Goal: Task Accomplishment & Management: Manage account settings

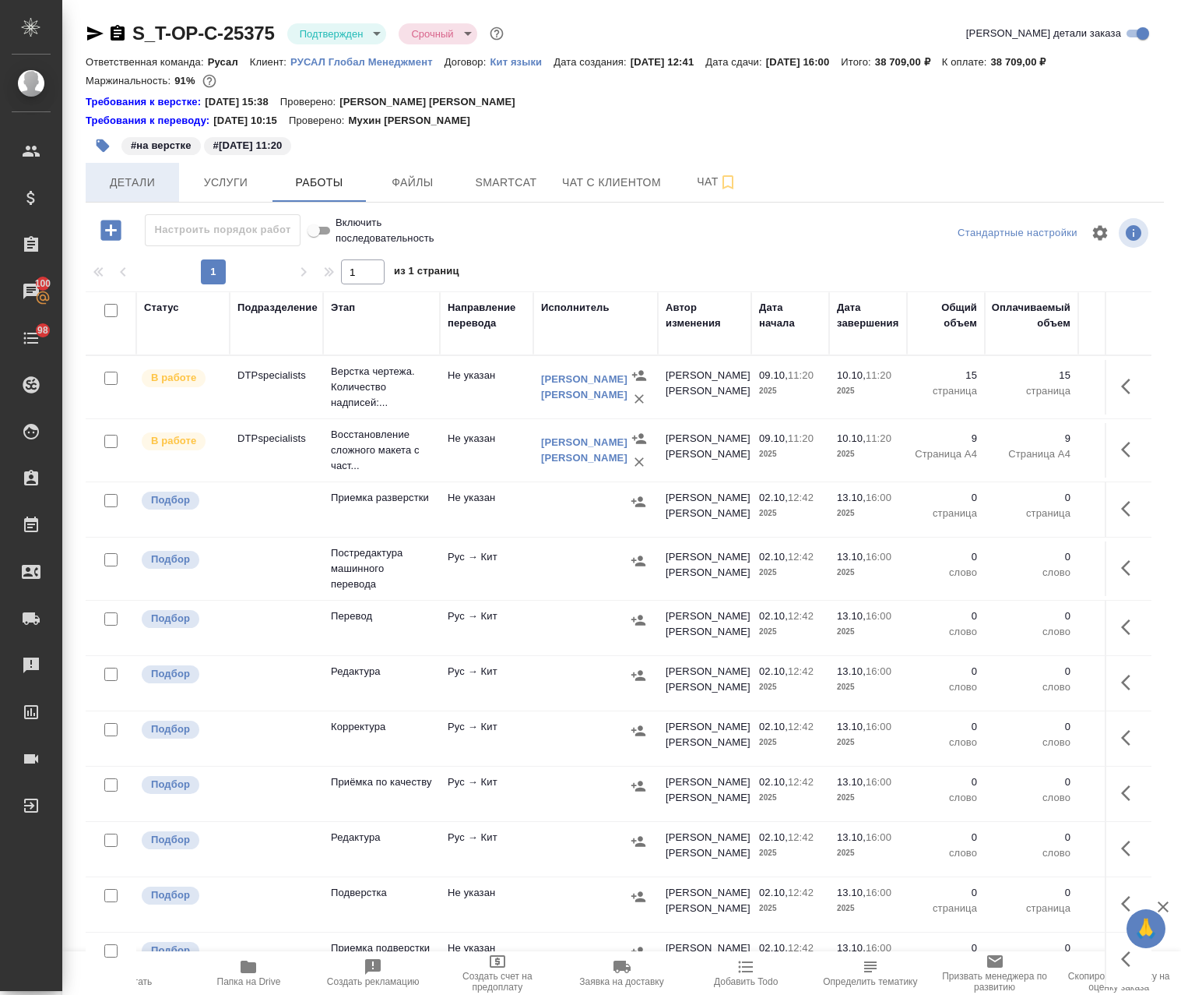
click at [132, 169] on button "Детали" at bounding box center [132, 182] width 93 height 39
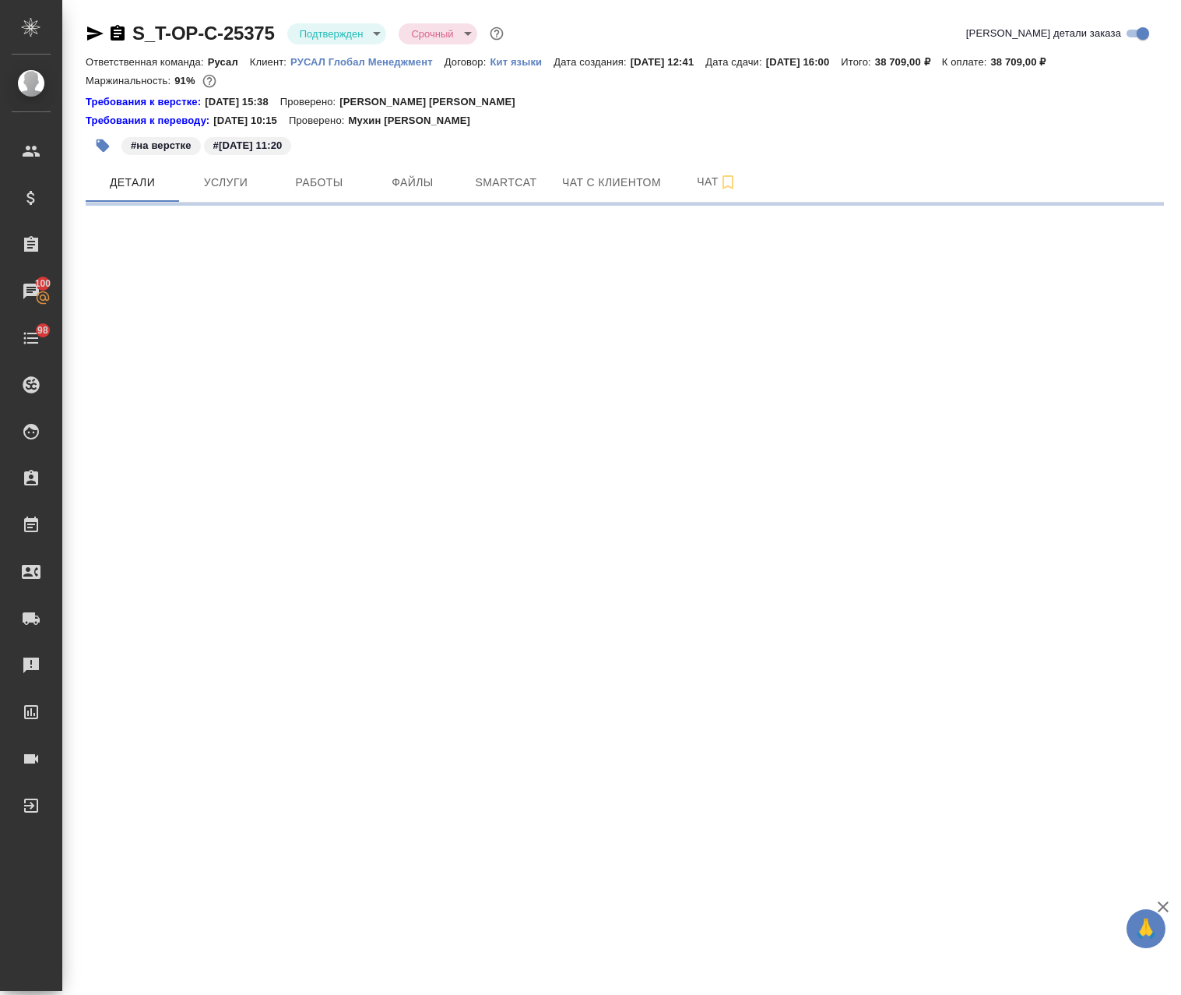
select select "RU"
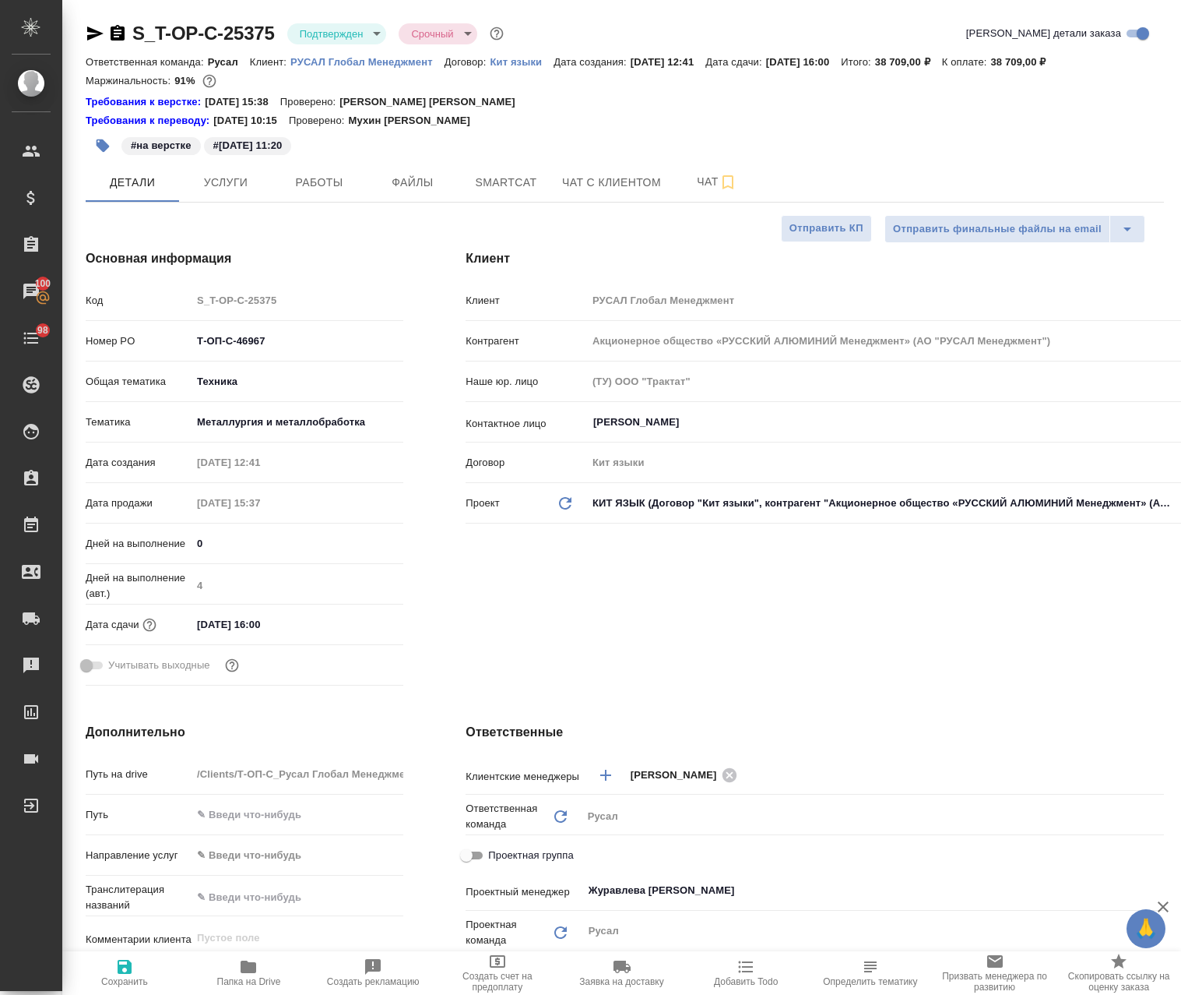
type textarea "x"
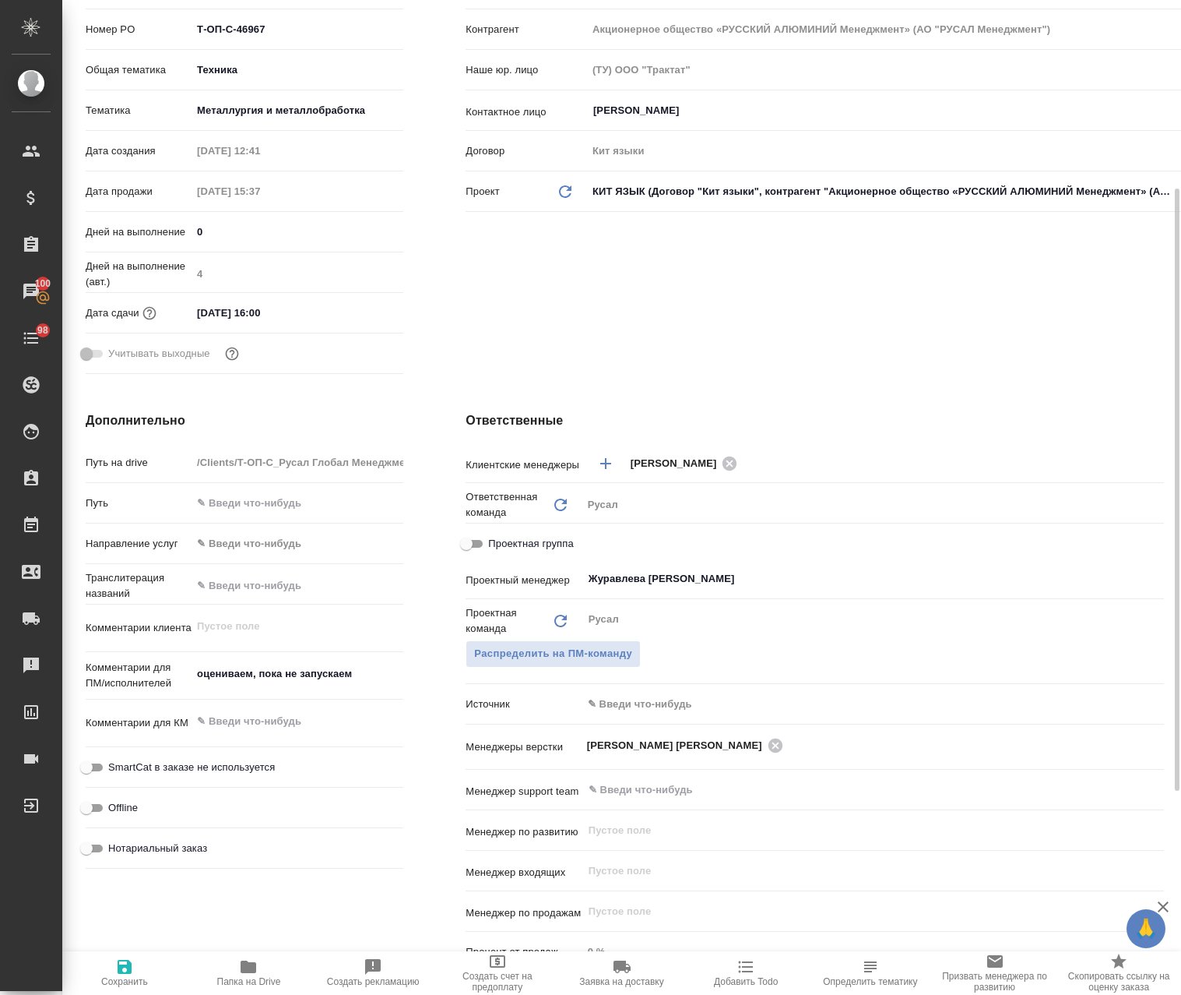
click at [629, 709] on body "🙏 .cls-1 fill:#fff; AWATERA Avdeenko Kirill Клиенты Спецификации Заказы 100 Чат…" at bounding box center [590, 497] width 1181 height 995
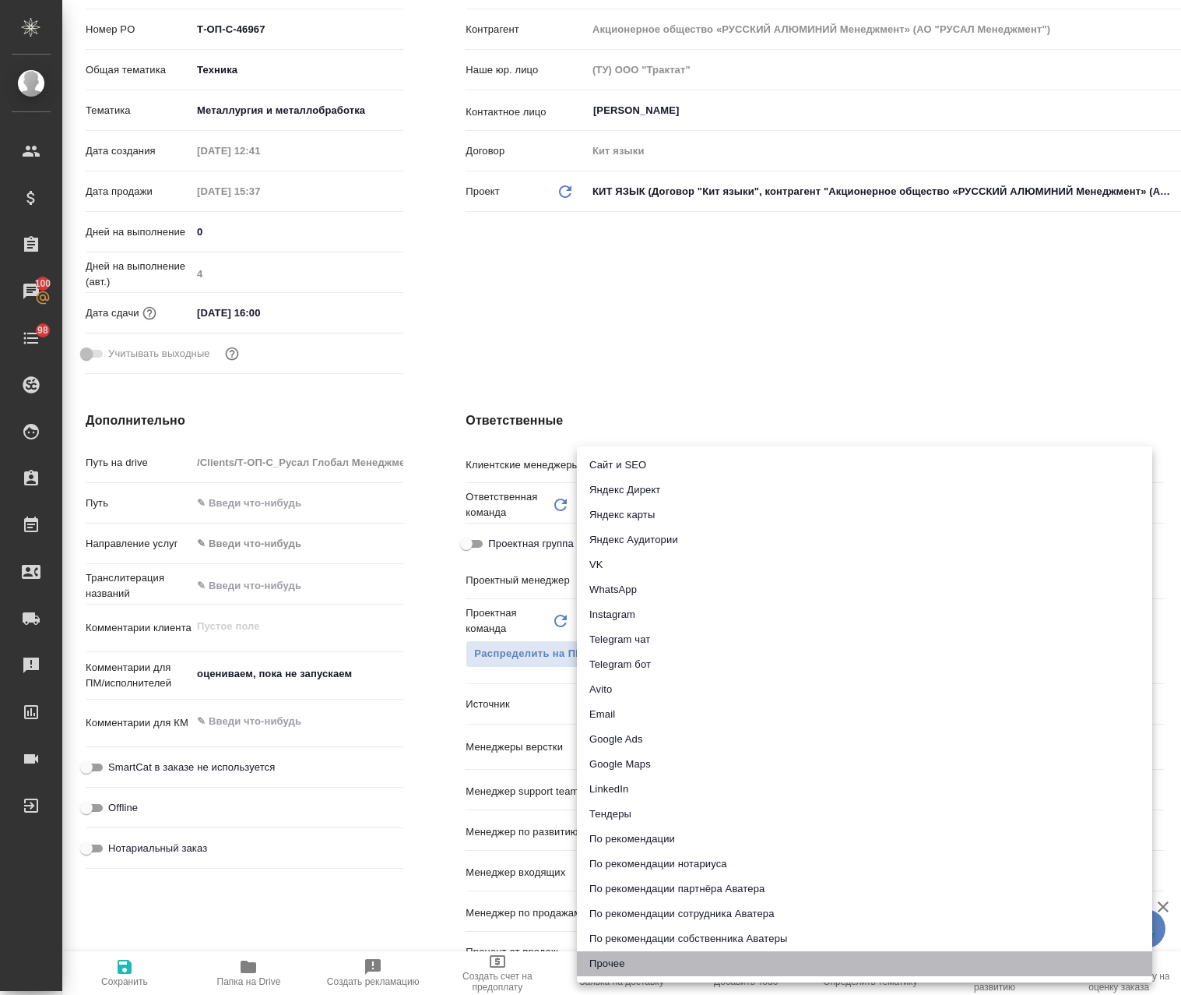
click at [605, 973] on li "Прочее" at bounding box center [865, 963] width 576 height 25
type textarea "x"
type input "other"
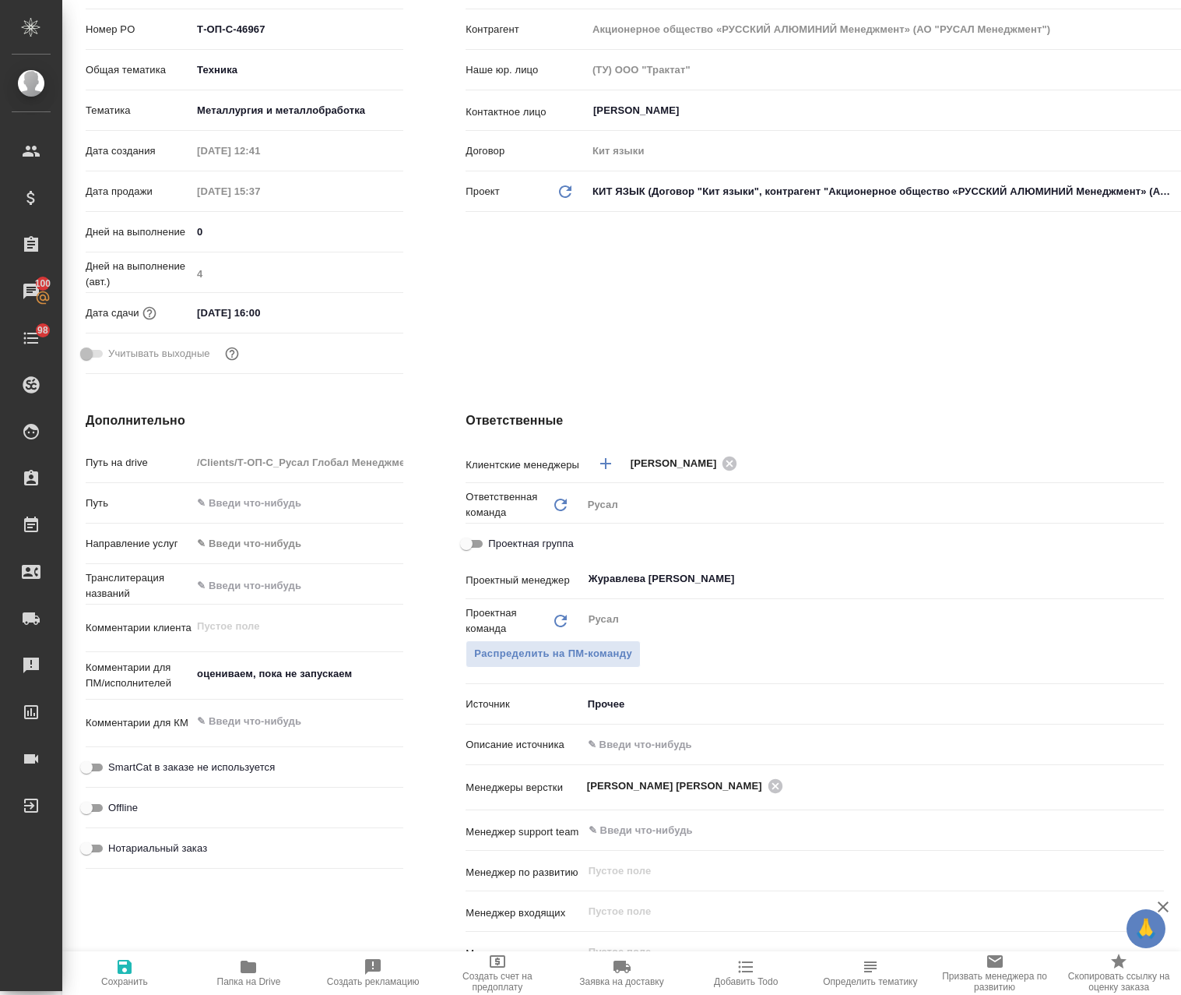
click at [628, 732] on div "Клиентские менеджеры Горленко Юлия ​ Ответственная команда Обновить Русал rusal…" at bounding box center [815, 734] width 699 height 570
click at [625, 744] on input "text" at bounding box center [873, 744] width 580 height 23
paste input "Прямой звонок / прямой контакт с клиентом"
type textarea "x"
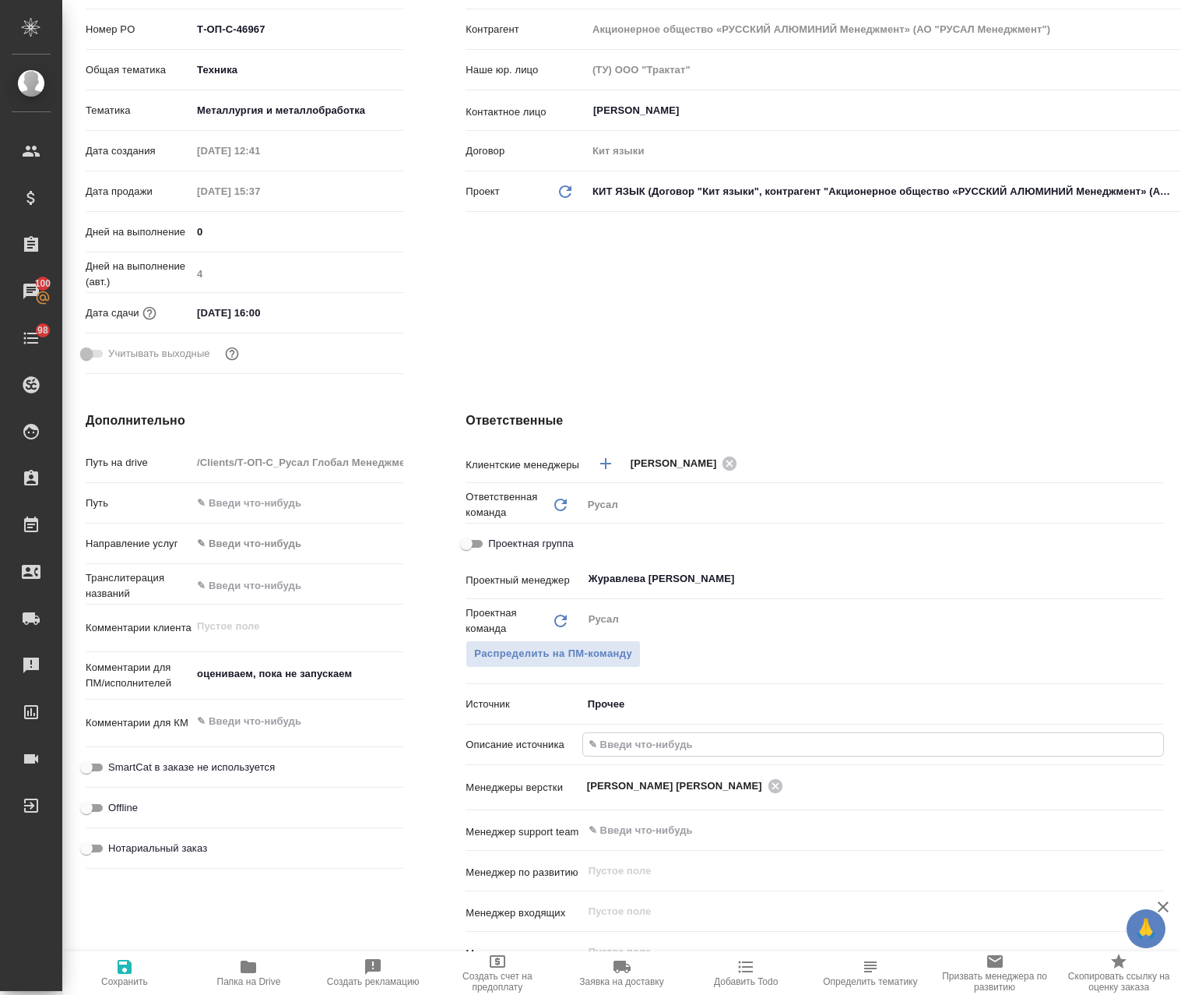
type textarea "x"
type input "Прямой звонок / прямой контакт с клиентом"
click at [129, 976] on span "Сохранить" at bounding box center [124, 981] width 47 height 11
type textarea "x"
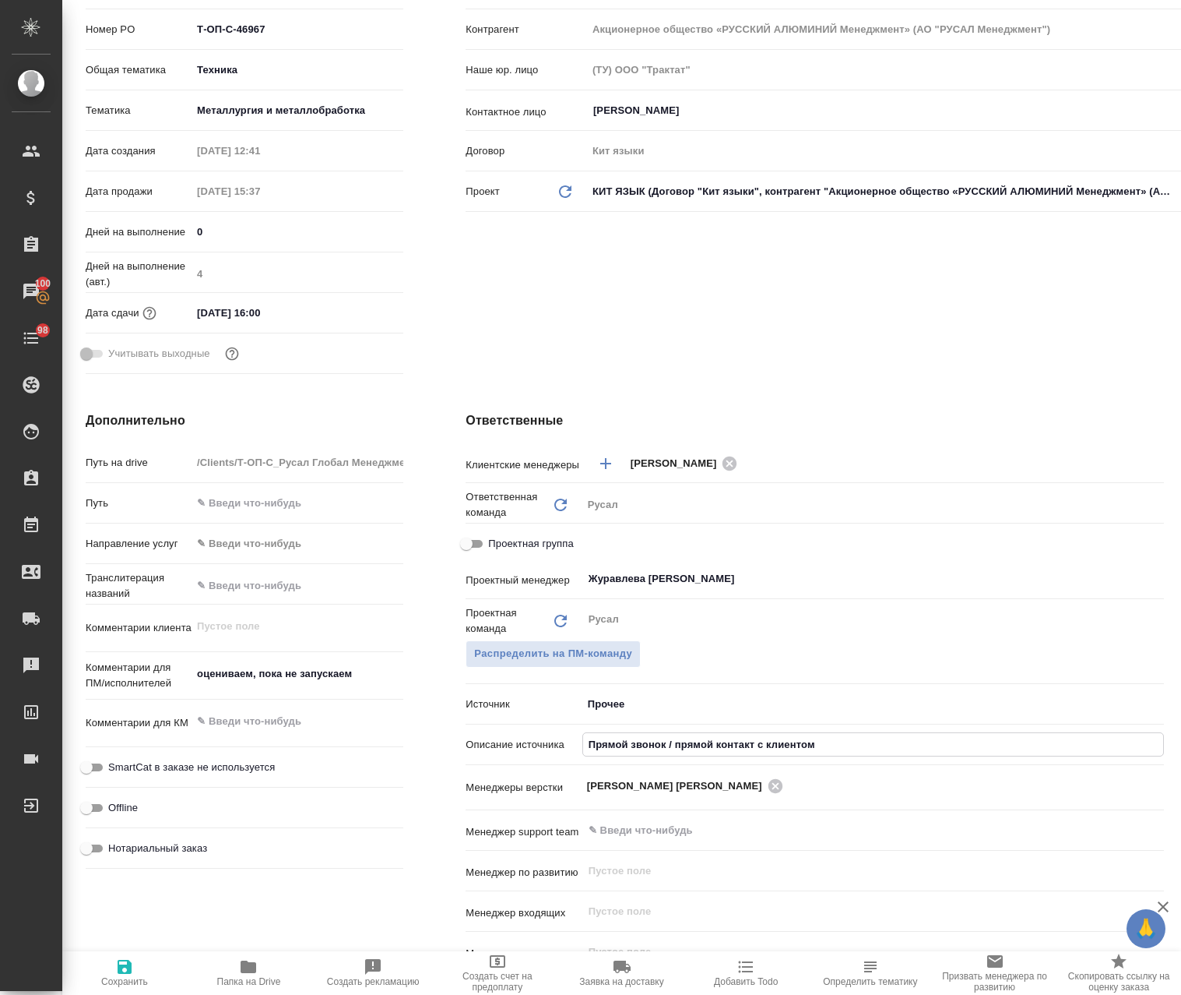
type textarea "x"
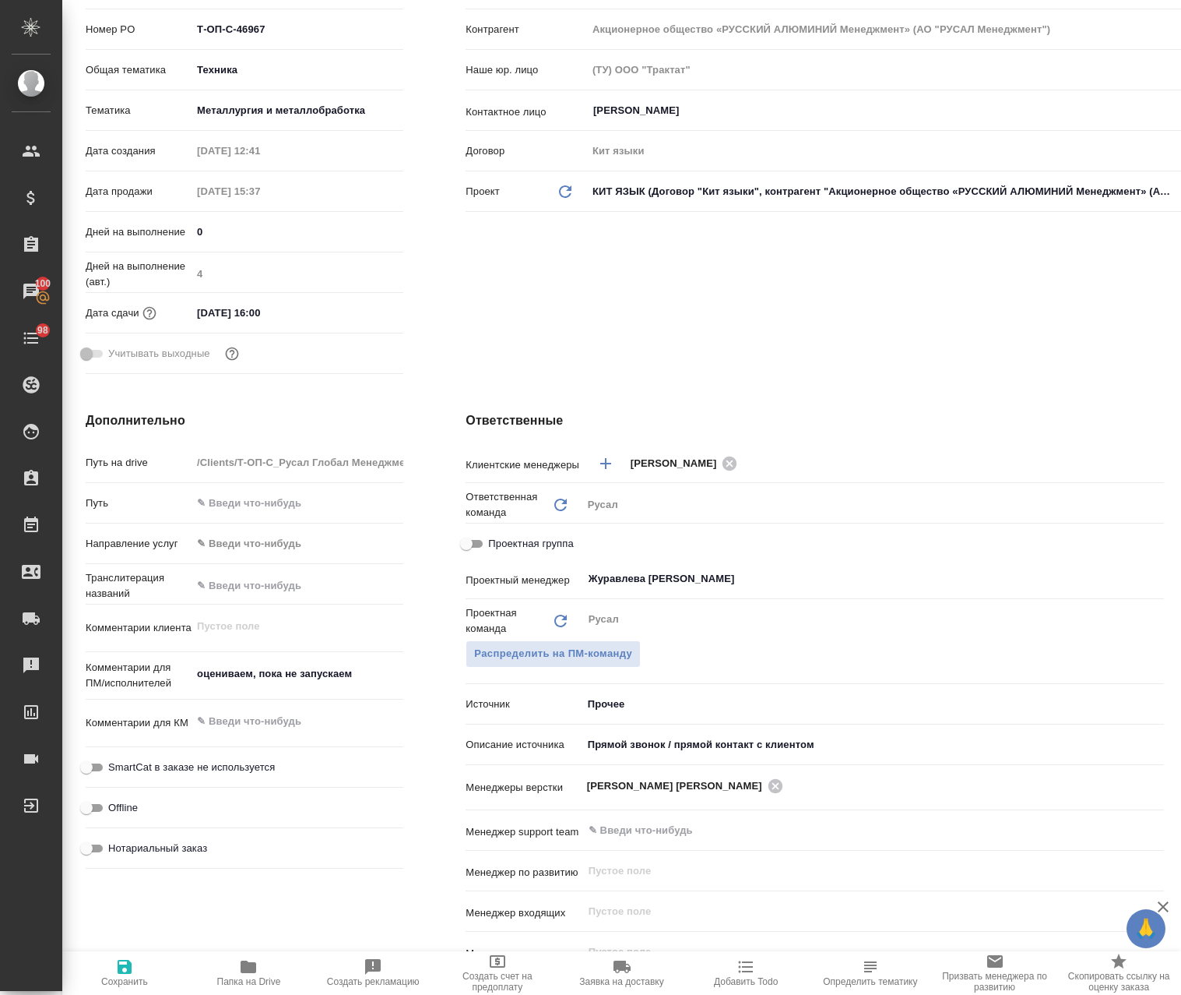
type textarea "x"
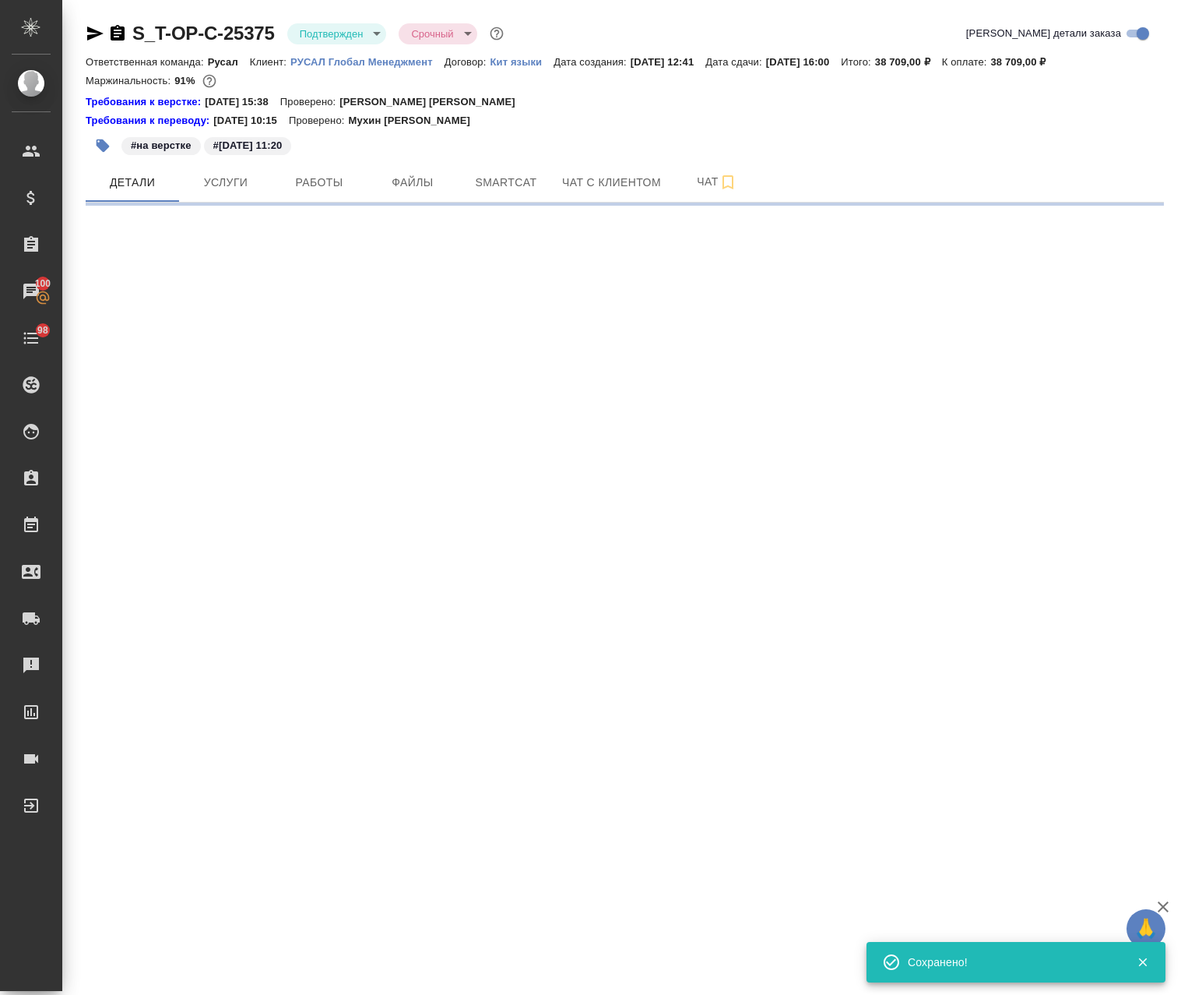
scroll to position [0, 0]
select select "RU"
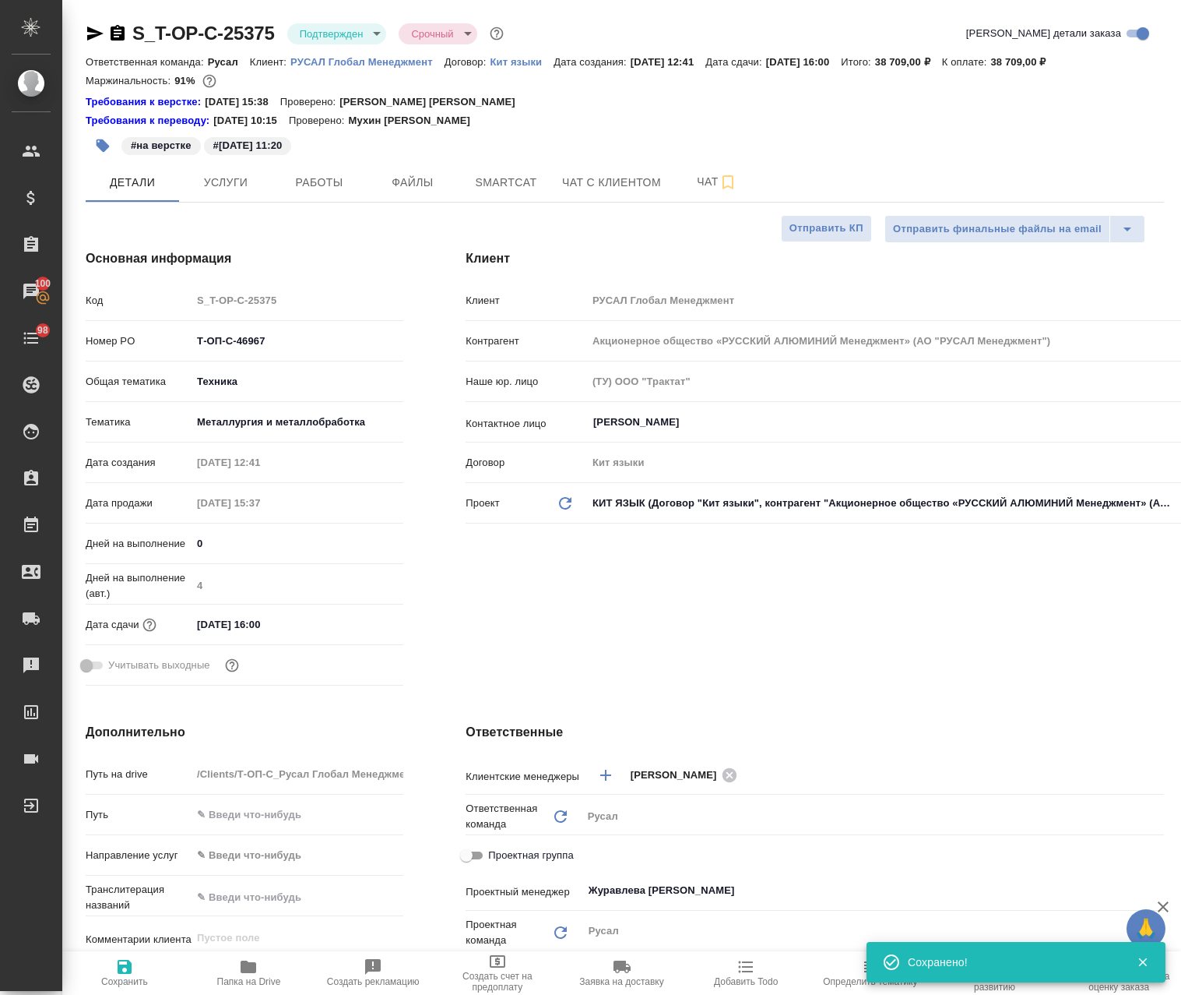
type textarea "x"
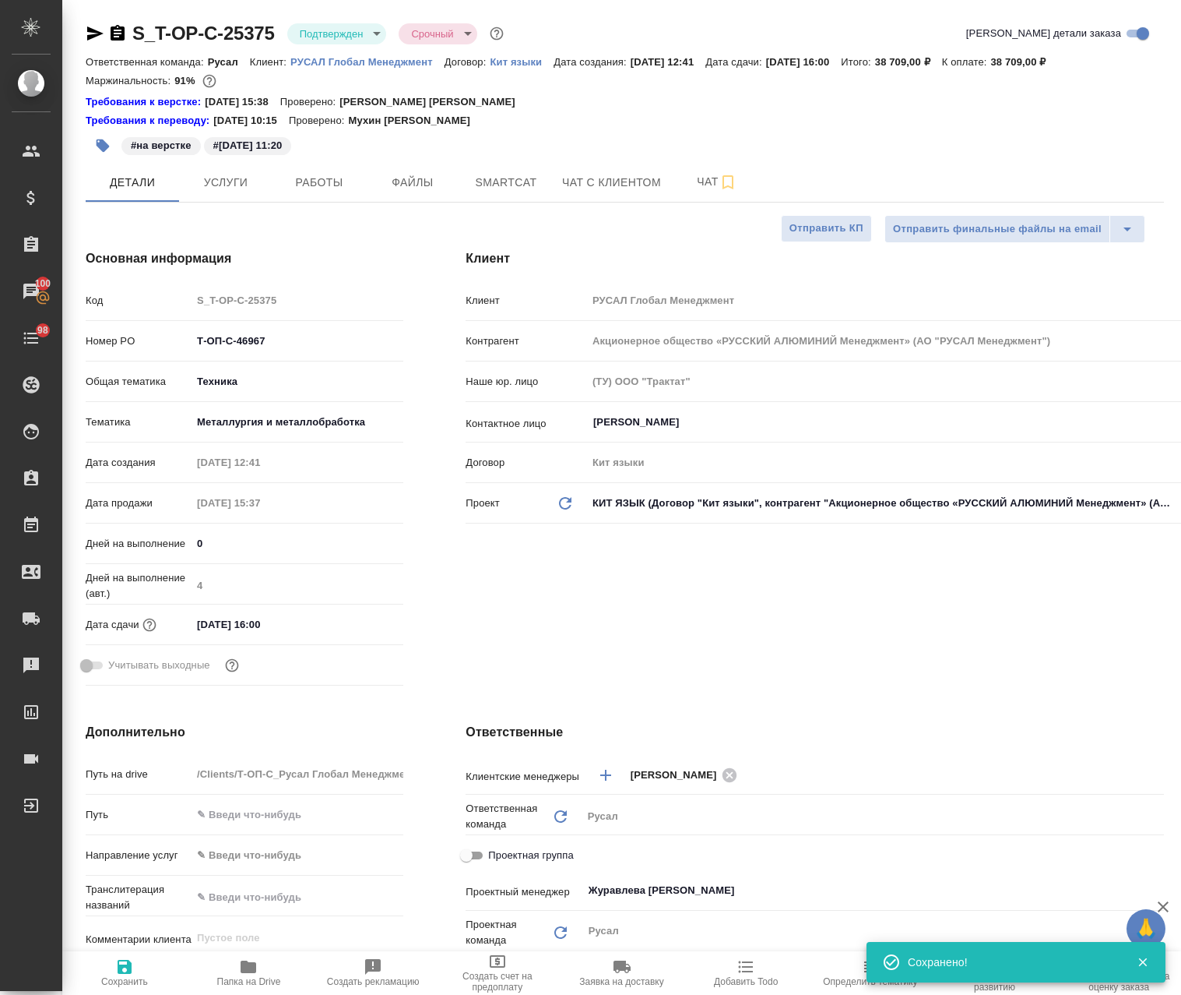
type textarea "x"
click at [306, 174] on span "Работы" at bounding box center [319, 182] width 75 height 19
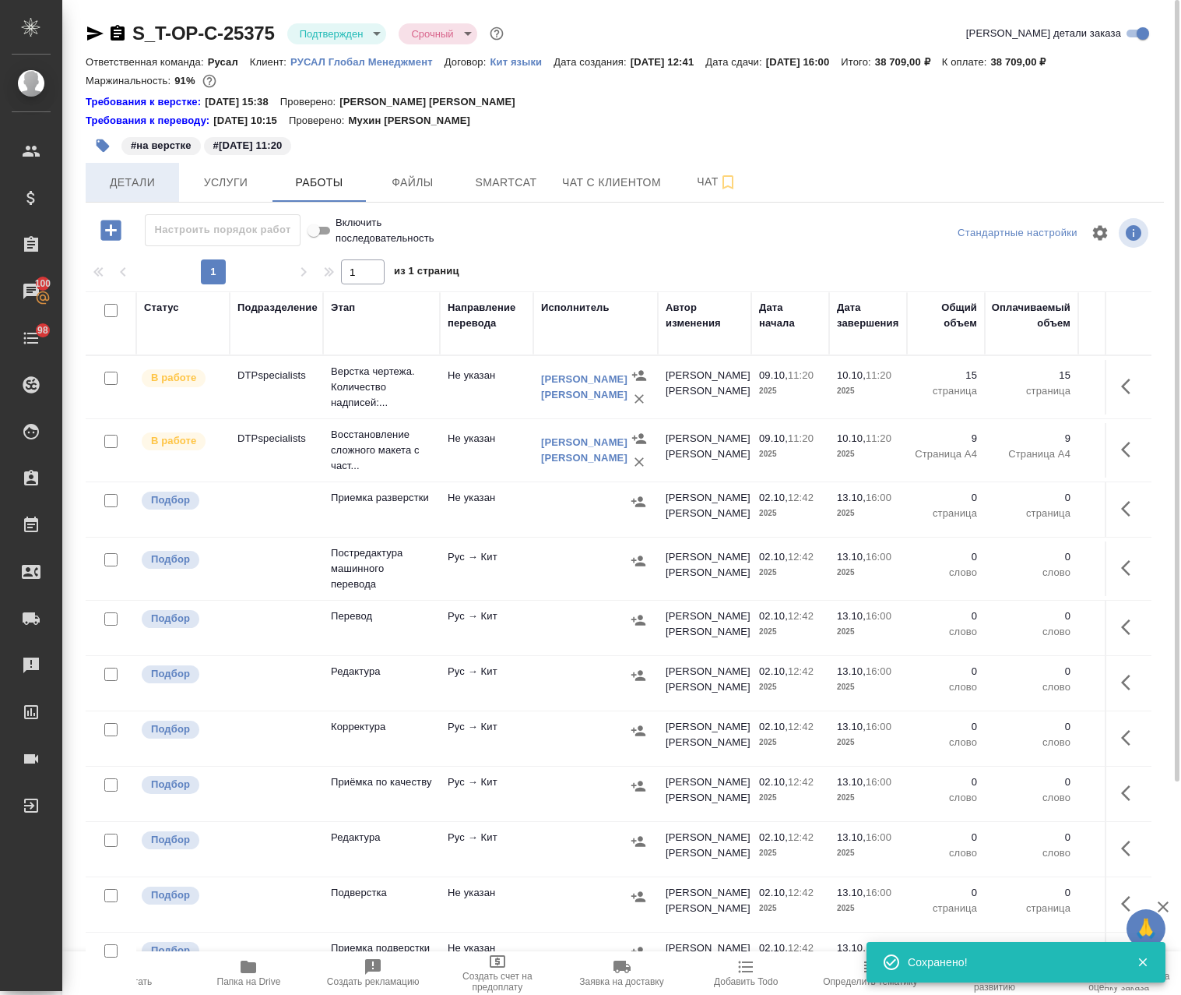
click at [141, 180] on span "Детали" at bounding box center [132, 182] width 75 height 19
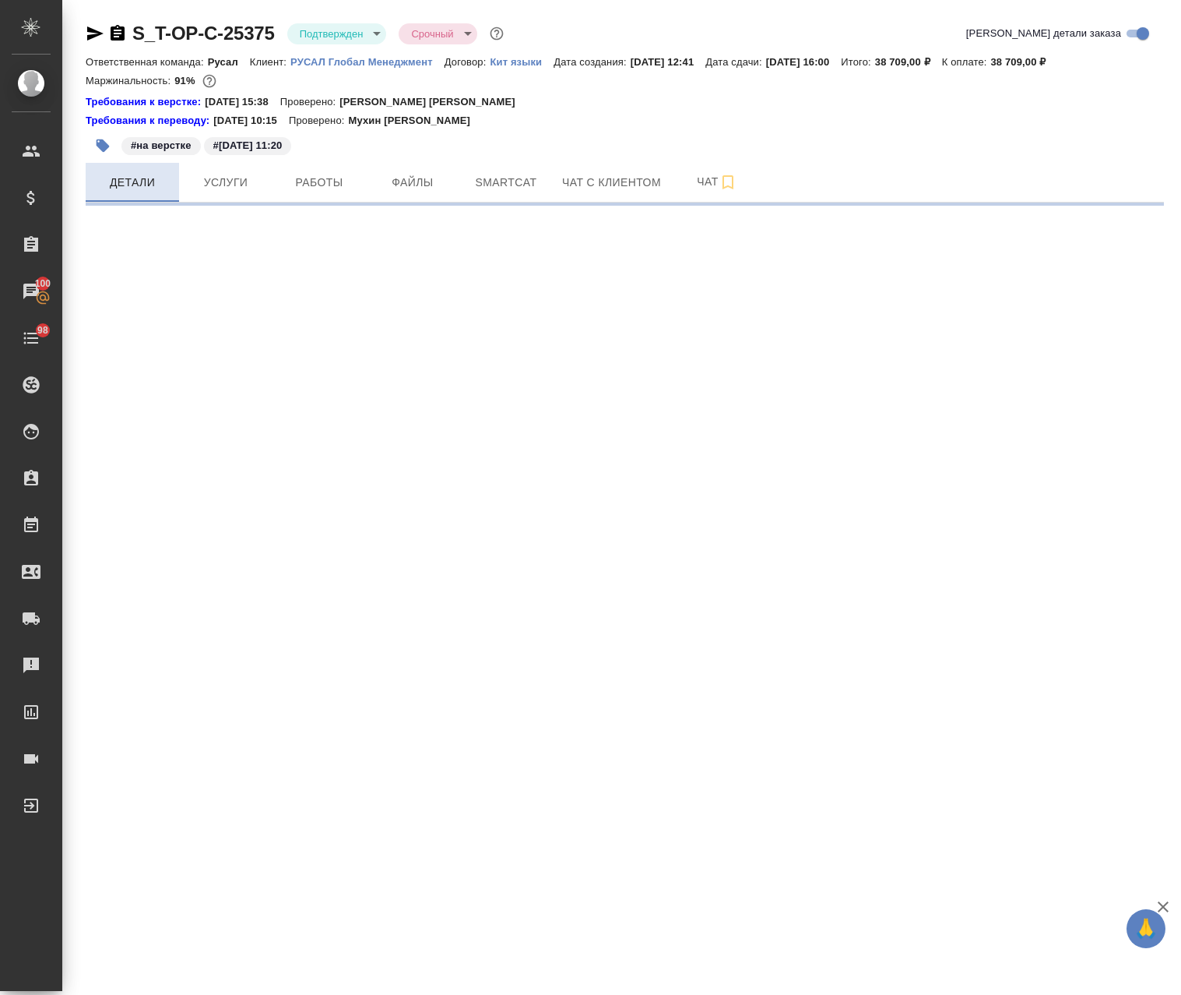
select select "RU"
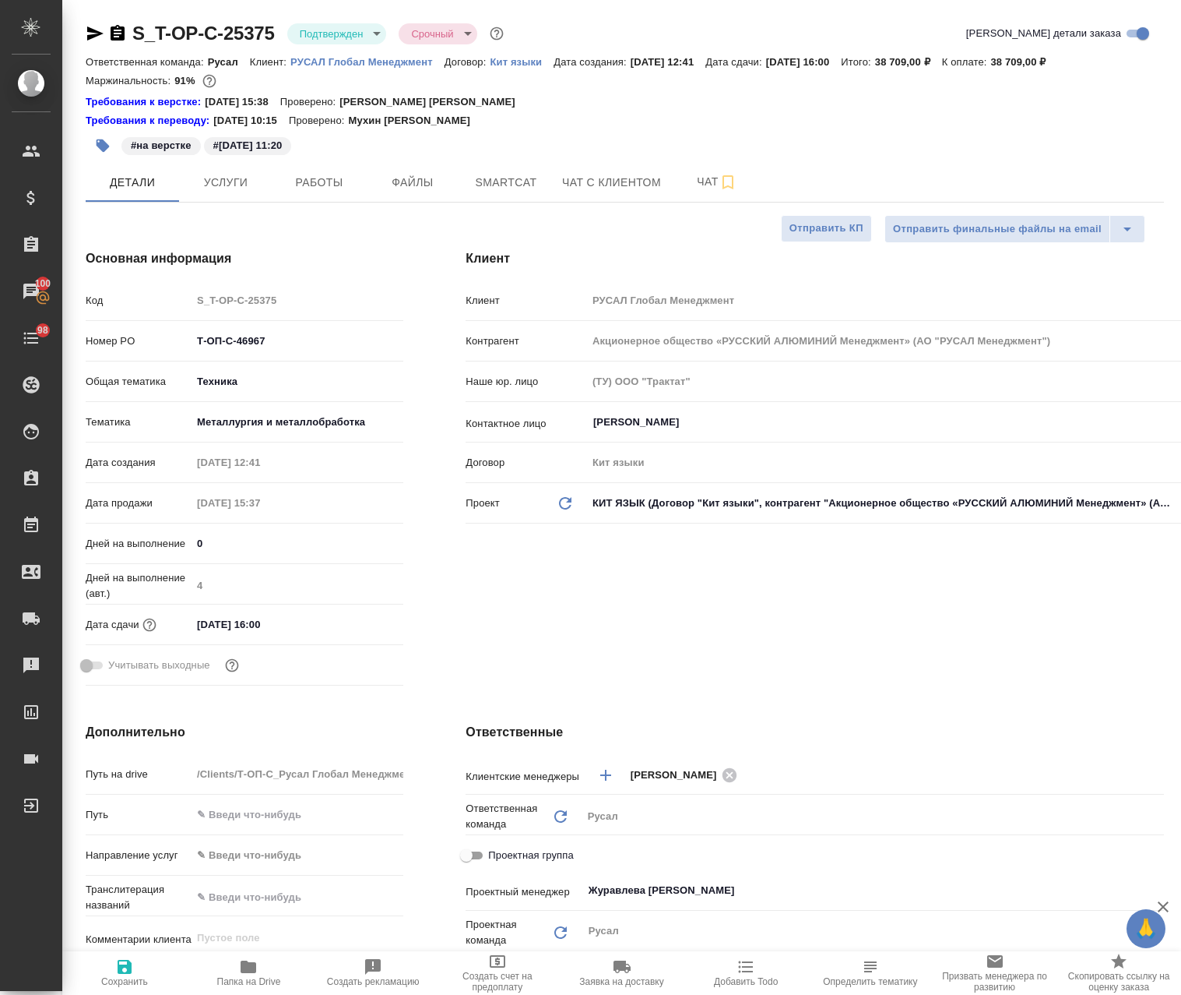
type textarea "x"
click at [330, 181] on span "Работы" at bounding box center [319, 182] width 75 height 19
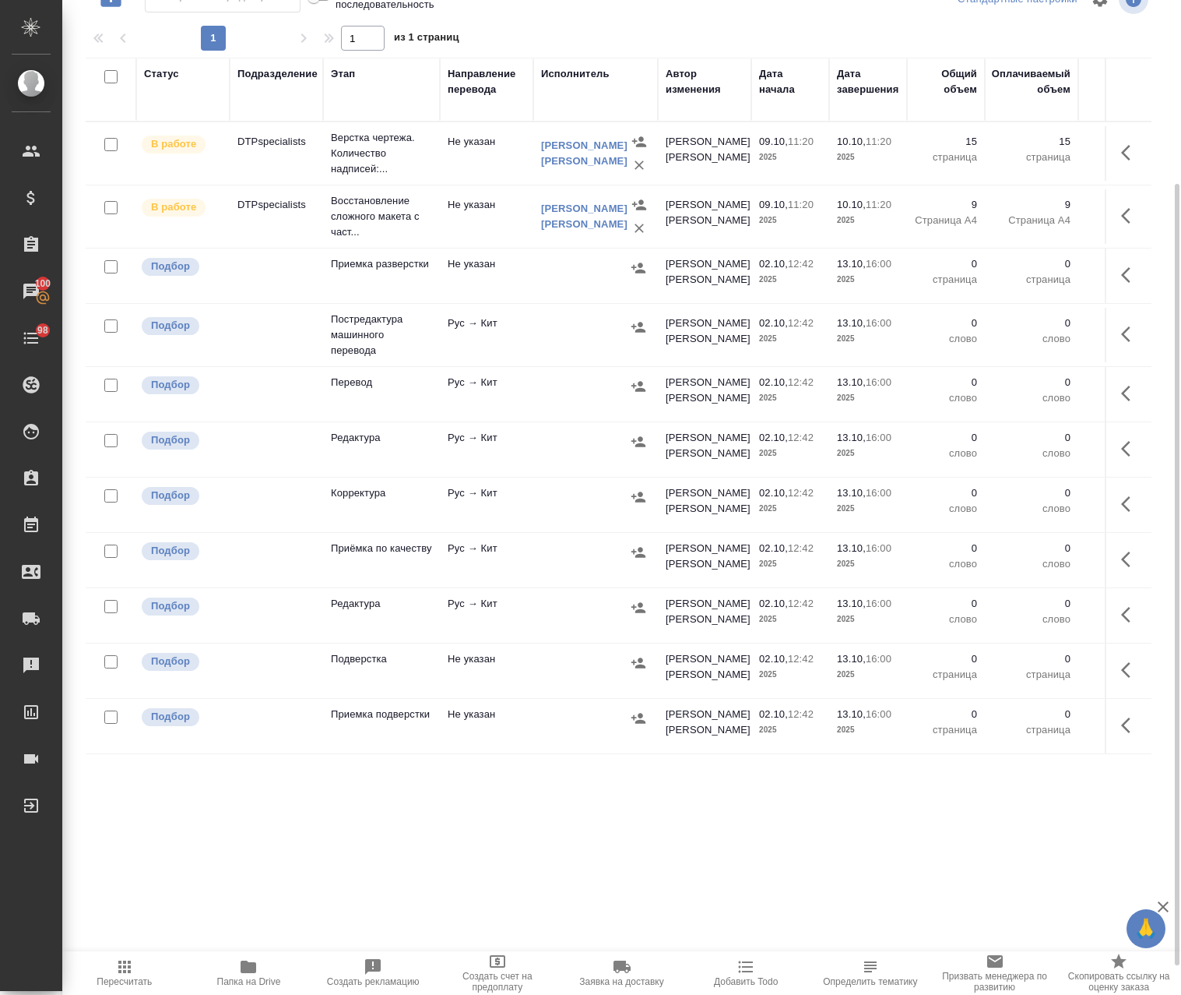
scroll to position [78, 0]
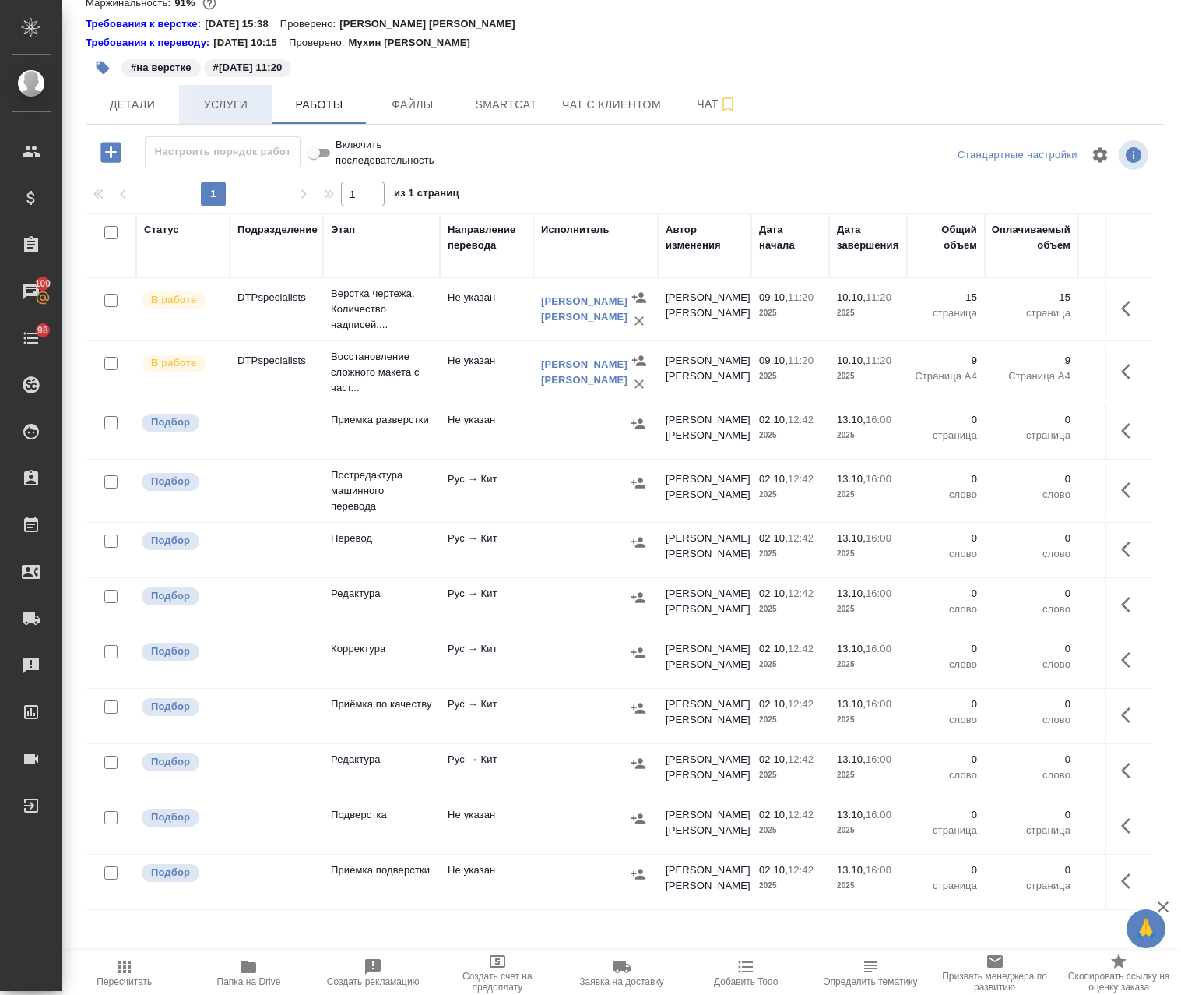
click at [227, 105] on span "Услуги" at bounding box center [225, 104] width 75 height 19
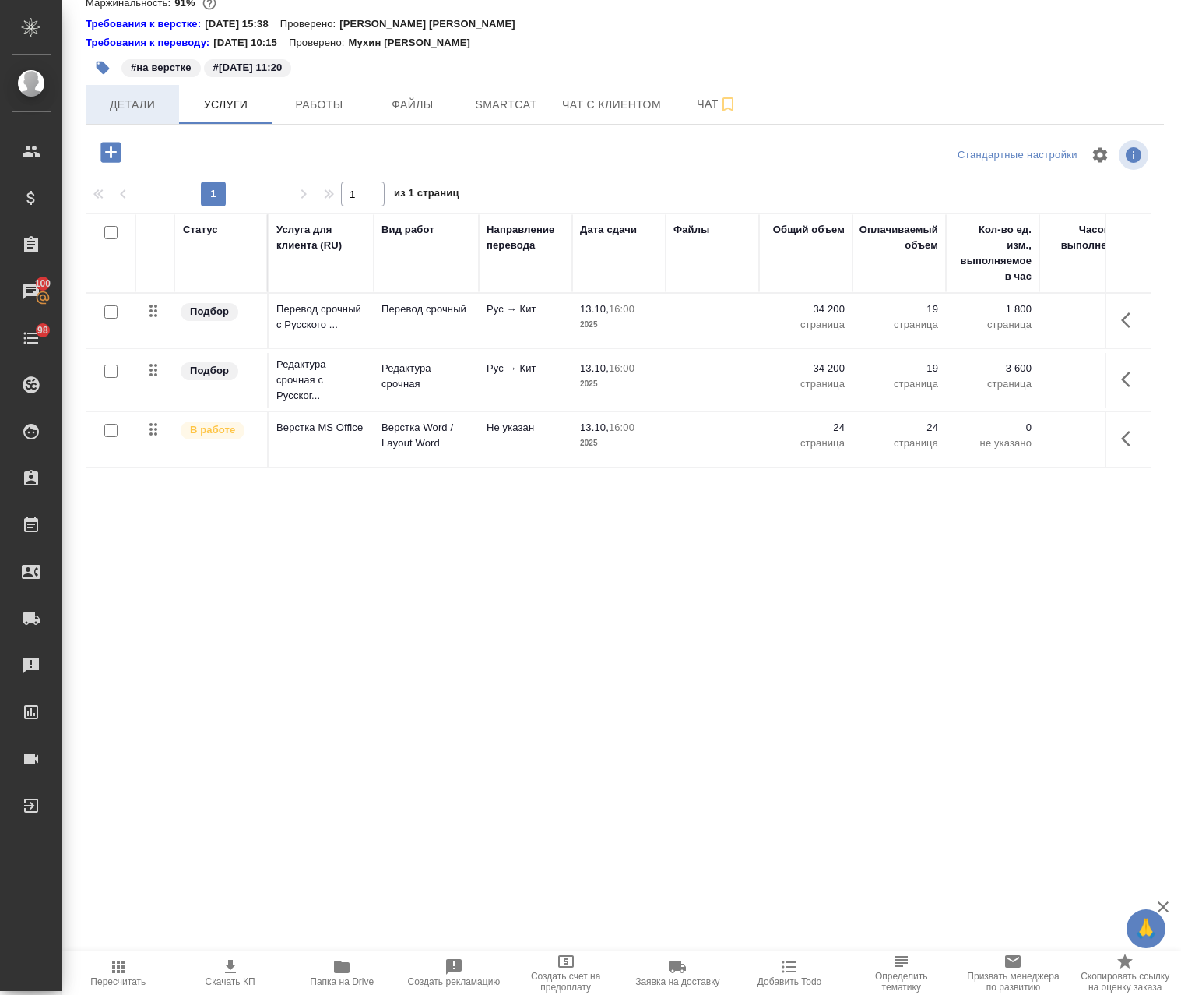
click at [139, 108] on span "Детали" at bounding box center [132, 104] width 75 height 19
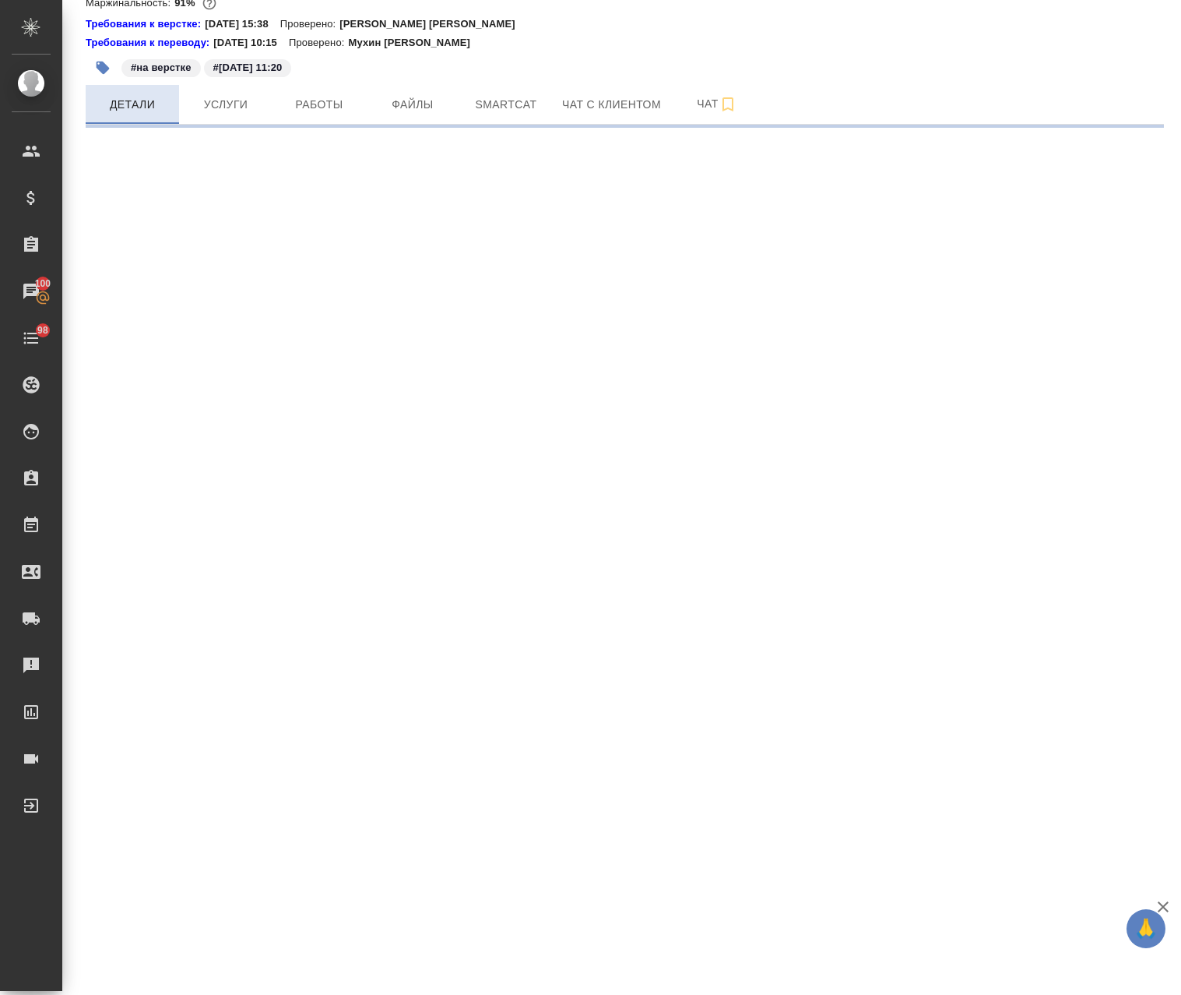
select select "RU"
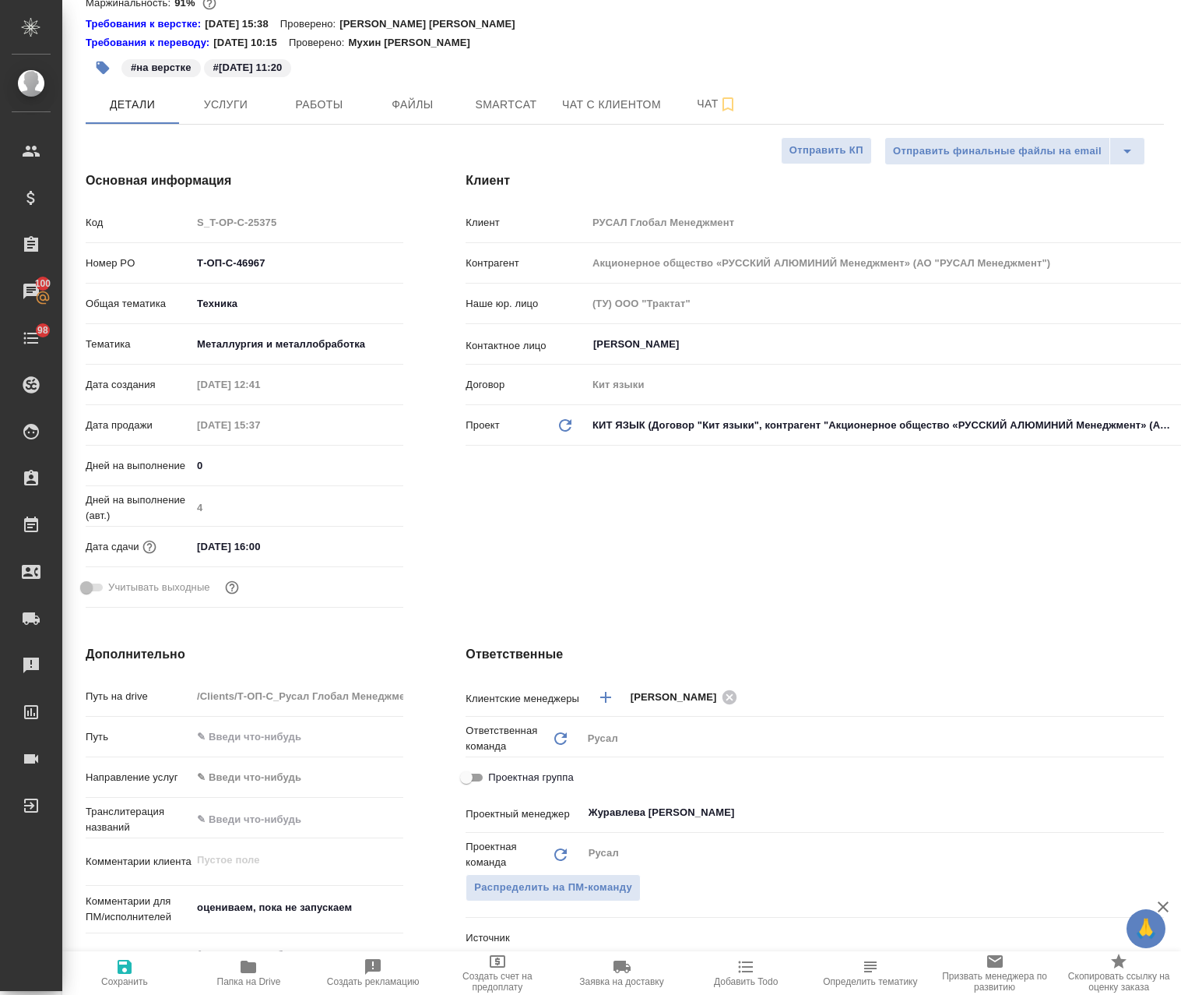
type textarea "x"
click at [471, 776] on input "Проектная группа" at bounding box center [466, 777] width 56 height 19
checkbox input "true"
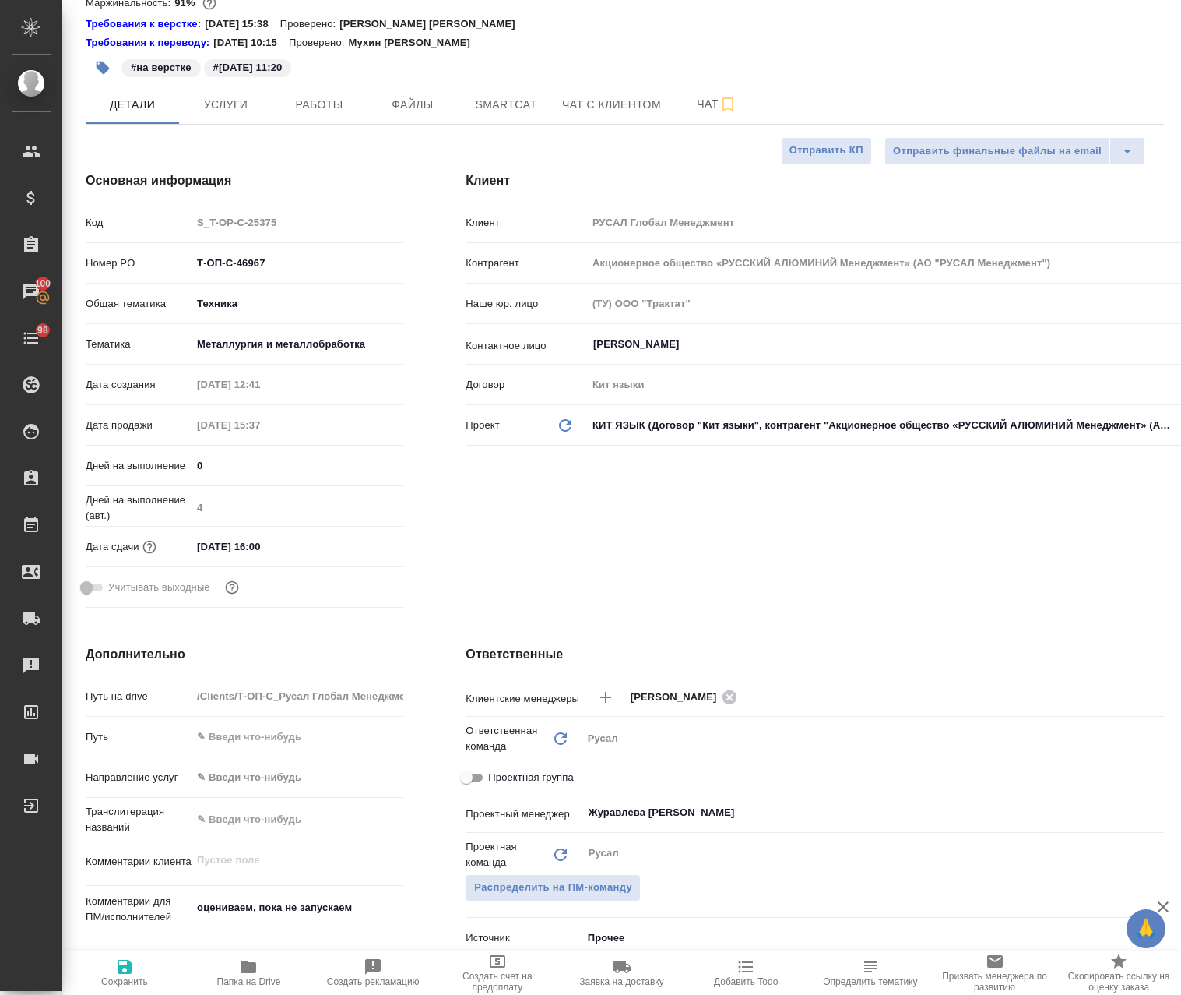
type textarea "x"
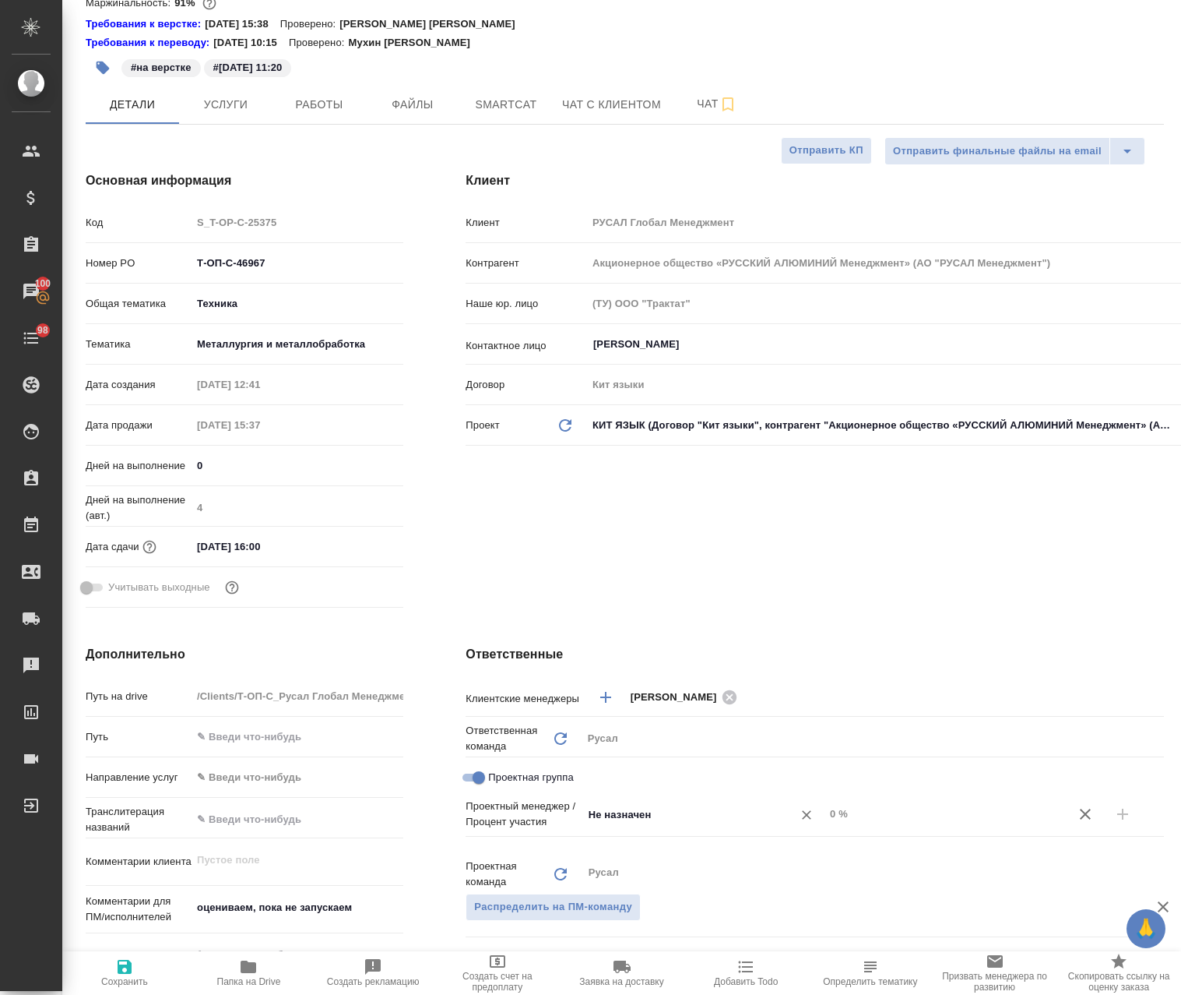
click at [692, 826] on div "Не назначен ​" at bounding box center [704, 814] width 242 height 28
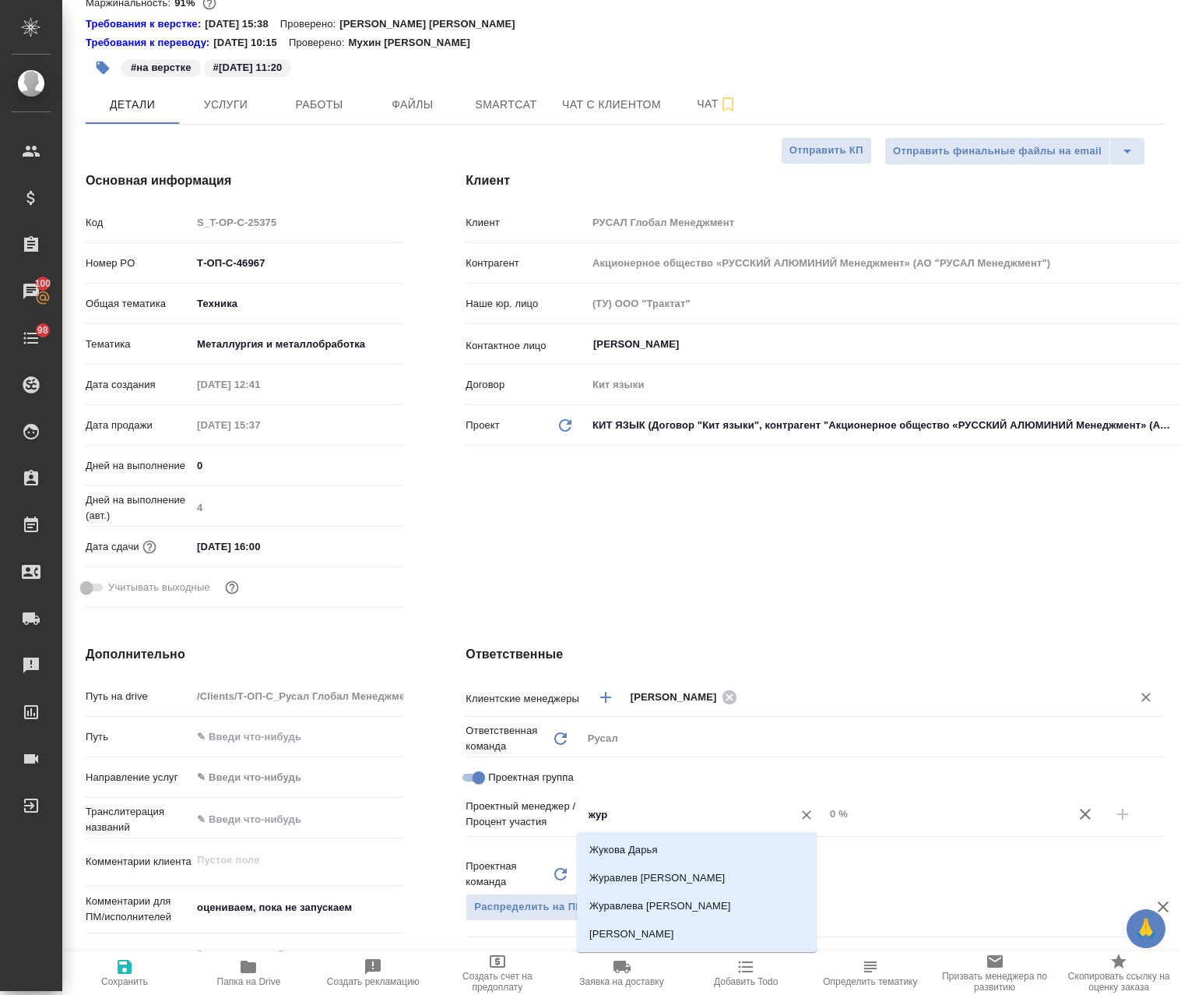
type input "жура"
click at [670, 884] on li "[PERSON_NAME]" at bounding box center [697, 878] width 240 height 28
type textarea "x"
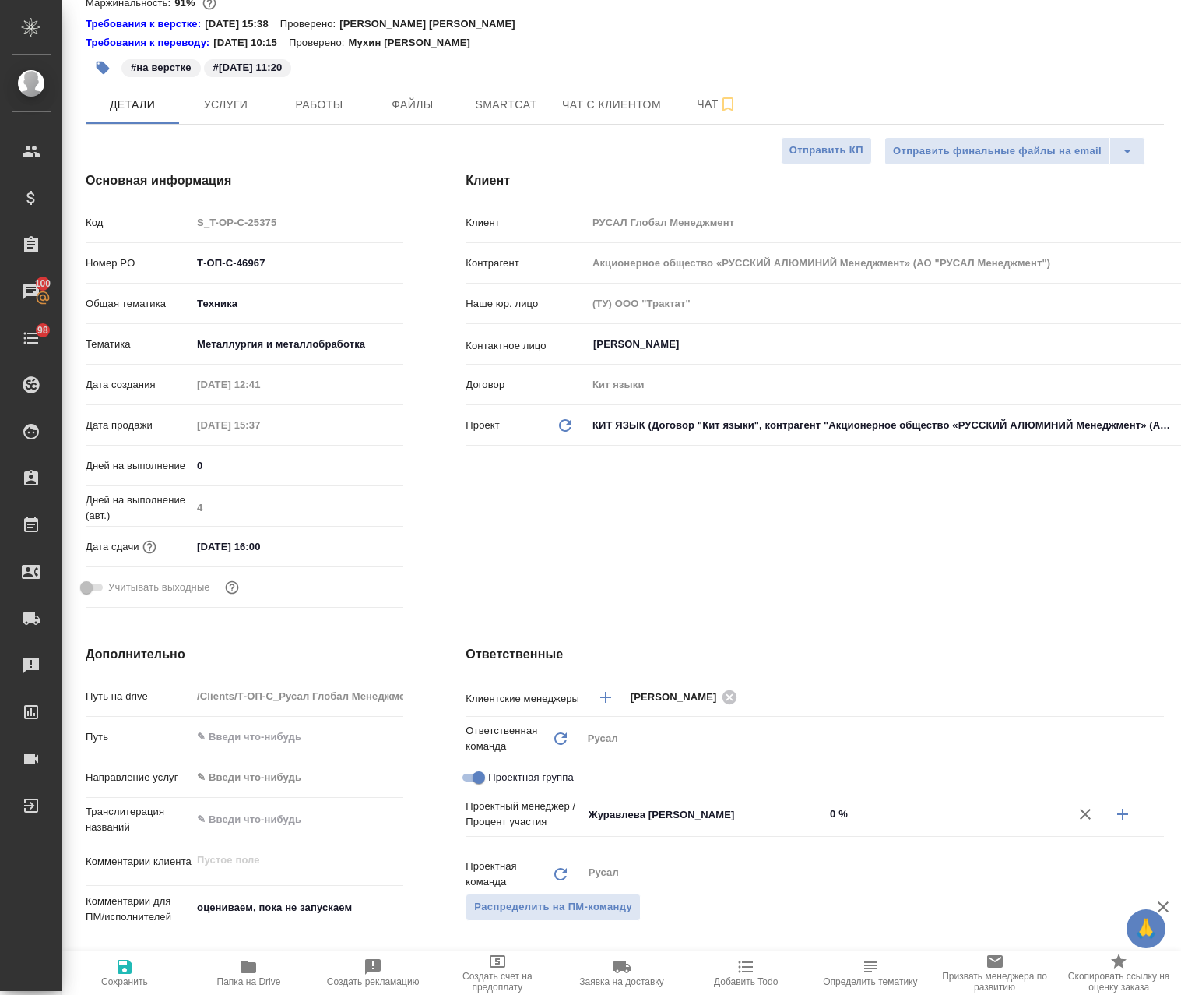
click at [1119, 815] on icon "button" at bounding box center [1123, 813] width 19 height 19
type textarea "x"
click at [719, 827] on div "Не назначен ​" at bounding box center [704, 840] width 242 height 28
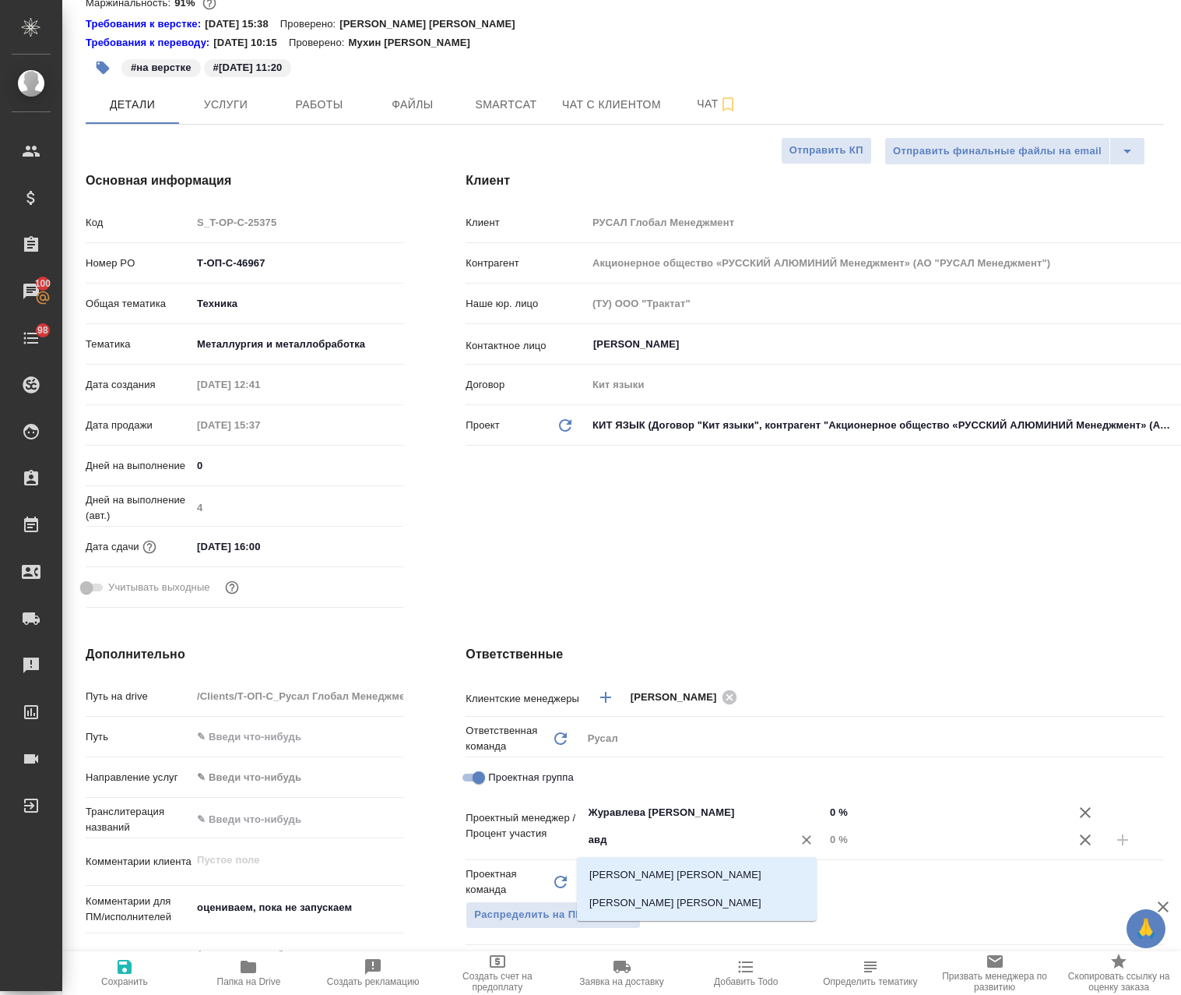
type input "авде"
click at [662, 904] on li "[PERSON_NAME]" at bounding box center [697, 903] width 240 height 28
type textarea "x"
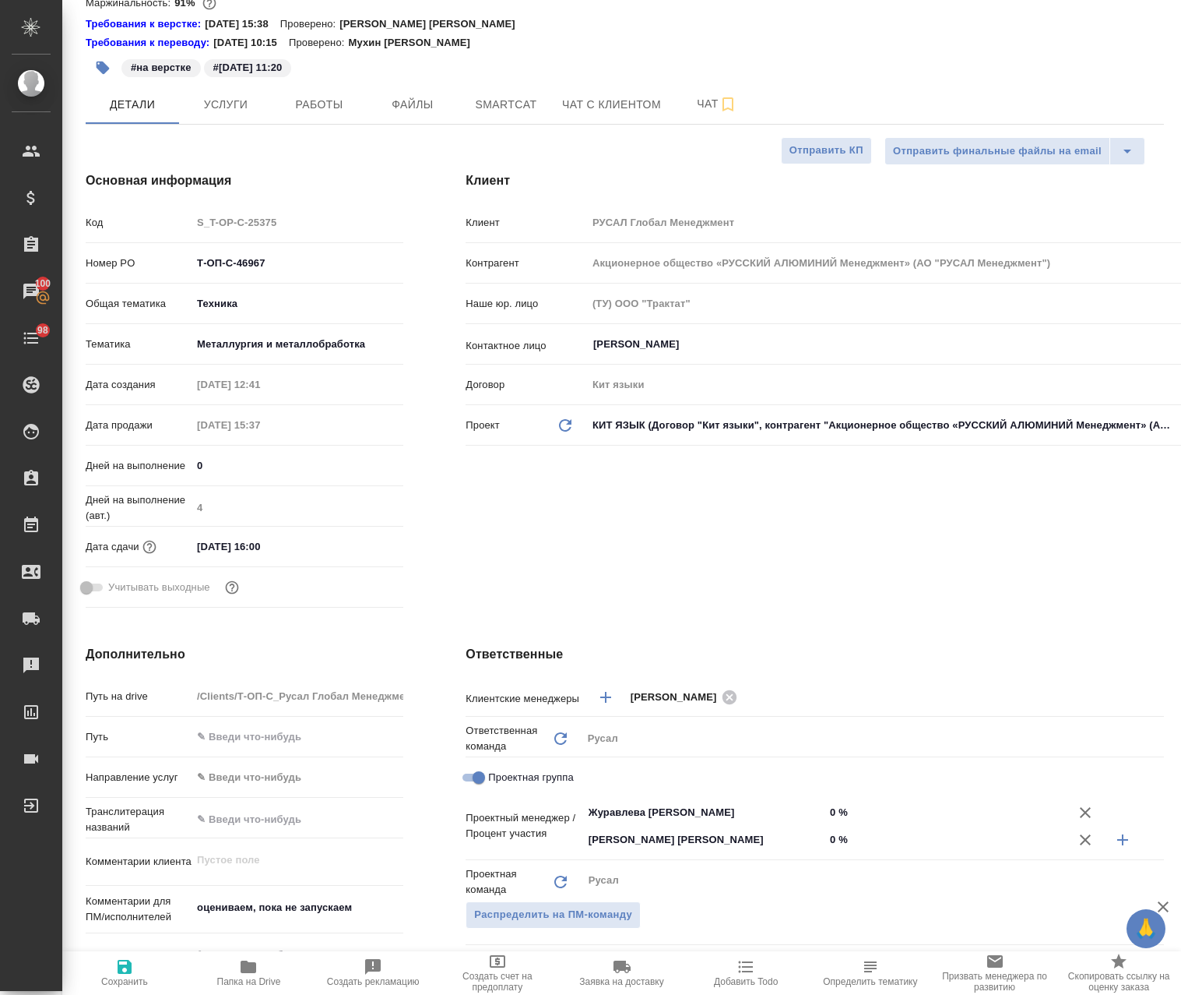
click at [825, 810] on input "0 %" at bounding box center [946, 812] width 242 height 23
type textarea "x"
type input "50 %"
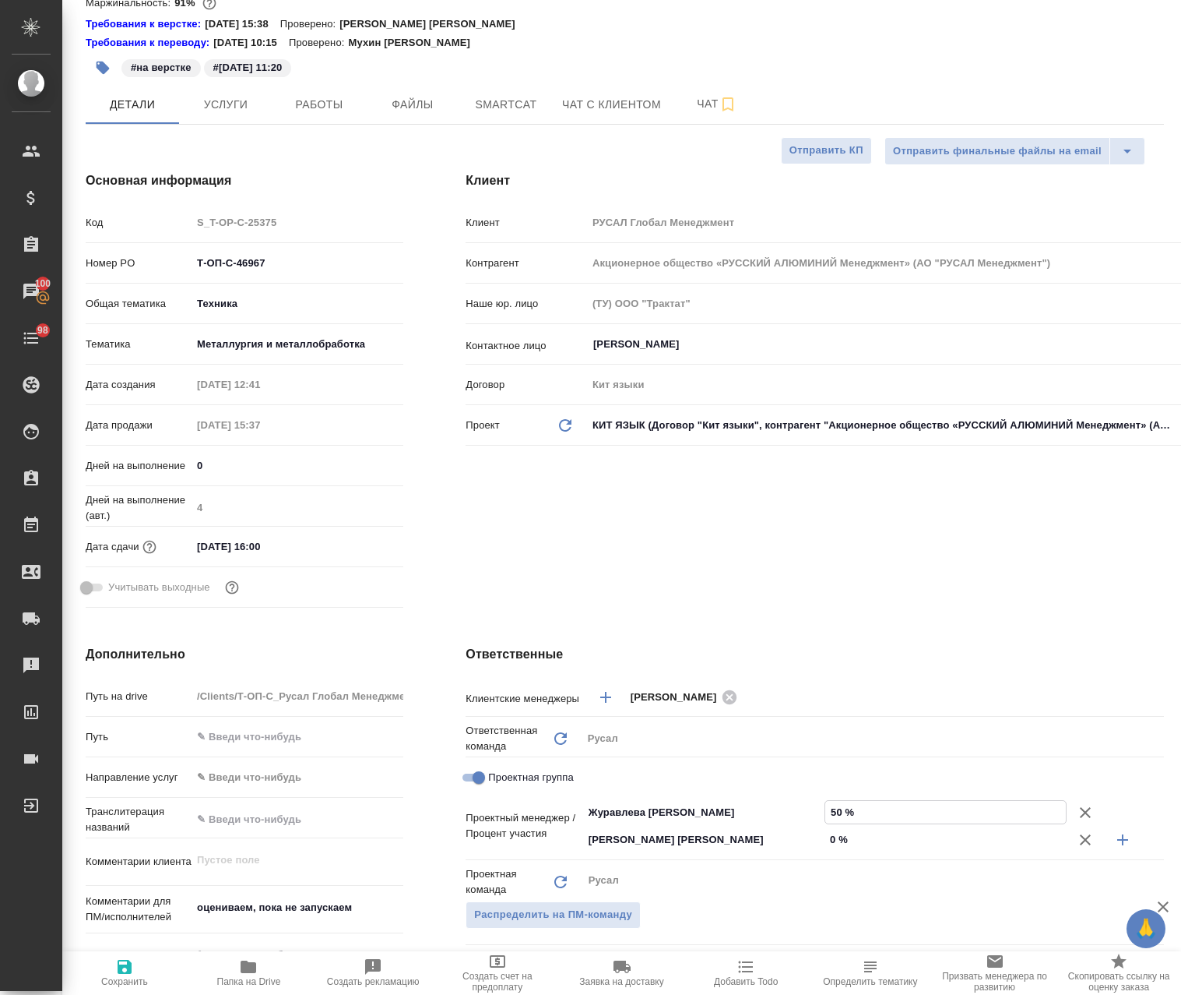
click at [825, 841] on input "0 %" at bounding box center [946, 839] width 242 height 23
type textarea "x"
type input "50 %"
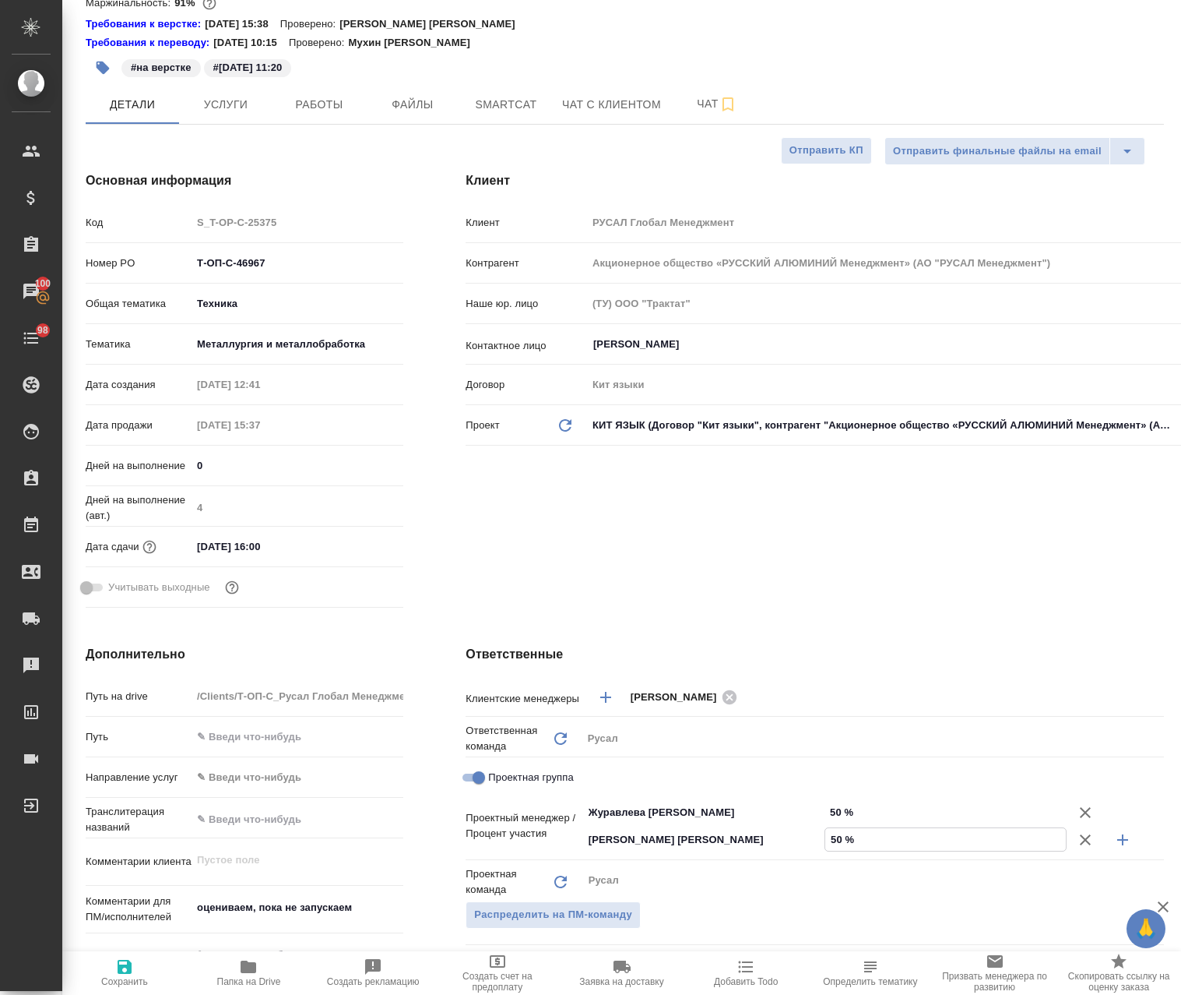
click at [135, 974] on span "Сохранить" at bounding box center [125, 972] width 106 height 30
type textarea "x"
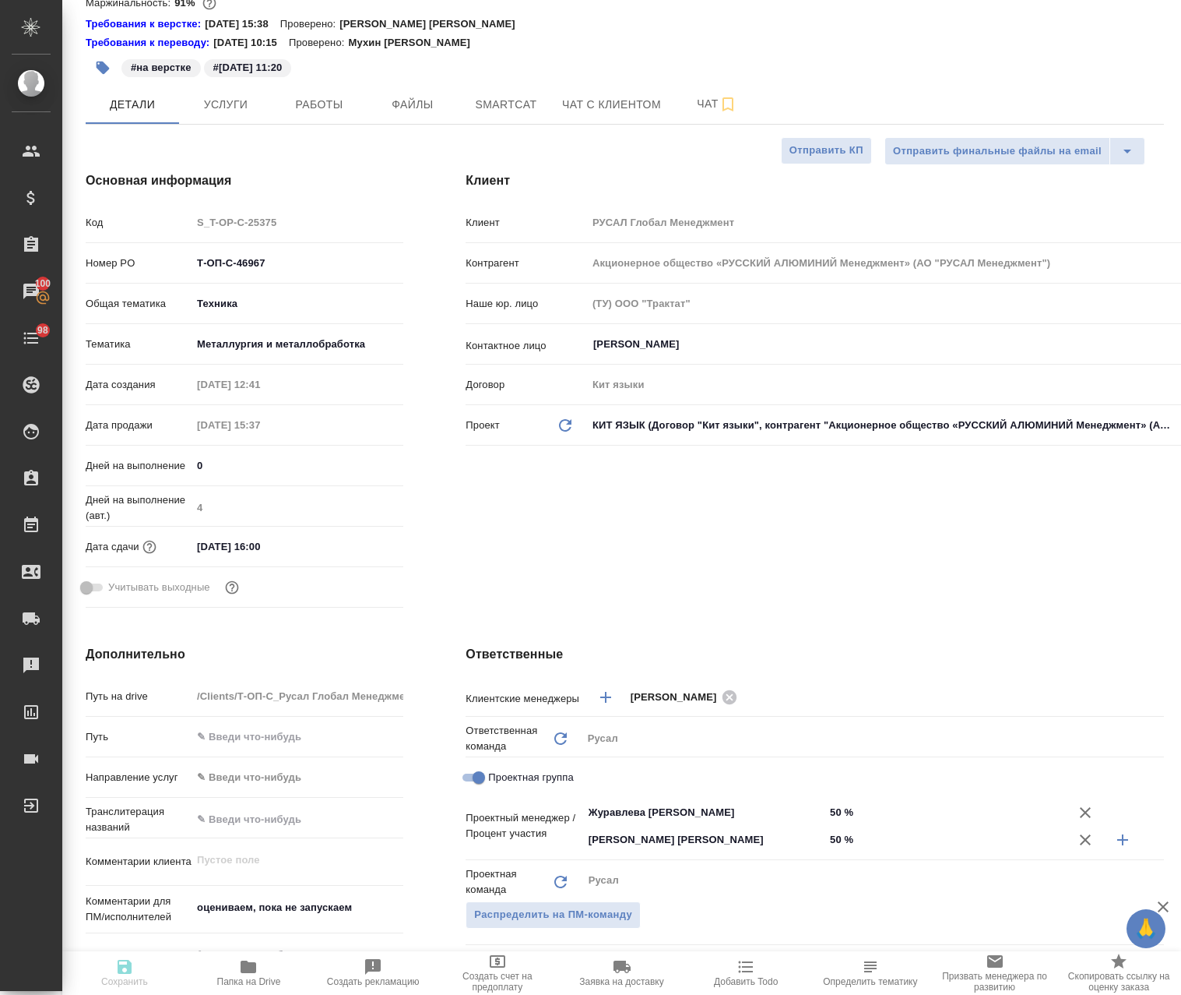
type textarea "x"
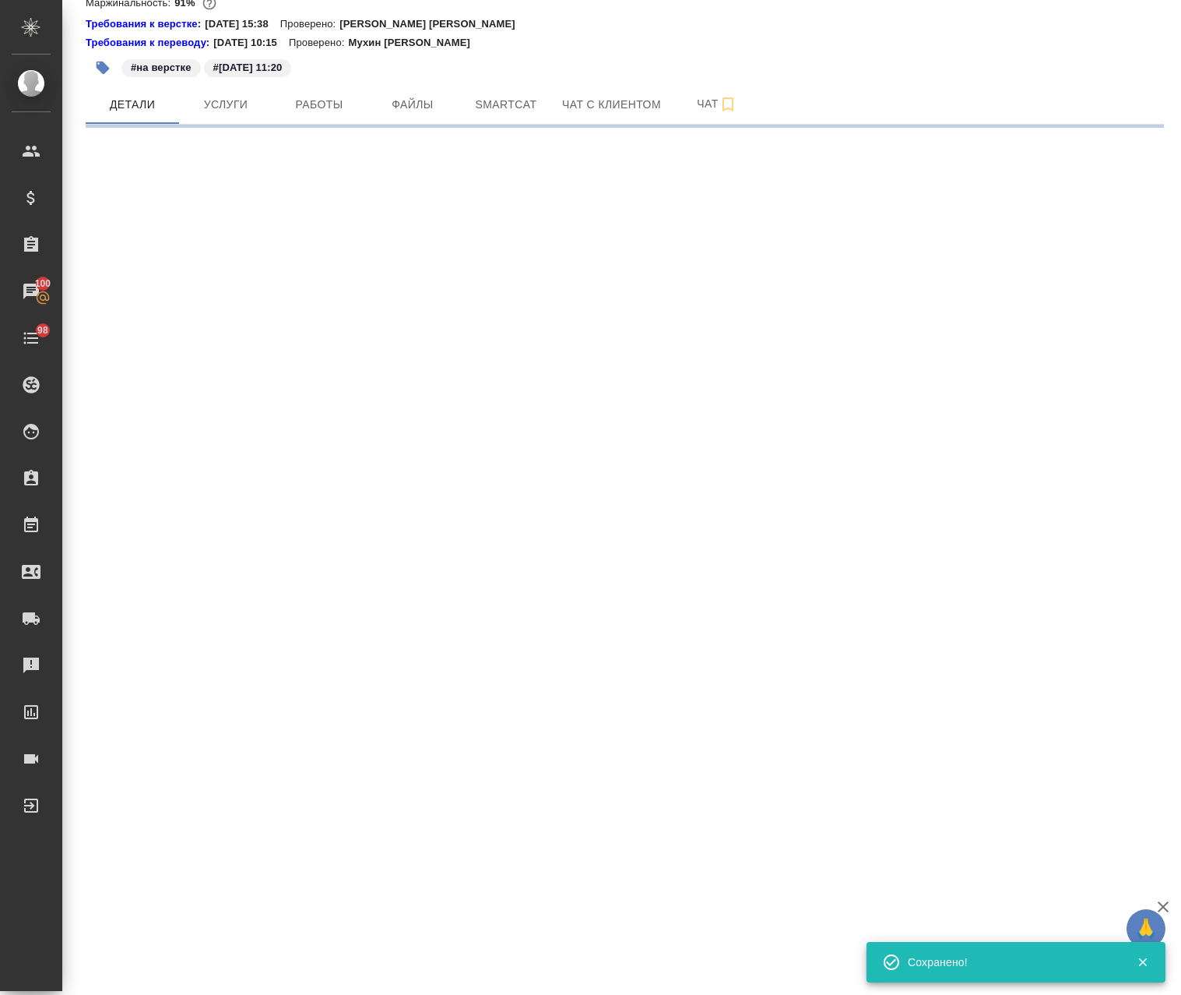
select select "RU"
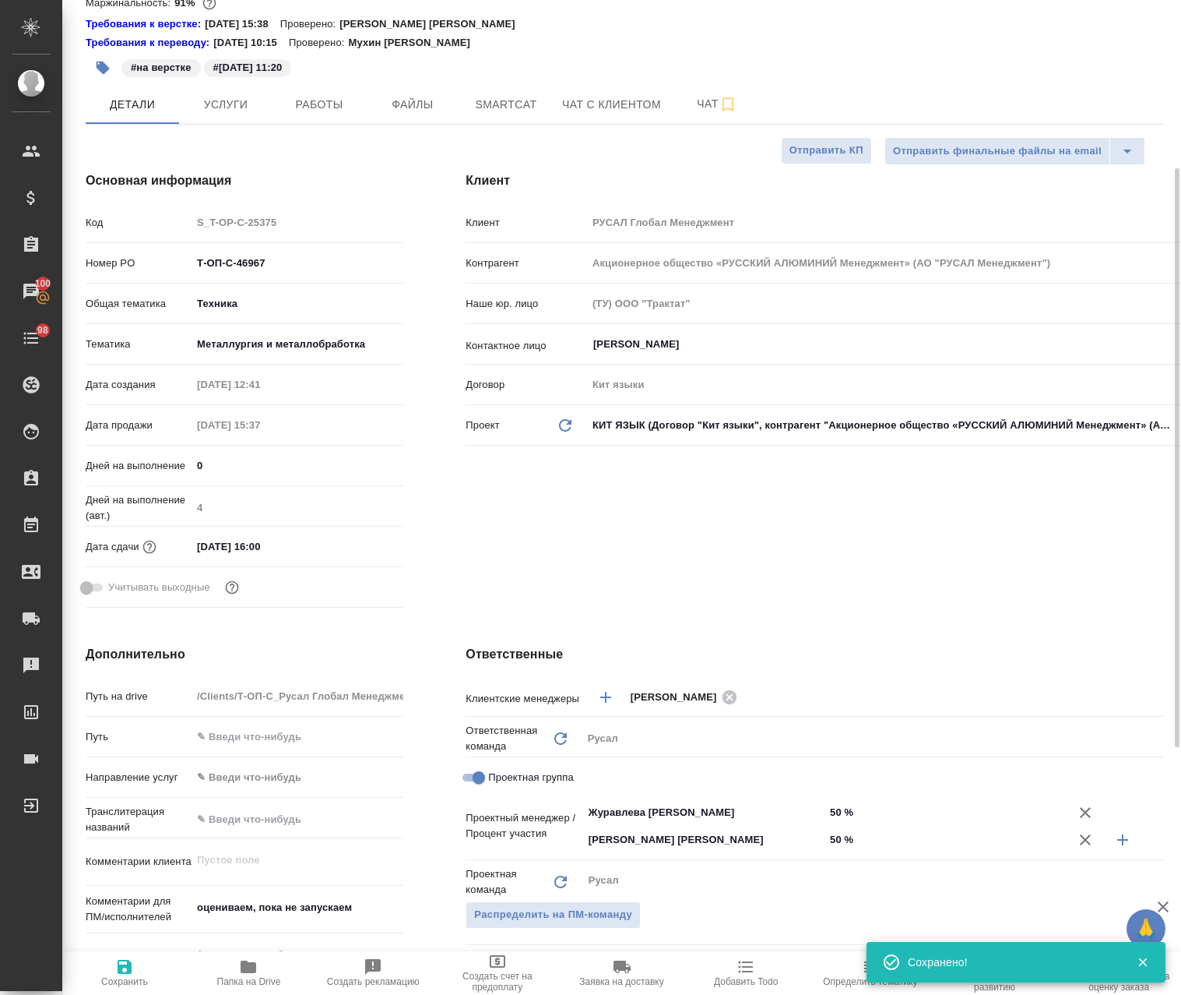
type textarea "x"
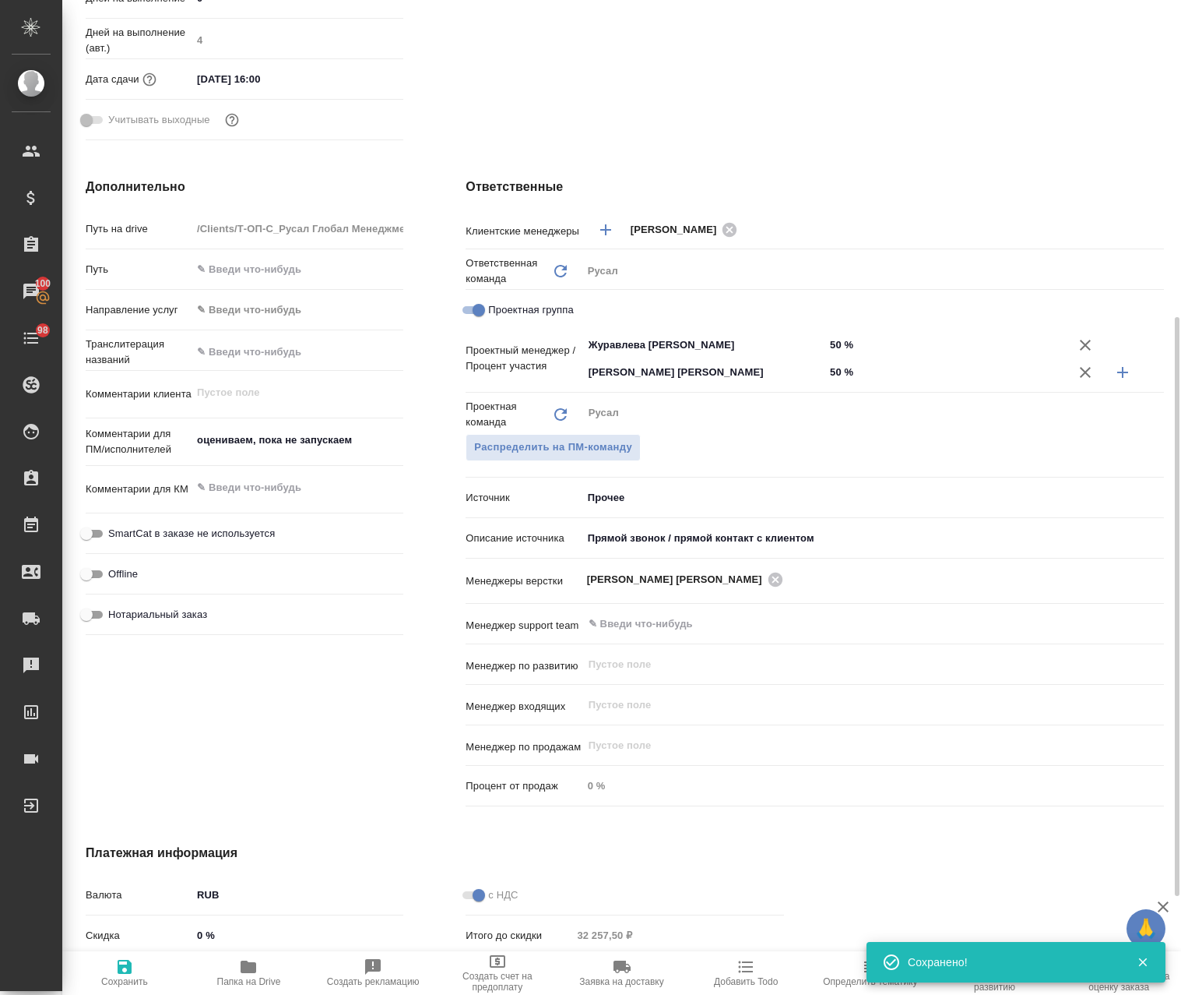
scroll to position [156, 0]
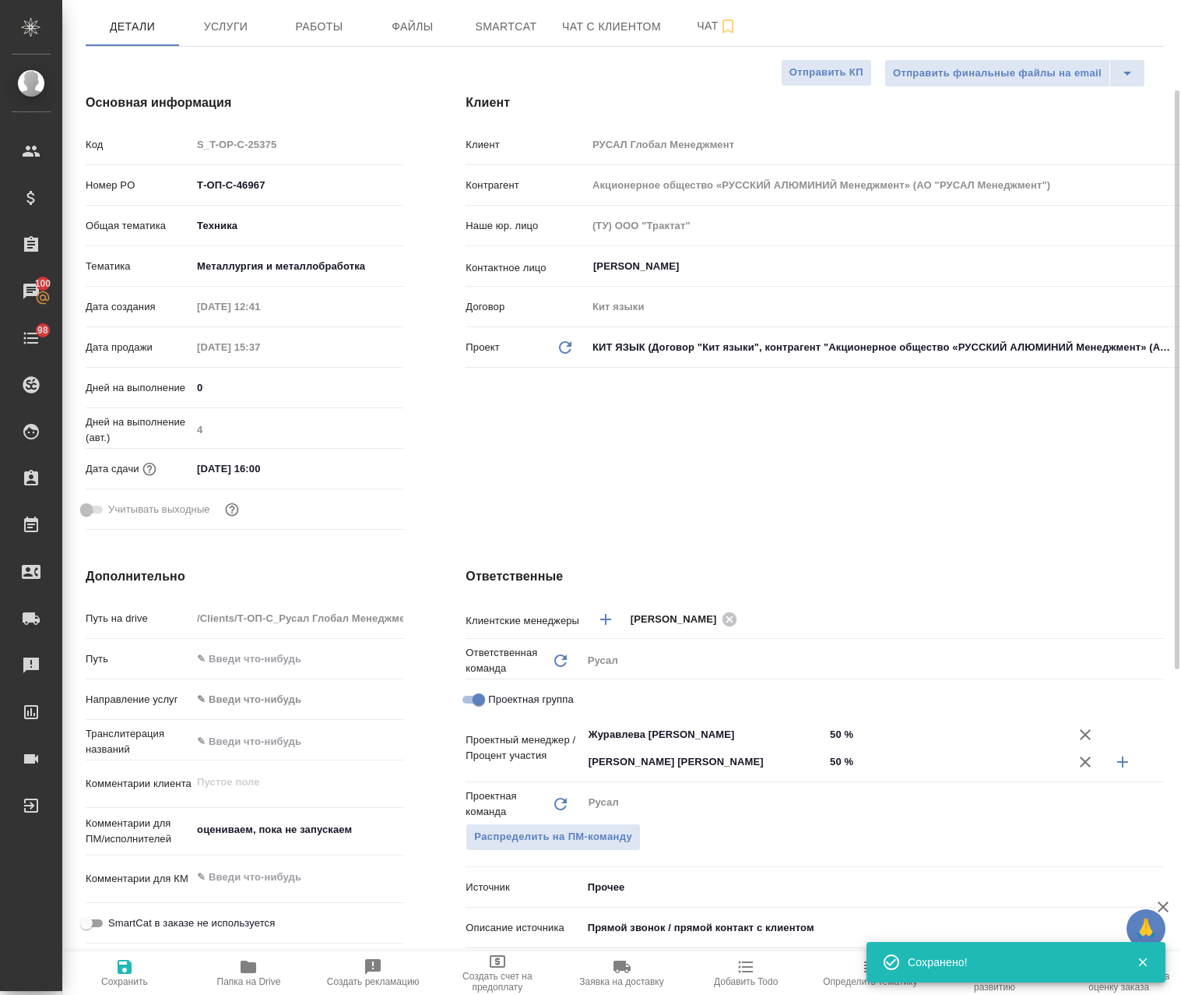
type textarea "x"
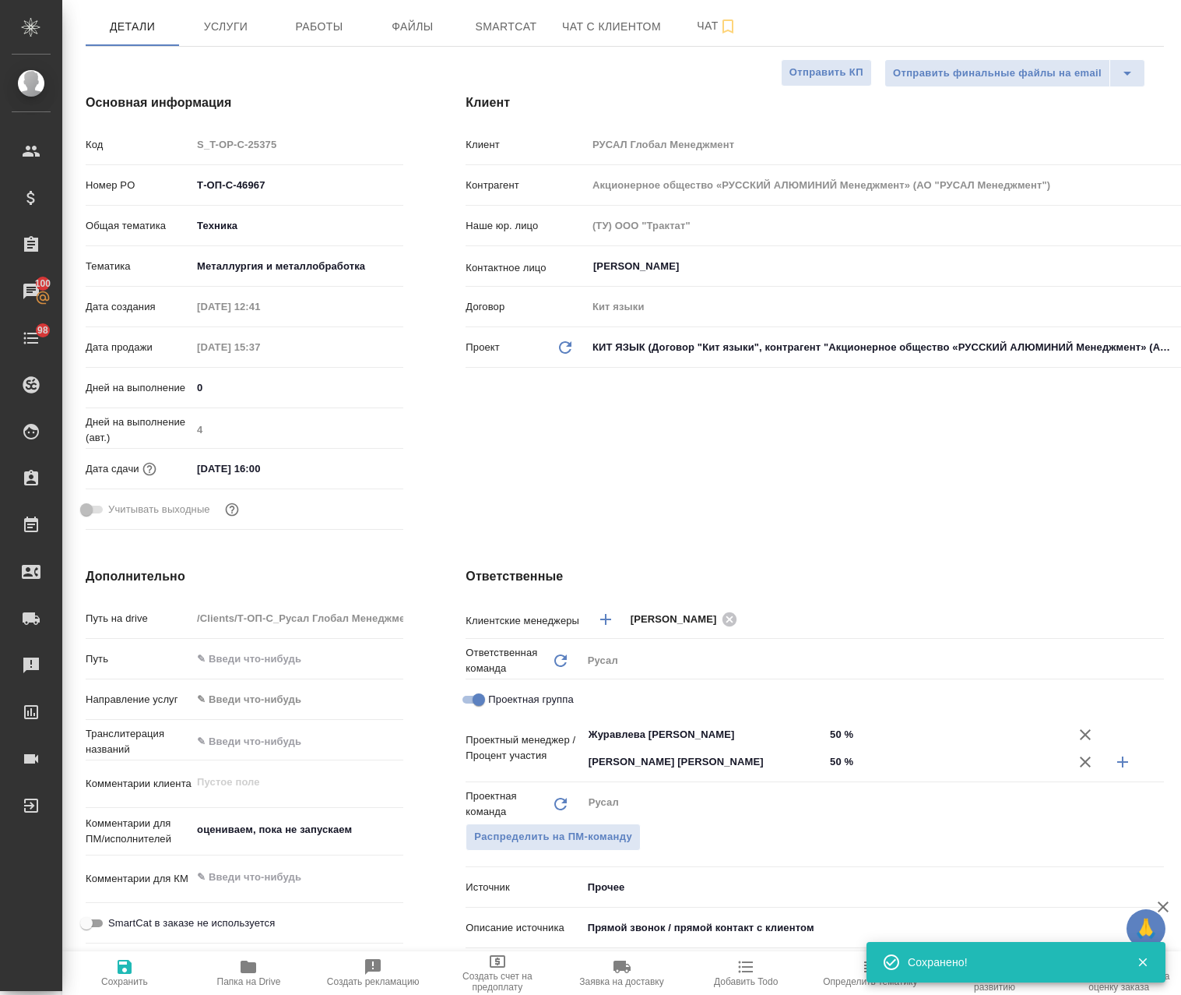
type textarea "x"
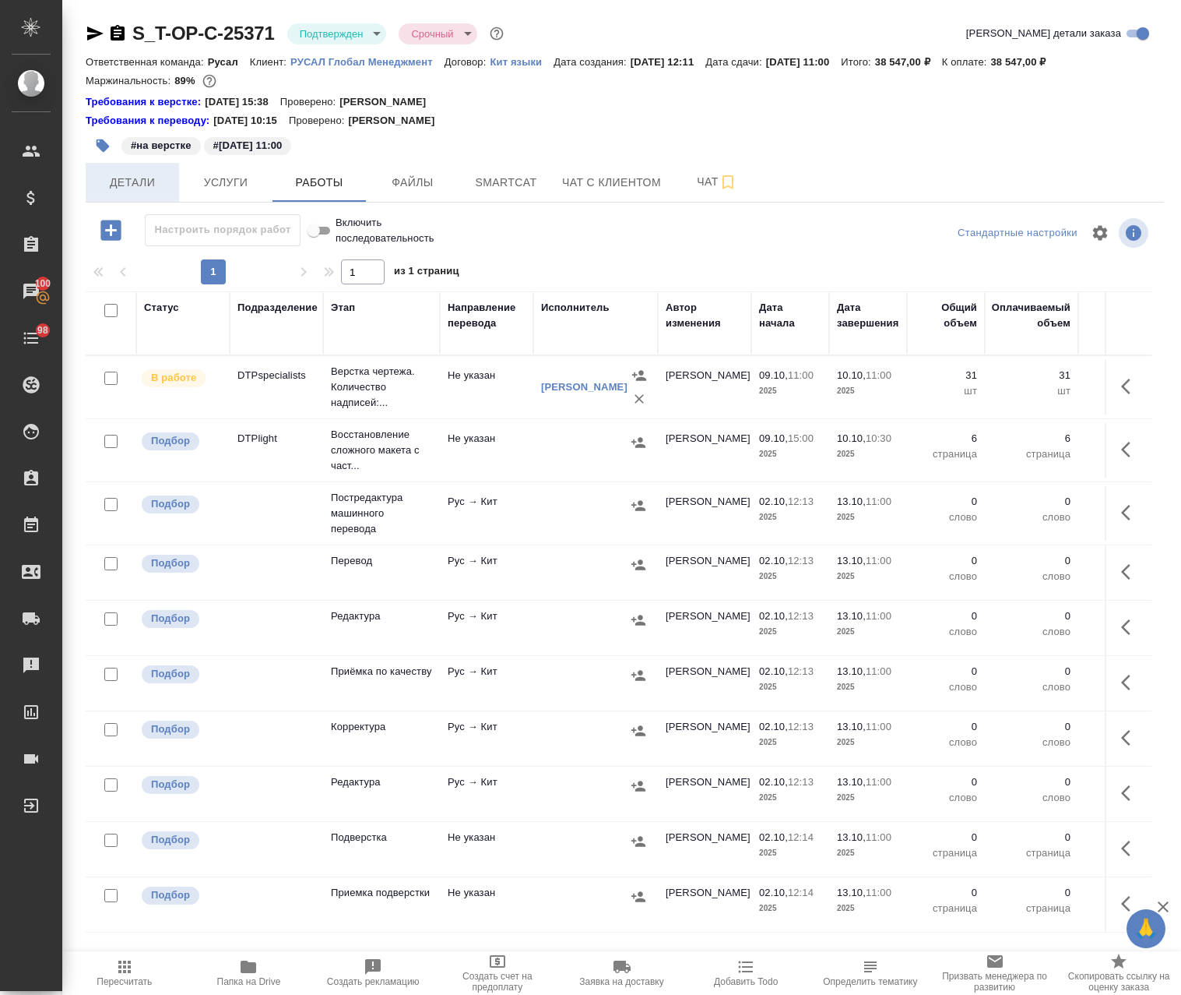
click at [125, 176] on span "Детали" at bounding box center [132, 182] width 75 height 19
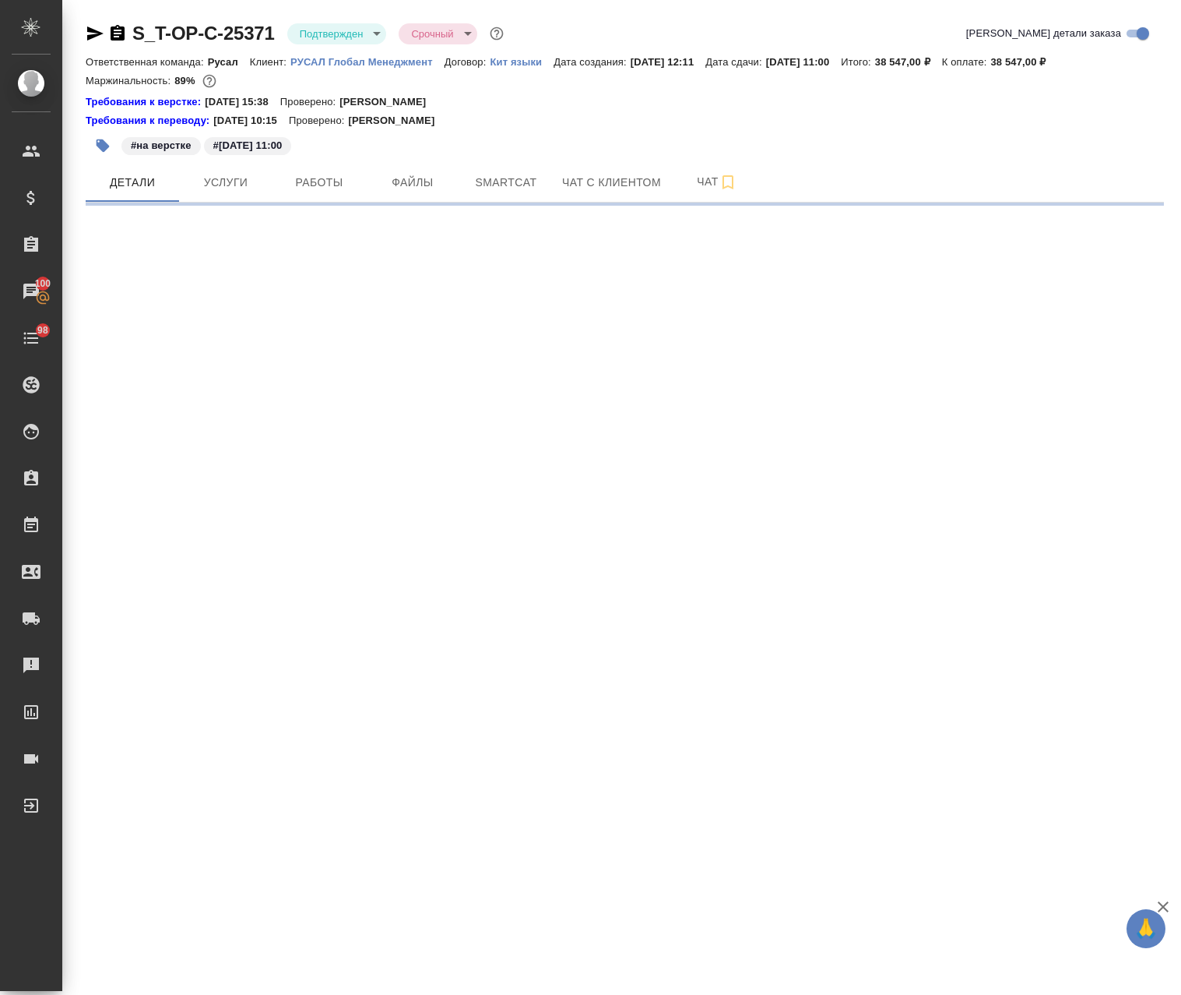
select select "RU"
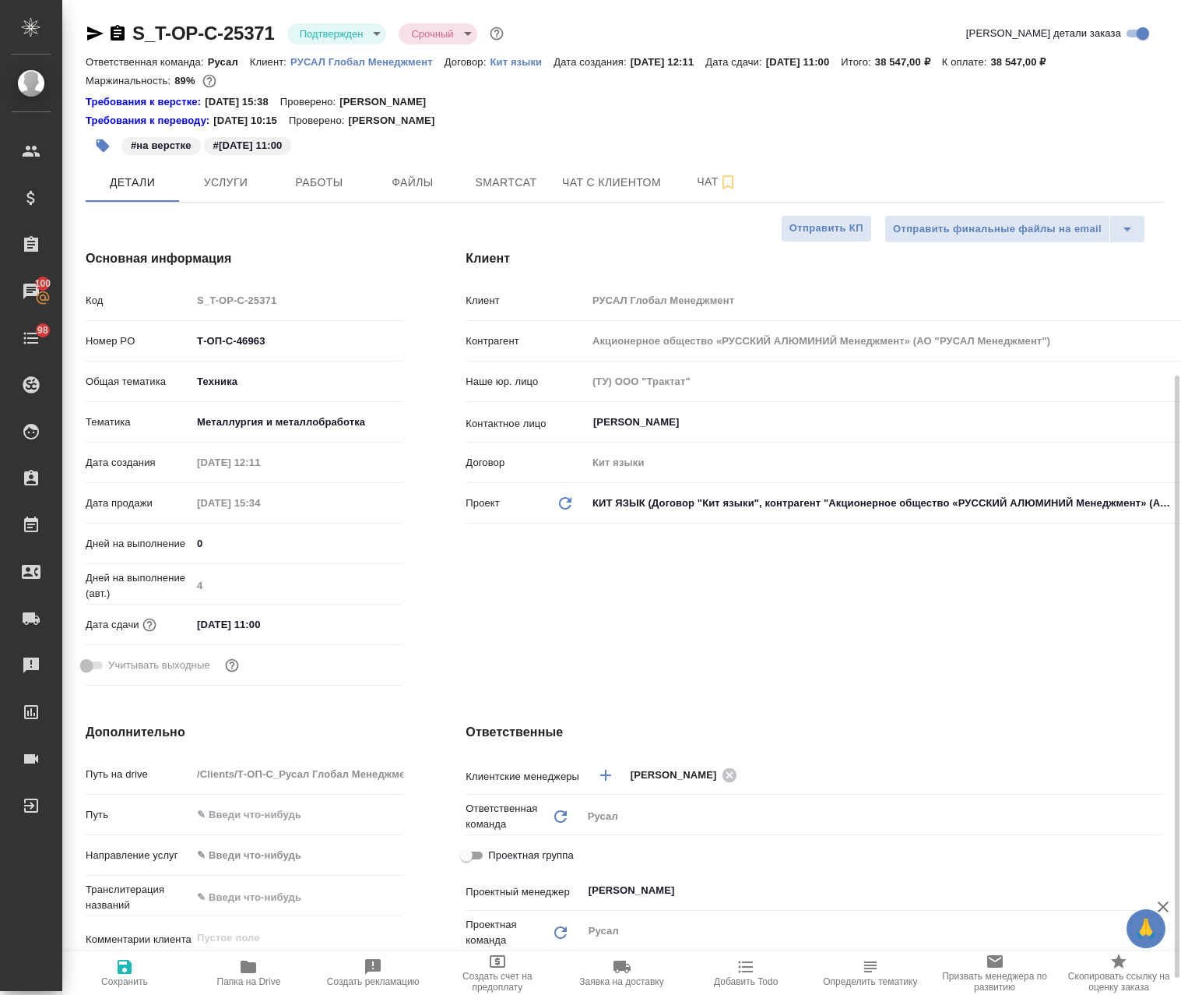
scroll to position [312, 0]
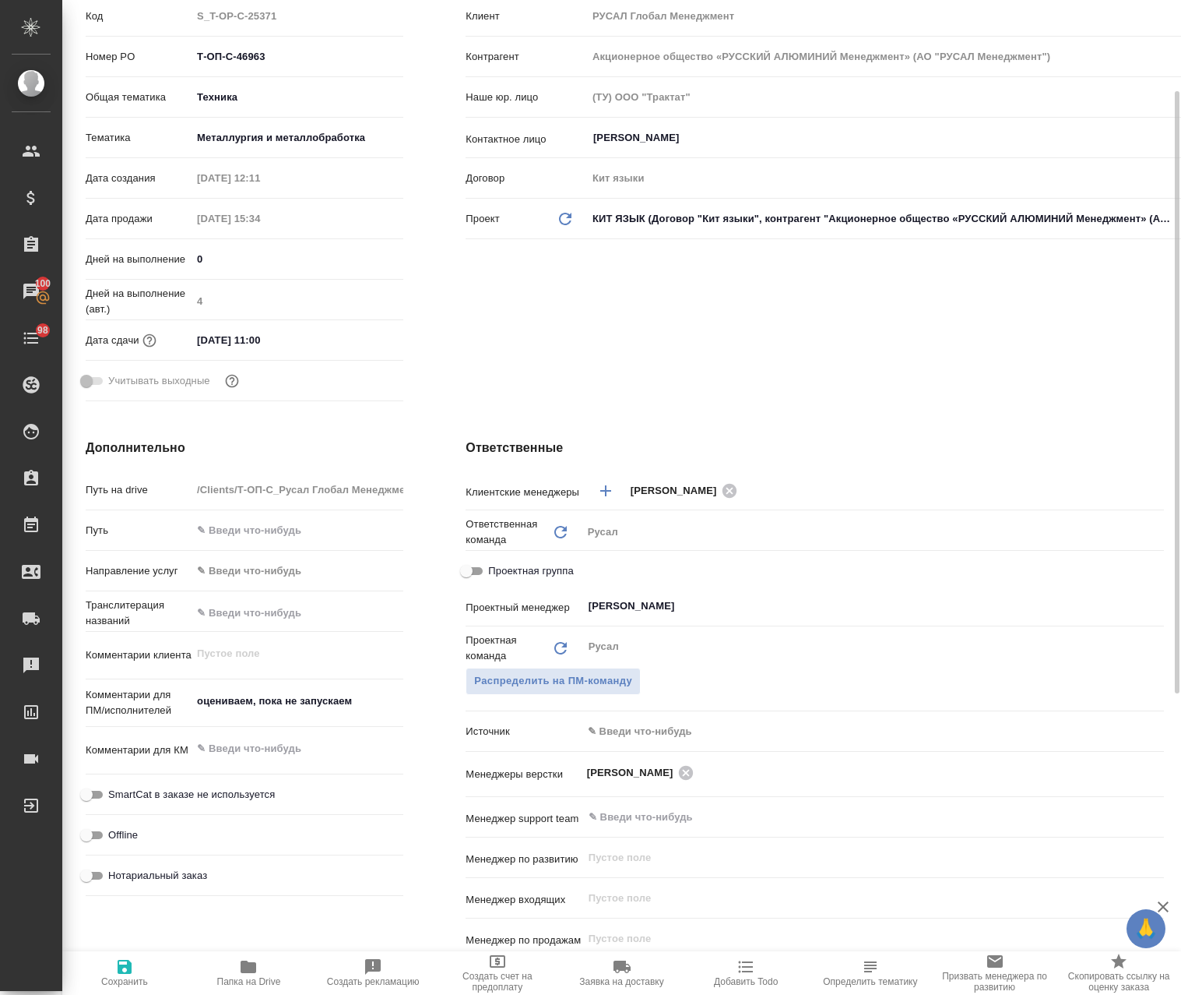
type textarea "x"
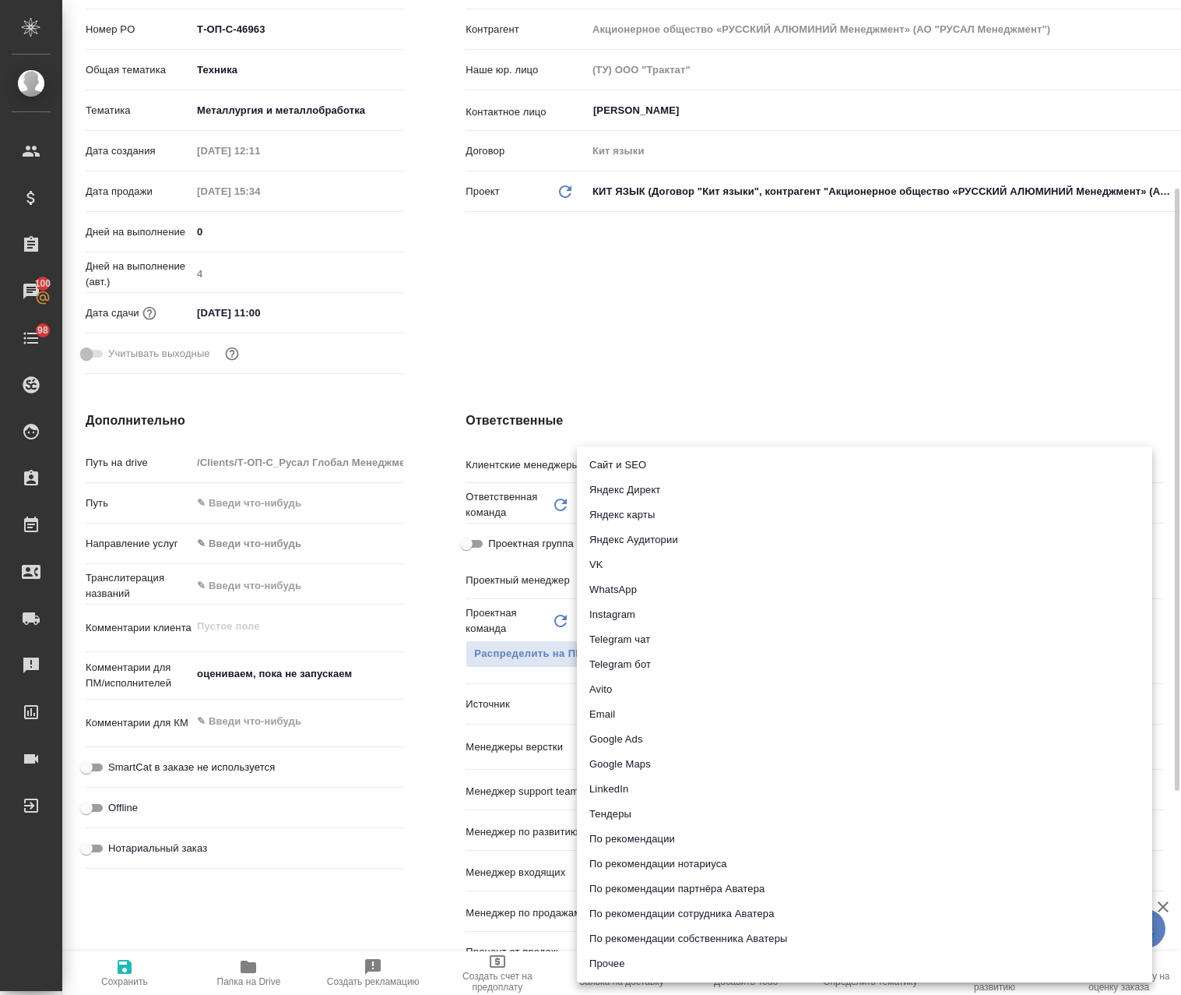
click at [632, 705] on body "🙏 .cls-1 fill:#fff; AWATERA Avdeenko Kirill Клиенты Спецификации Заказы 100 Чат…" at bounding box center [590, 497] width 1181 height 995
click at [629, 963] on li "Прочее" at bounding box center [865, 963] width 576 height 25
type textarea "x"
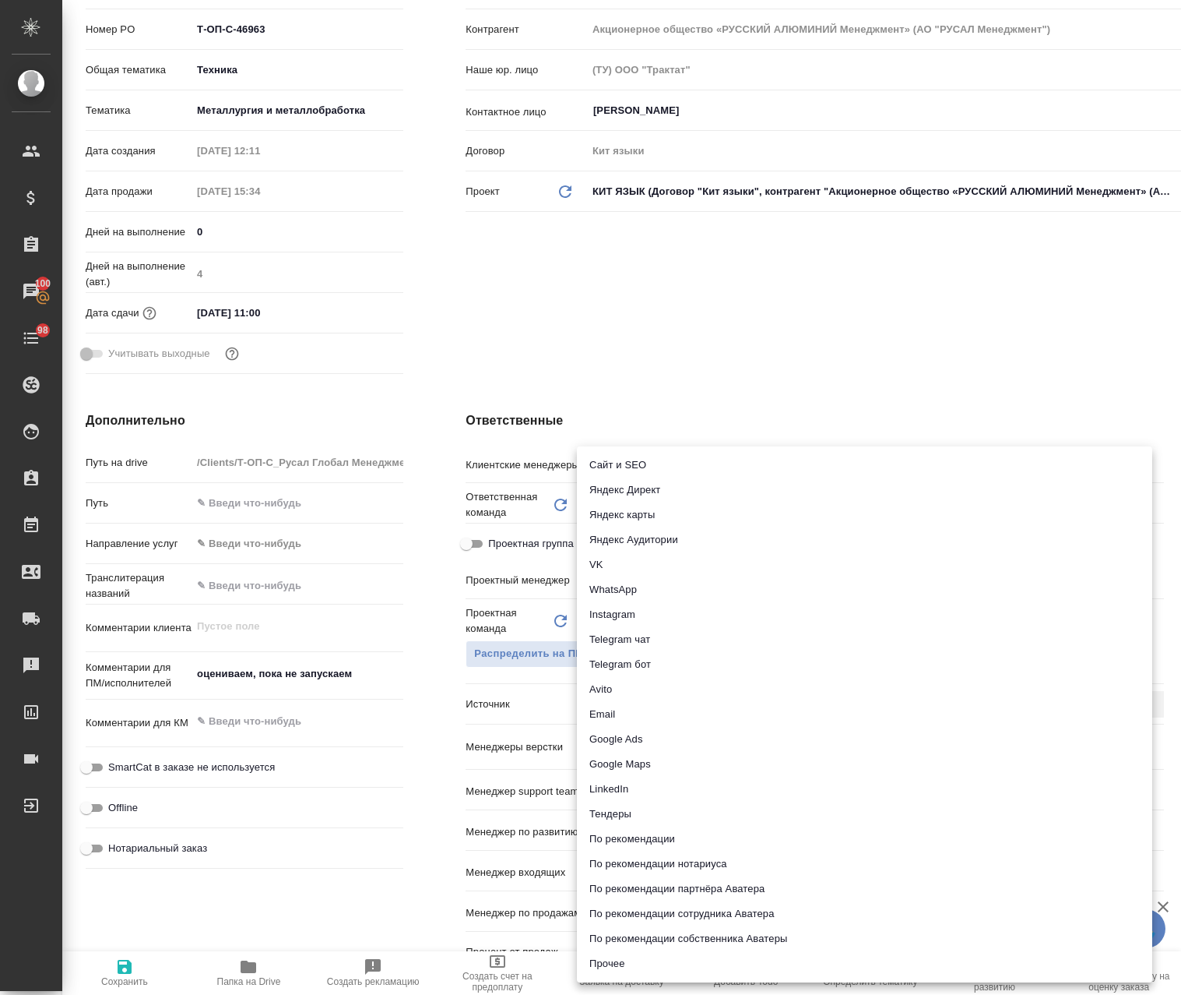
type input "other"
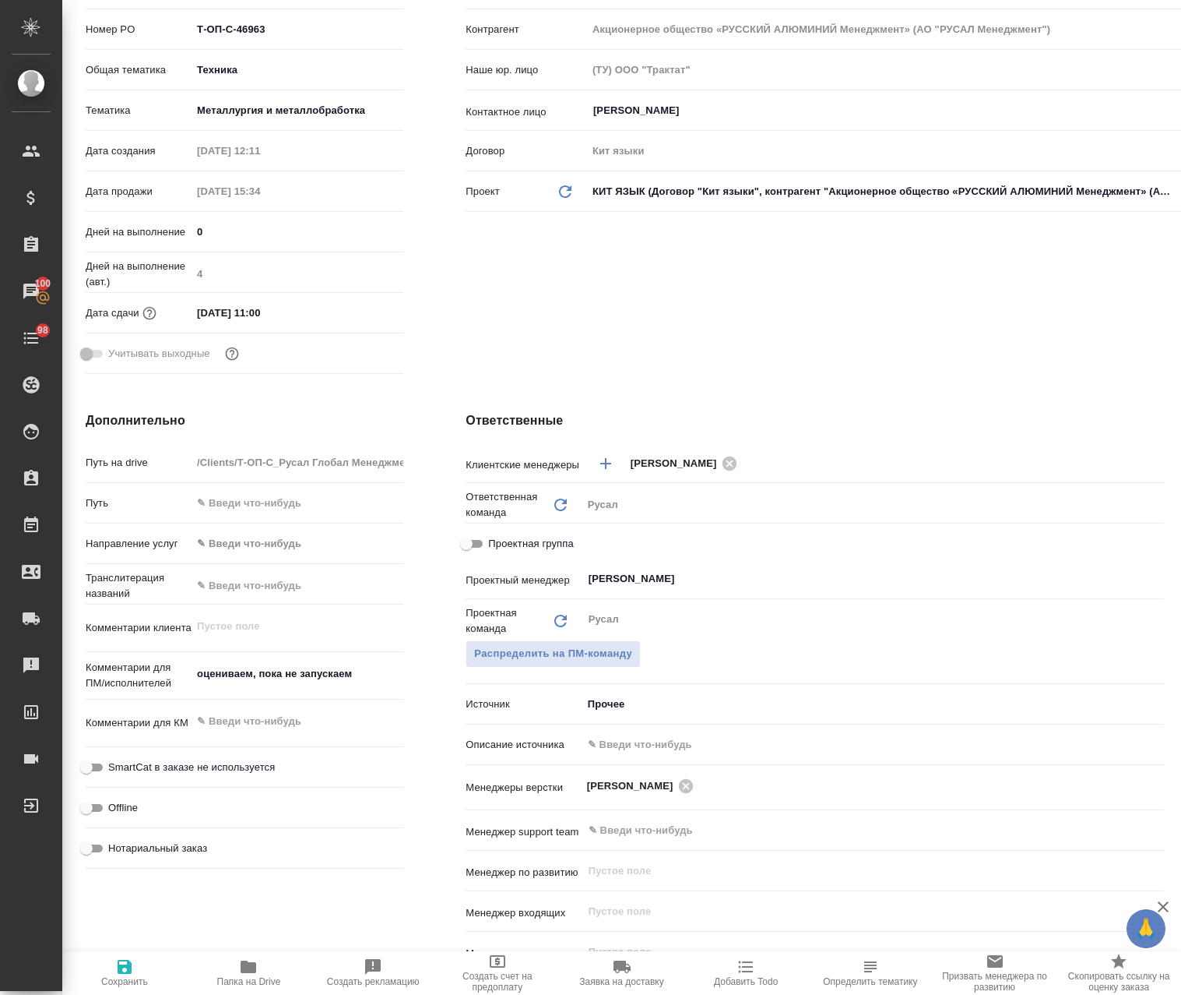
click at [646, 749] on input "text" at bounding box center [874, 744] width 582 height 23
paste input "Прямой звонок / прямой контакт с клиентом"
type textarea "x"
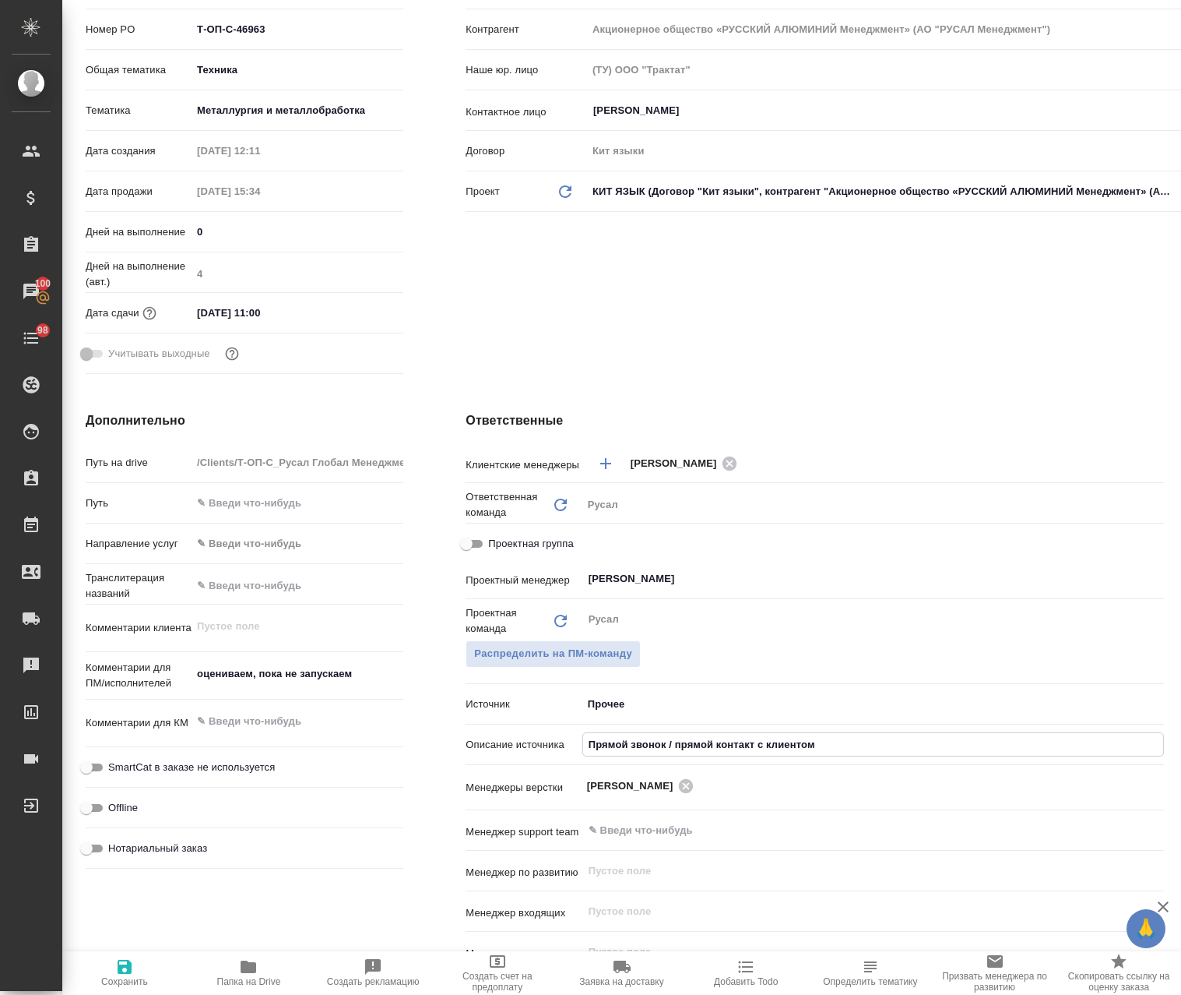
type input "Прямой звонок / прямой контакт с клиентом"
click at [115, 967] on icon "button" at bounding box center [124, 966] width 19 height 19
type textarea "x"
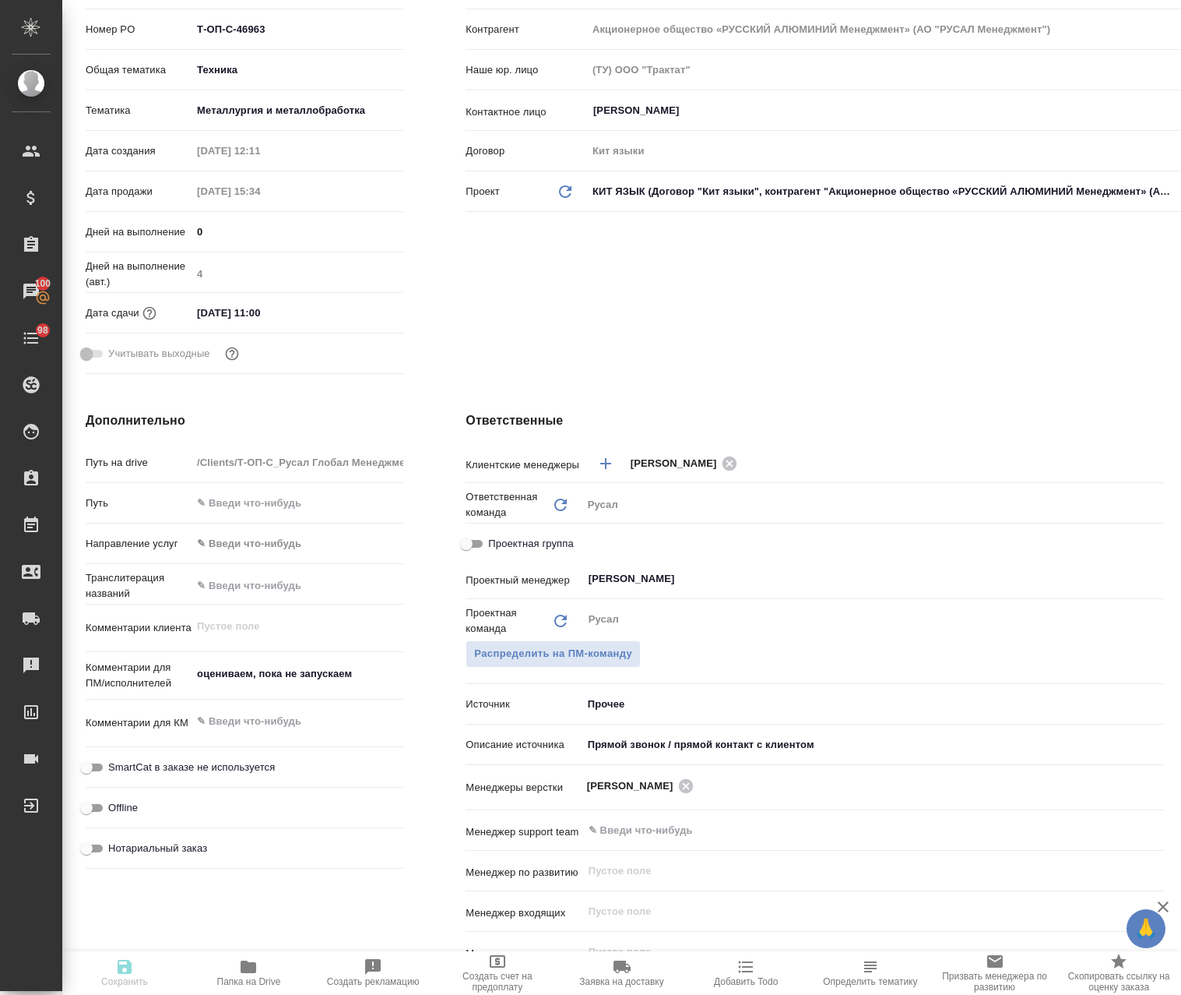
type textarea "x"
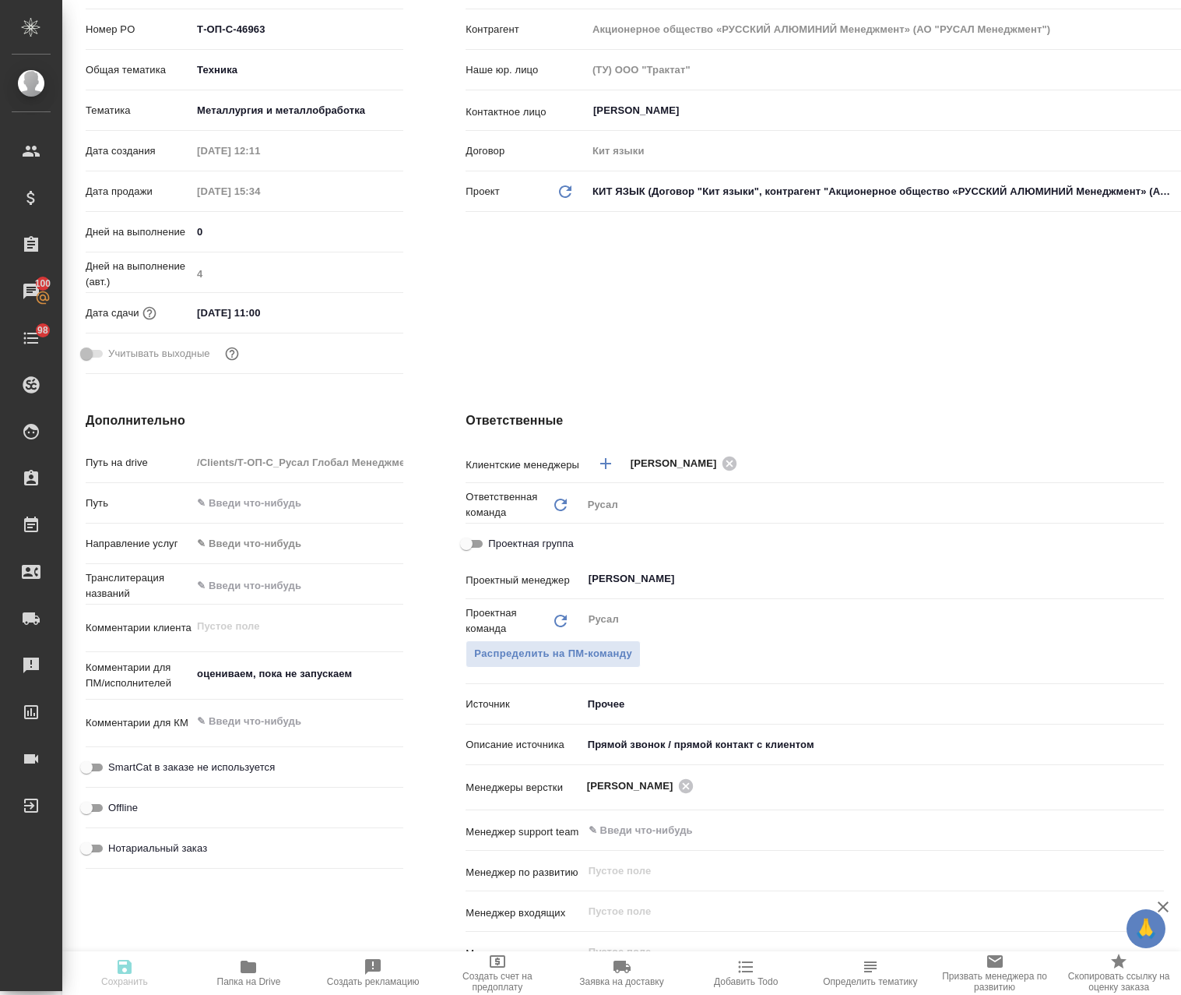
type textarea "x"
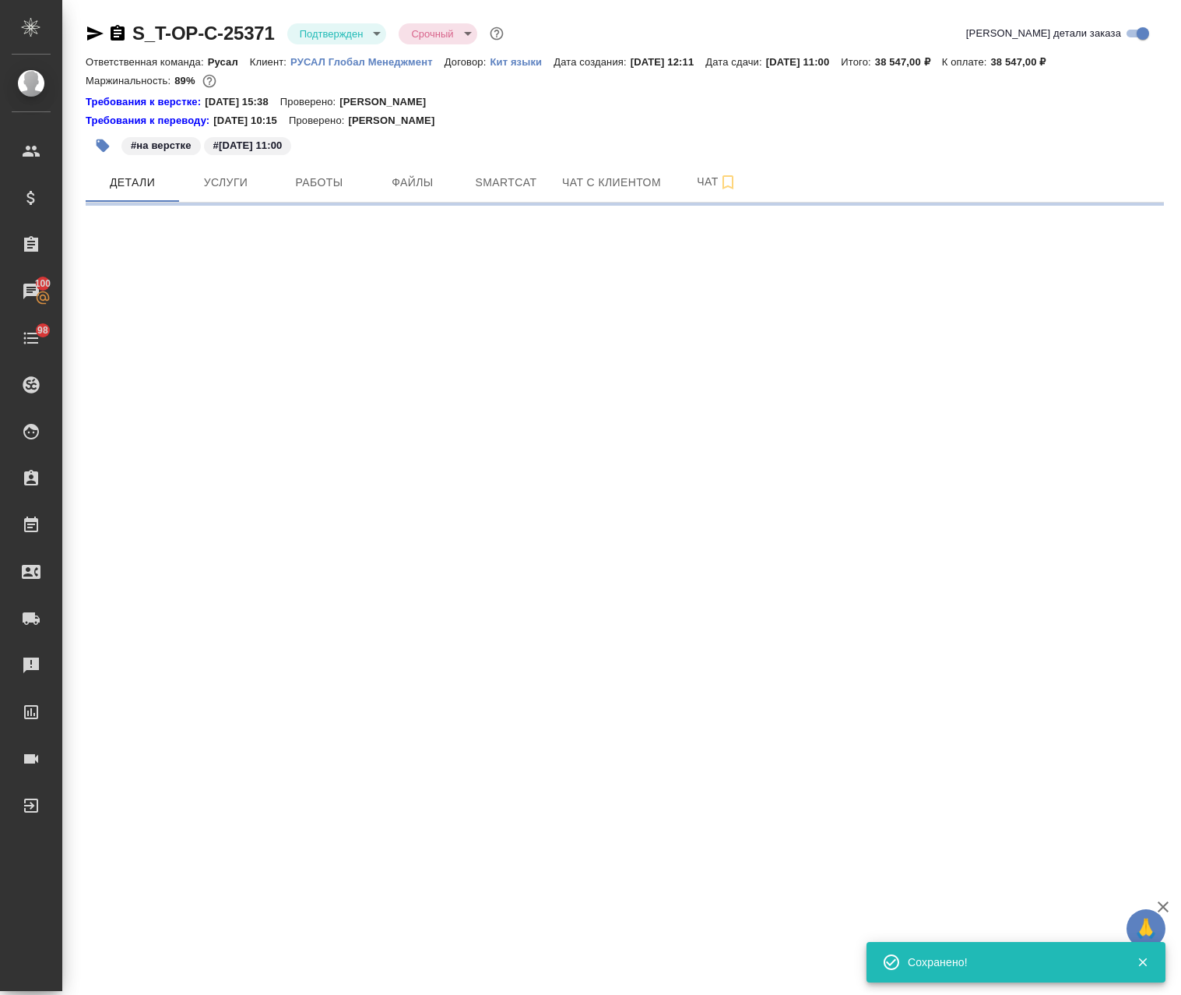
select select "RU"
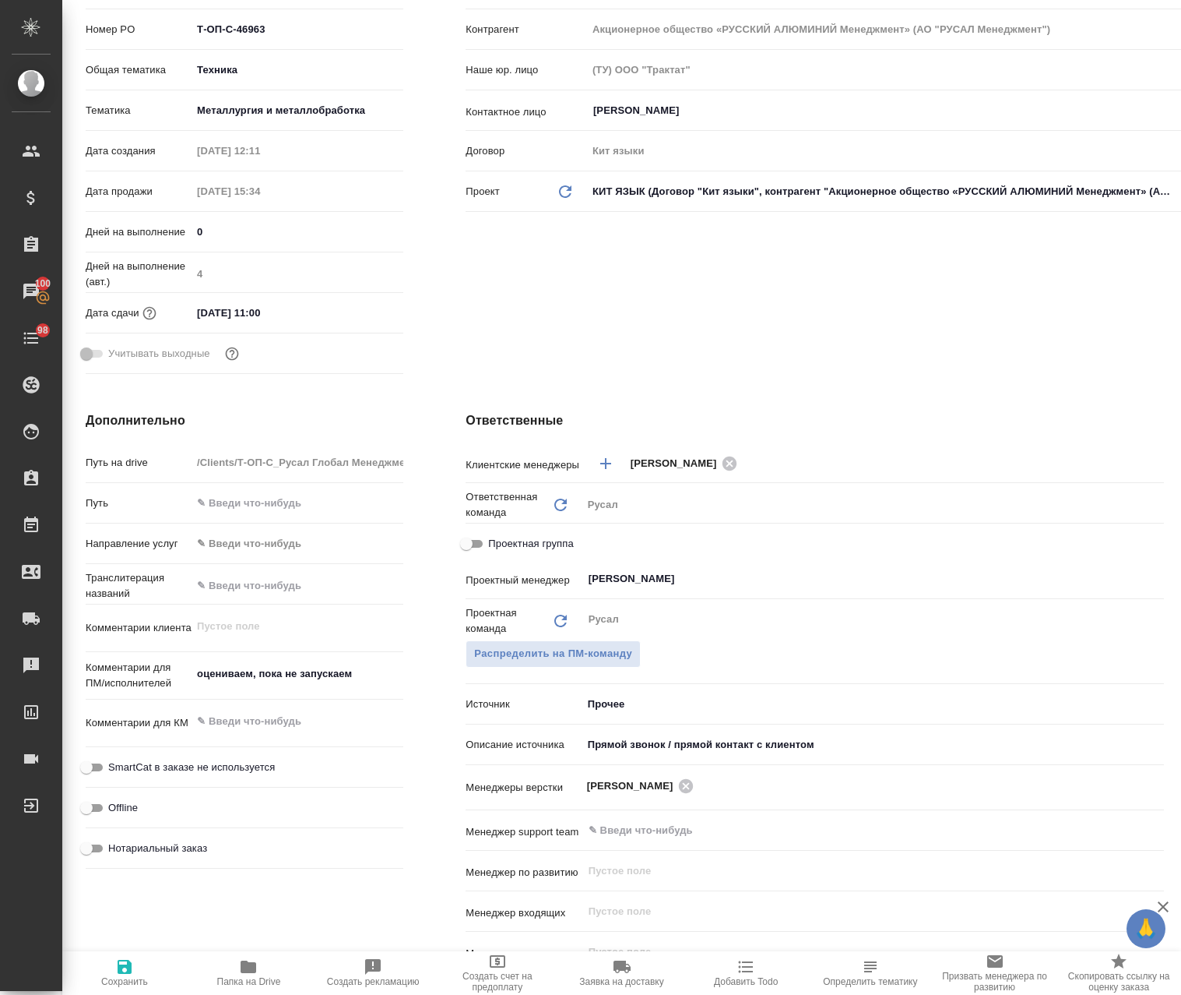
type textarea "x"
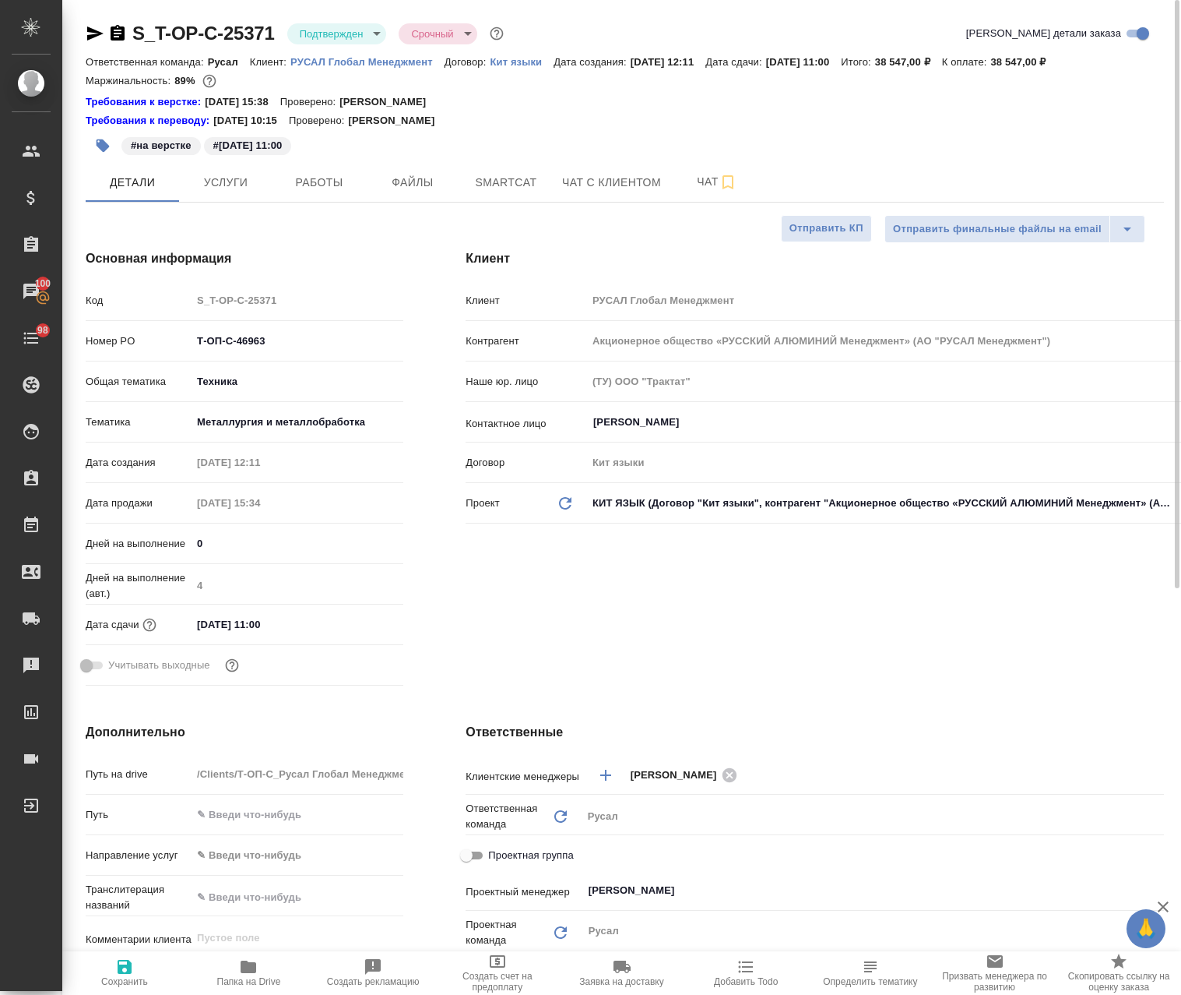
type textarea "x"
click at [226, 169] on button "Услуги" at bounding box center [225, 182] width 93 height 39
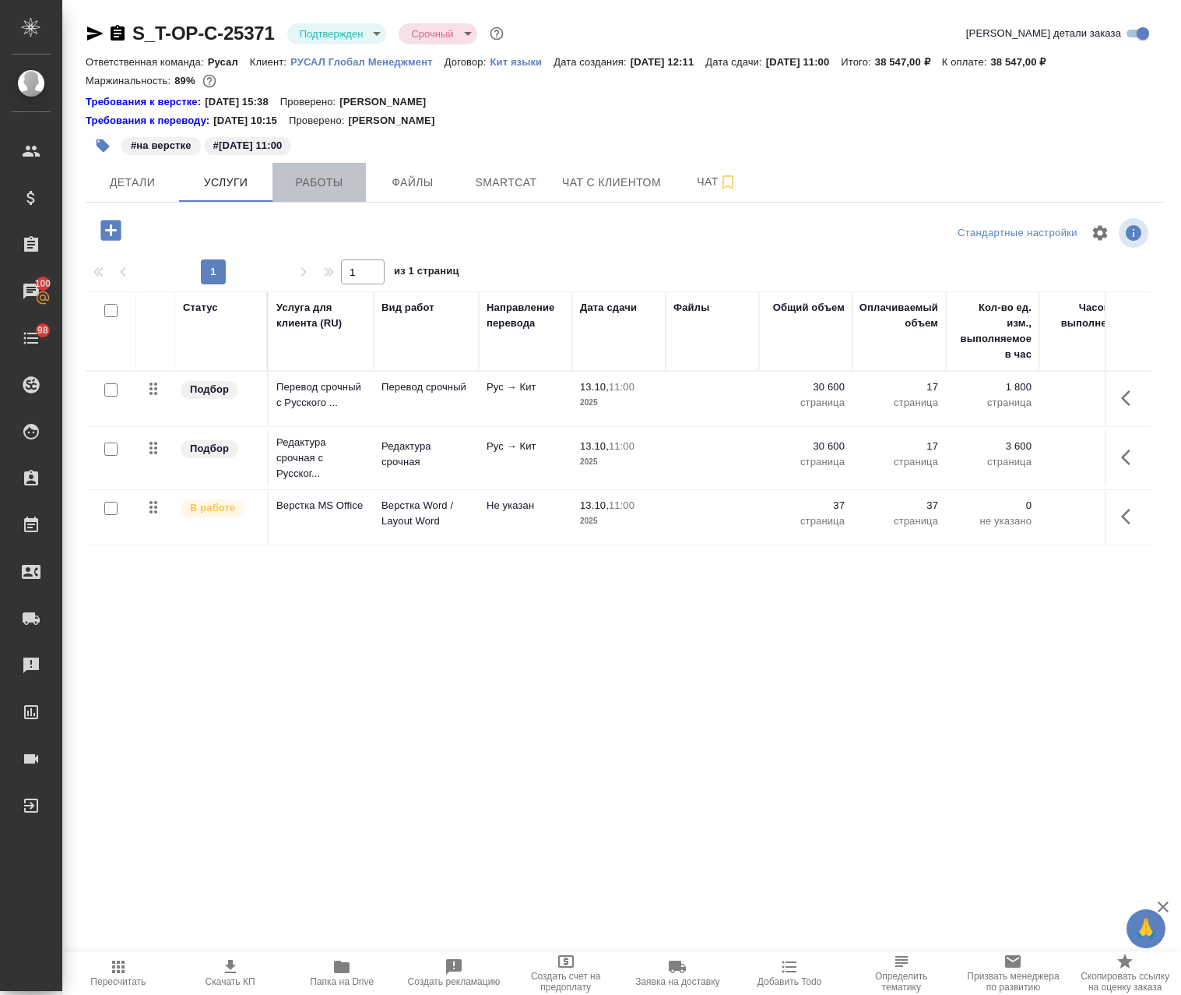
click at [333, 185] on span "Работы" at bounding box center [319, 182] width 75 height 19
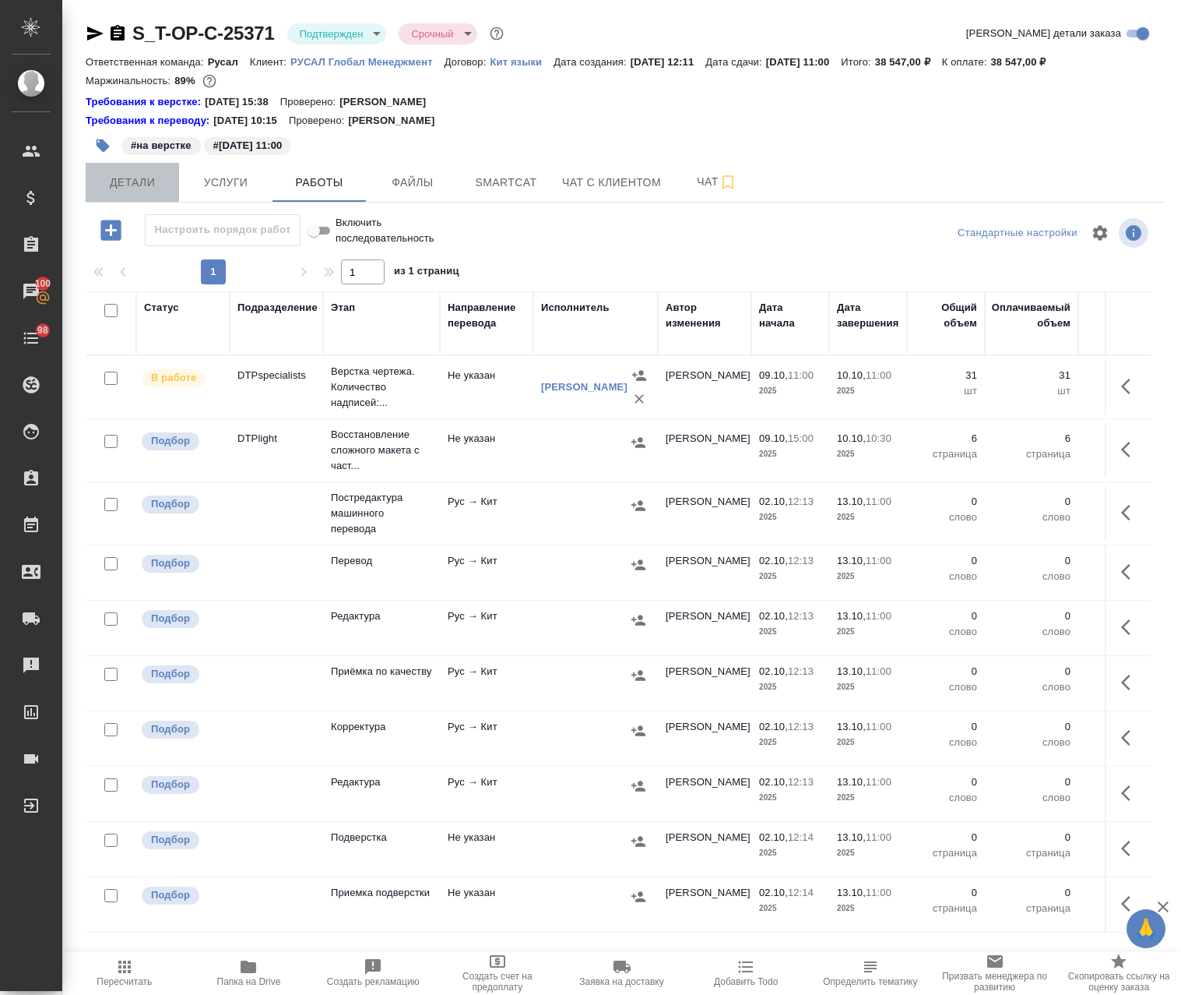
click at [156, 192] on button "Детали" at bounding box center [132, 182] width 93 height 39
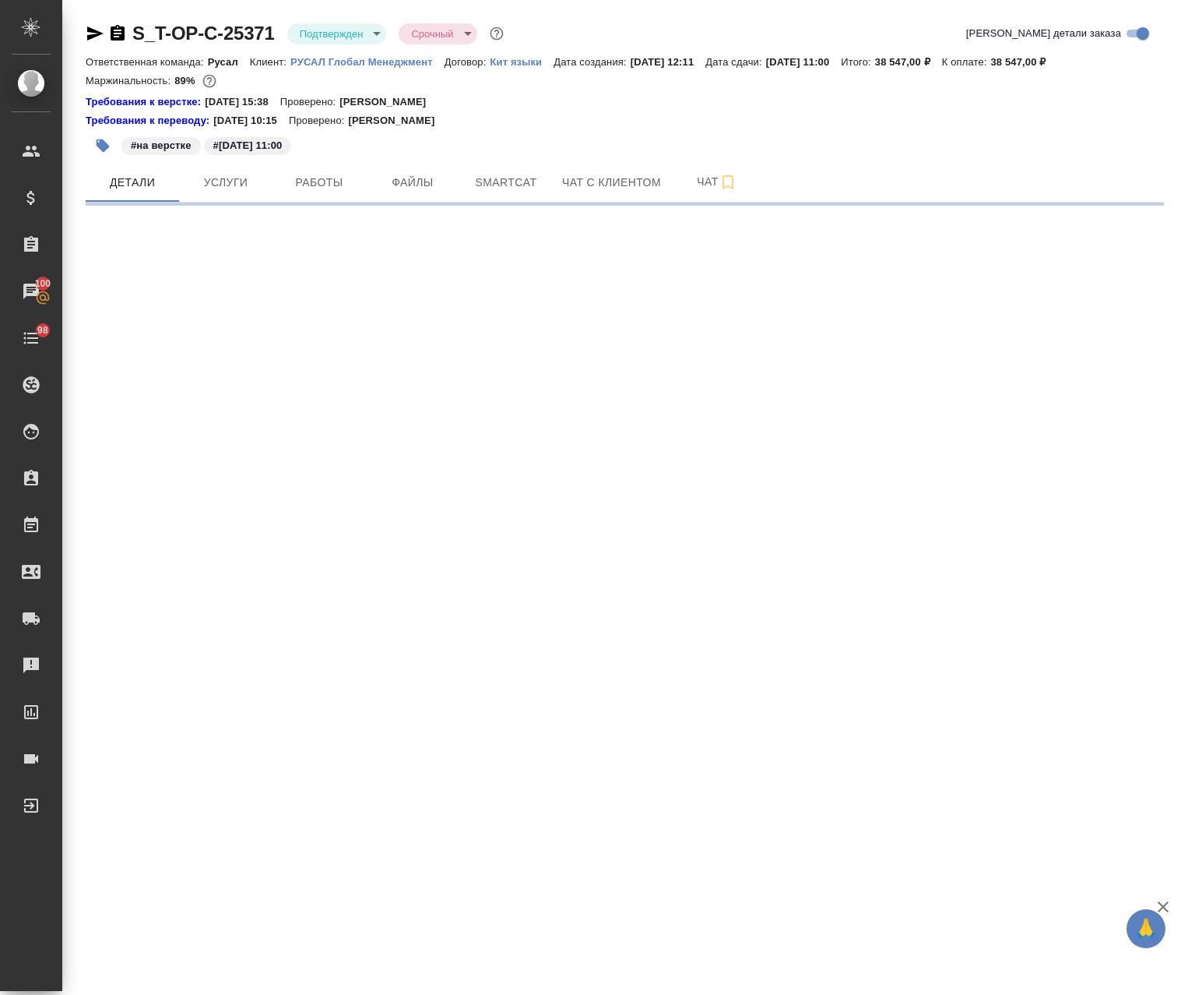
select select "RU"
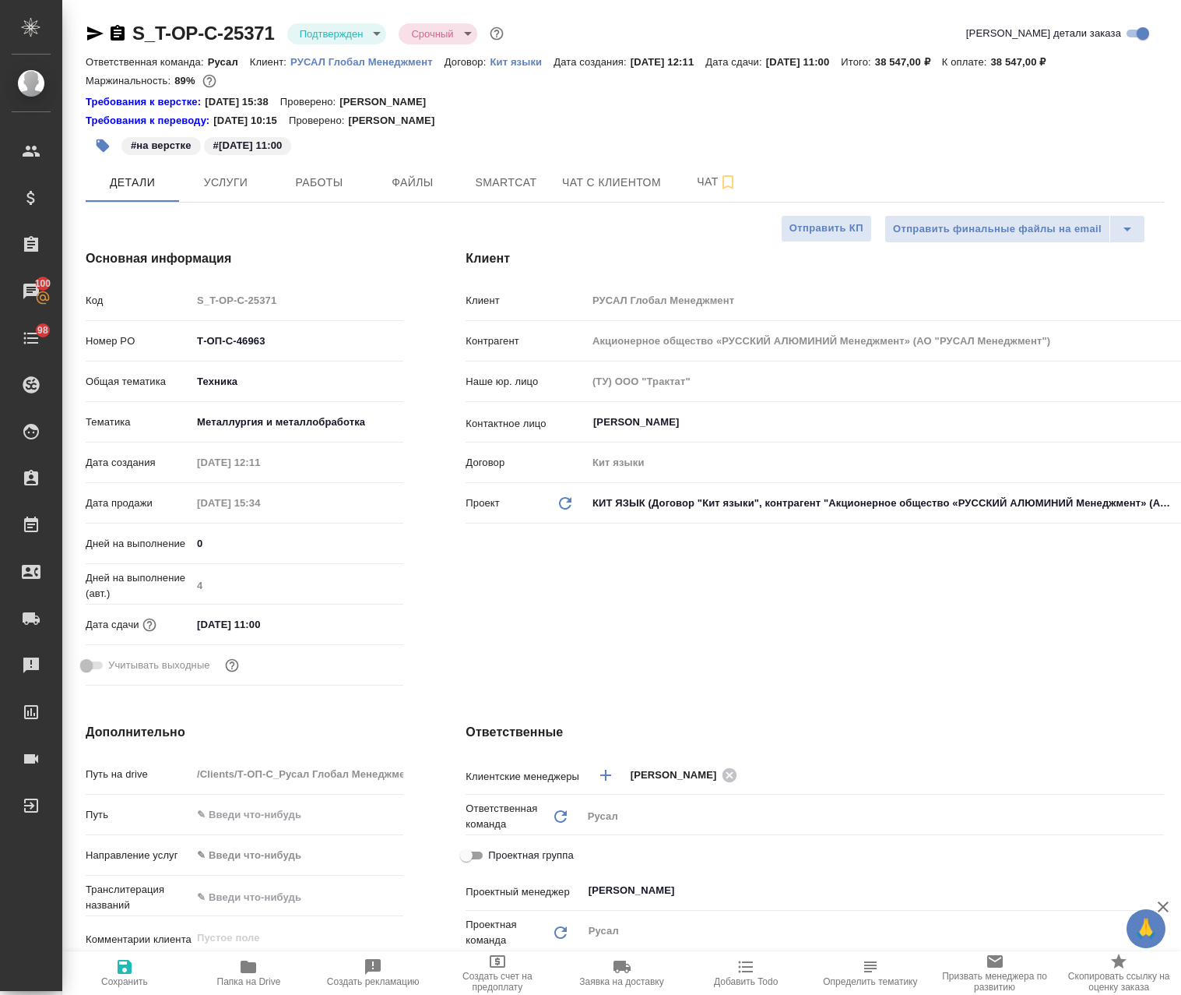
type textarea "x"
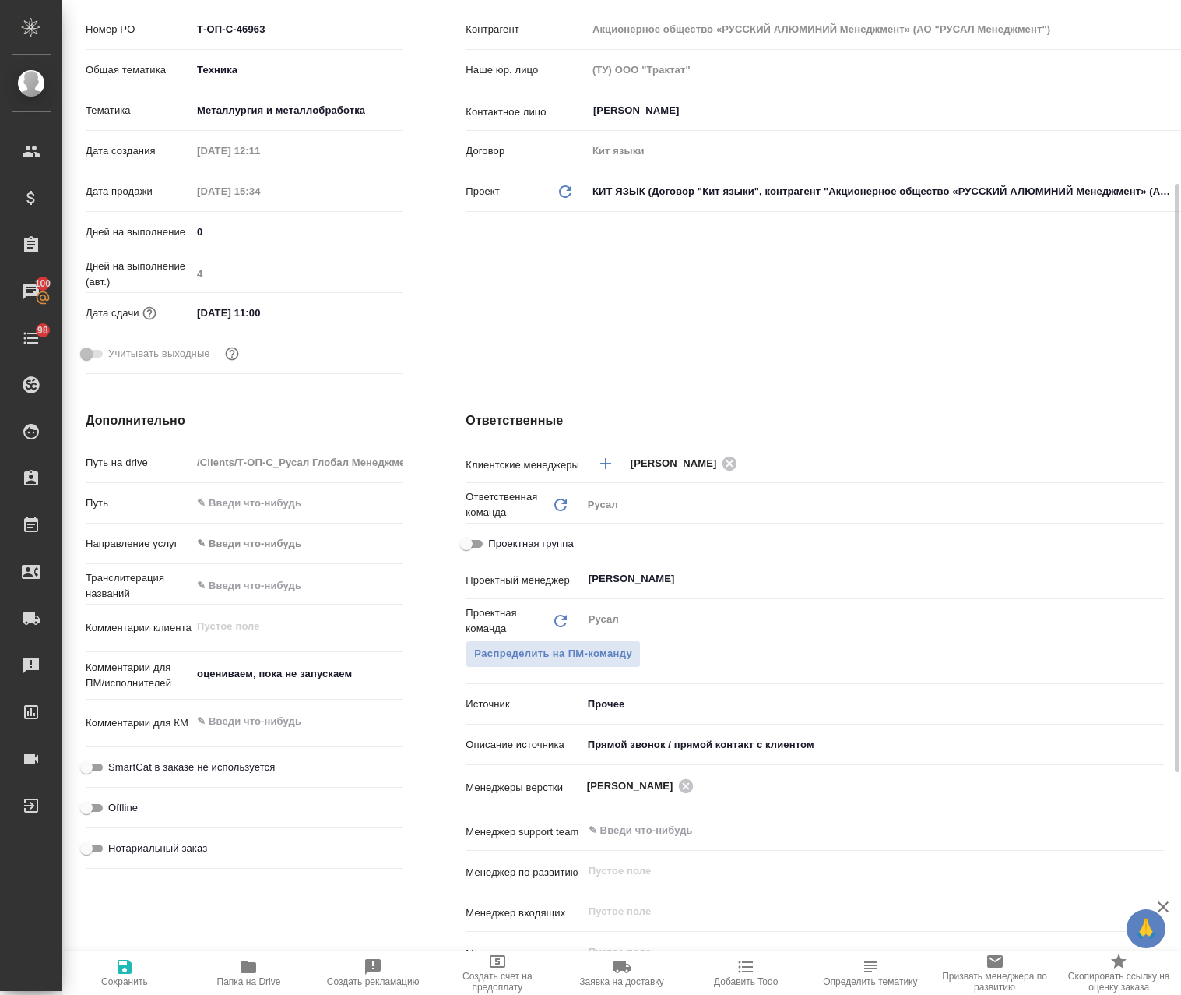
scroll to position [389, 0]
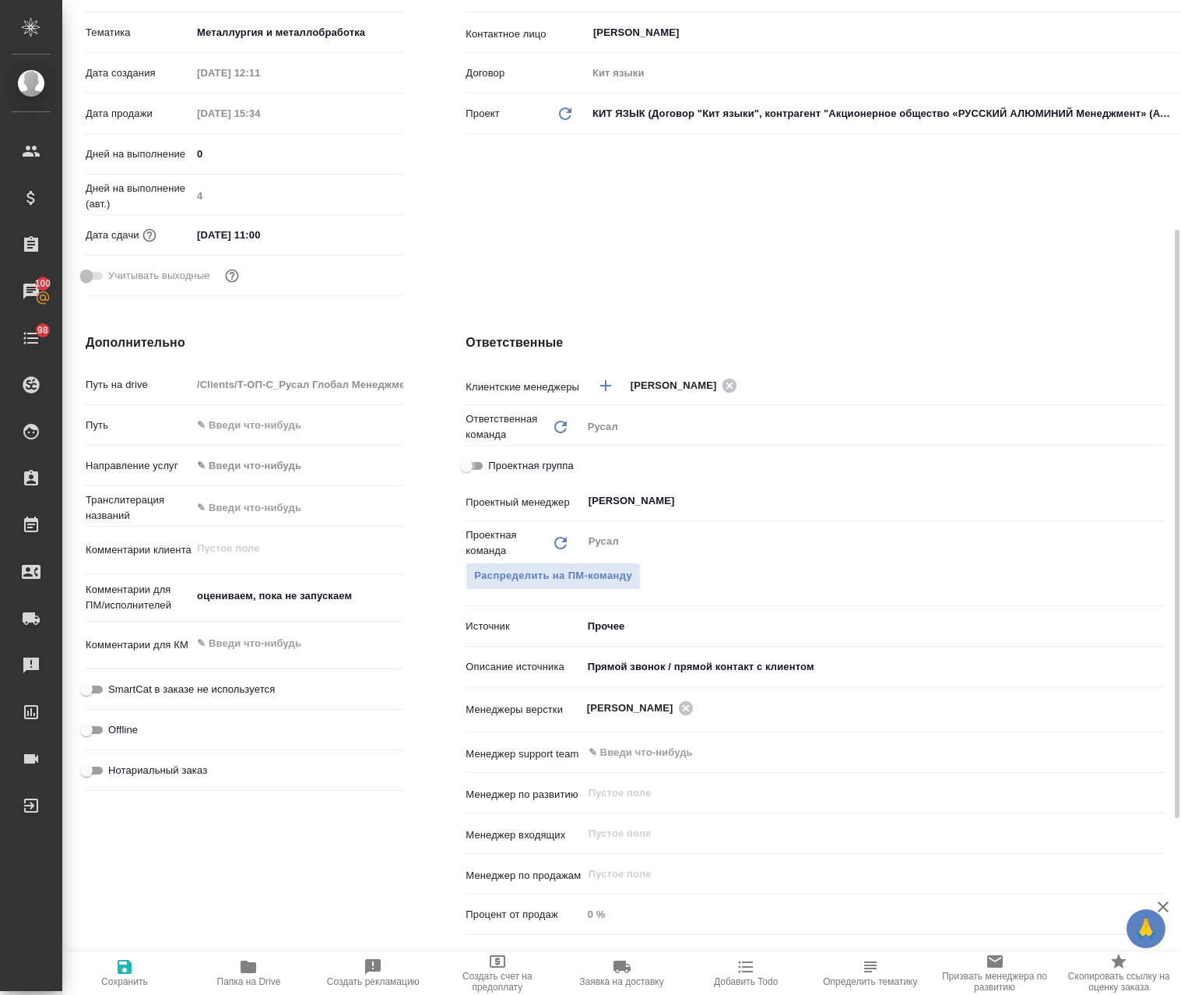
click at [459, 461] on input "Проектная группа" at bounding box center [466, 465] width 56 height 19
checkbox input "true"
type textarea "x"
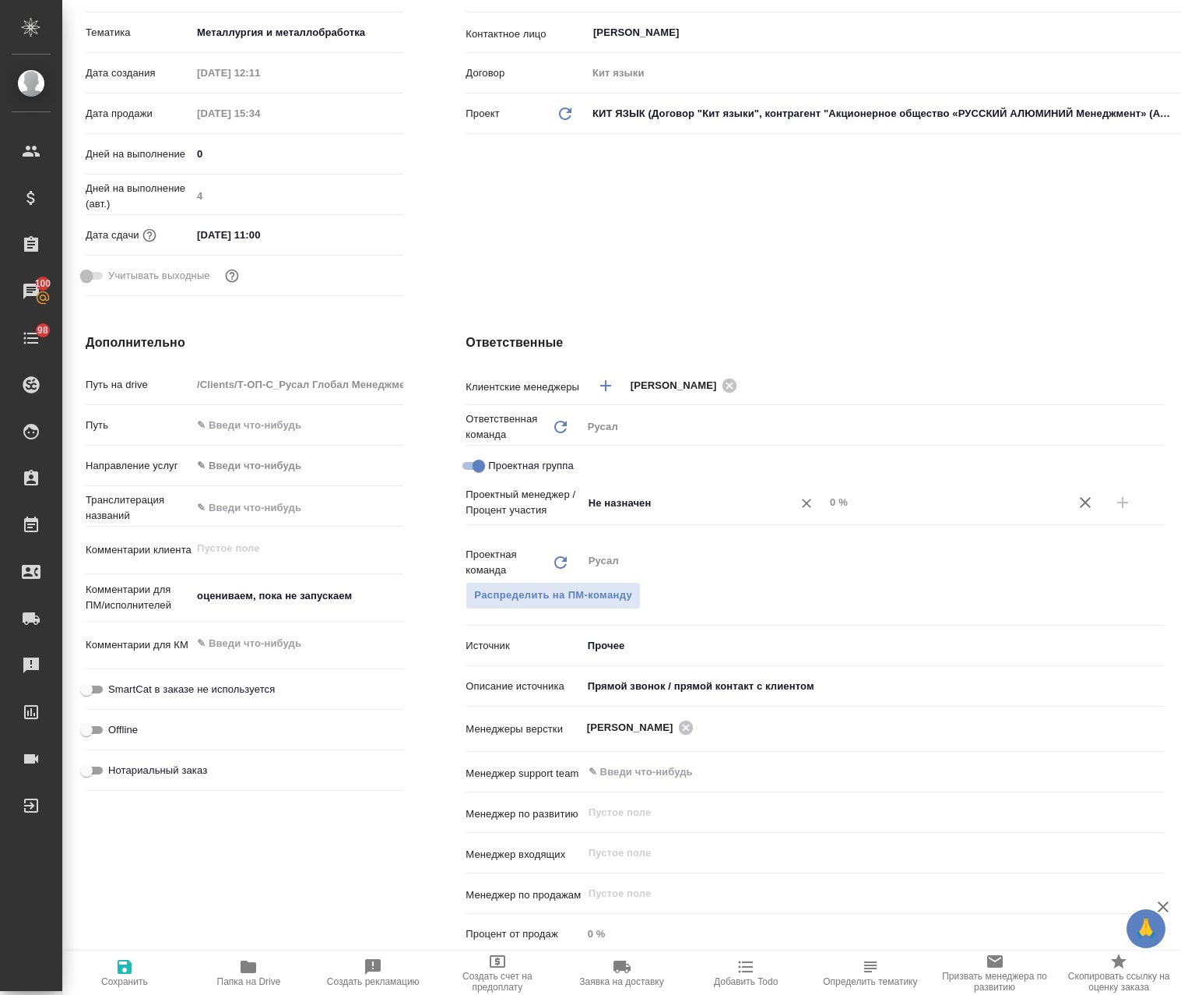
click at [617, 513] on div "Не назначен ​" at bounding box center [704, 502] width 242 height 28
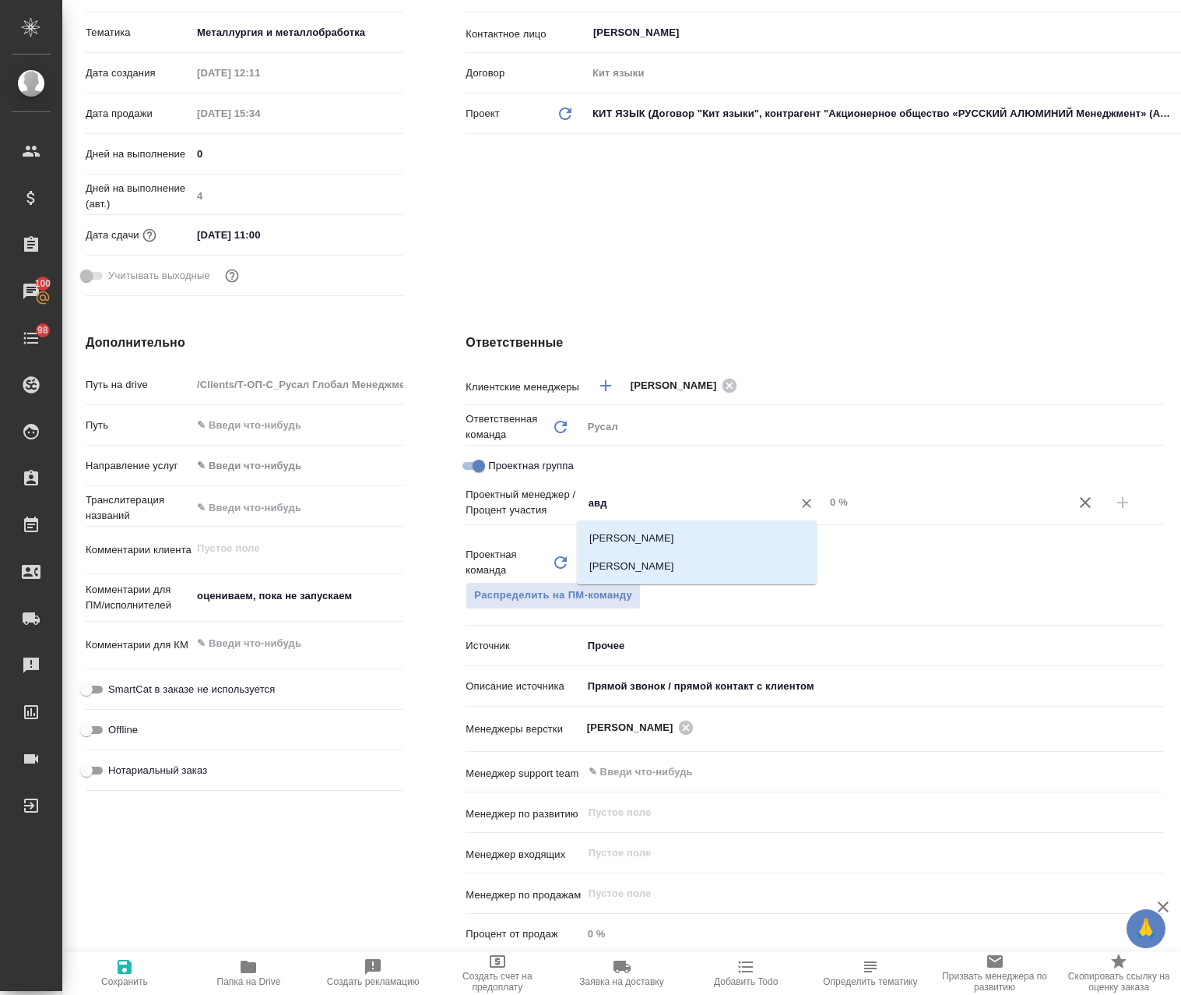
type input "авде"
click at [693, 571] on li "[PERSON_NAME]" at bounding box center [697, 566] width 240 height 28
type textarea "x"
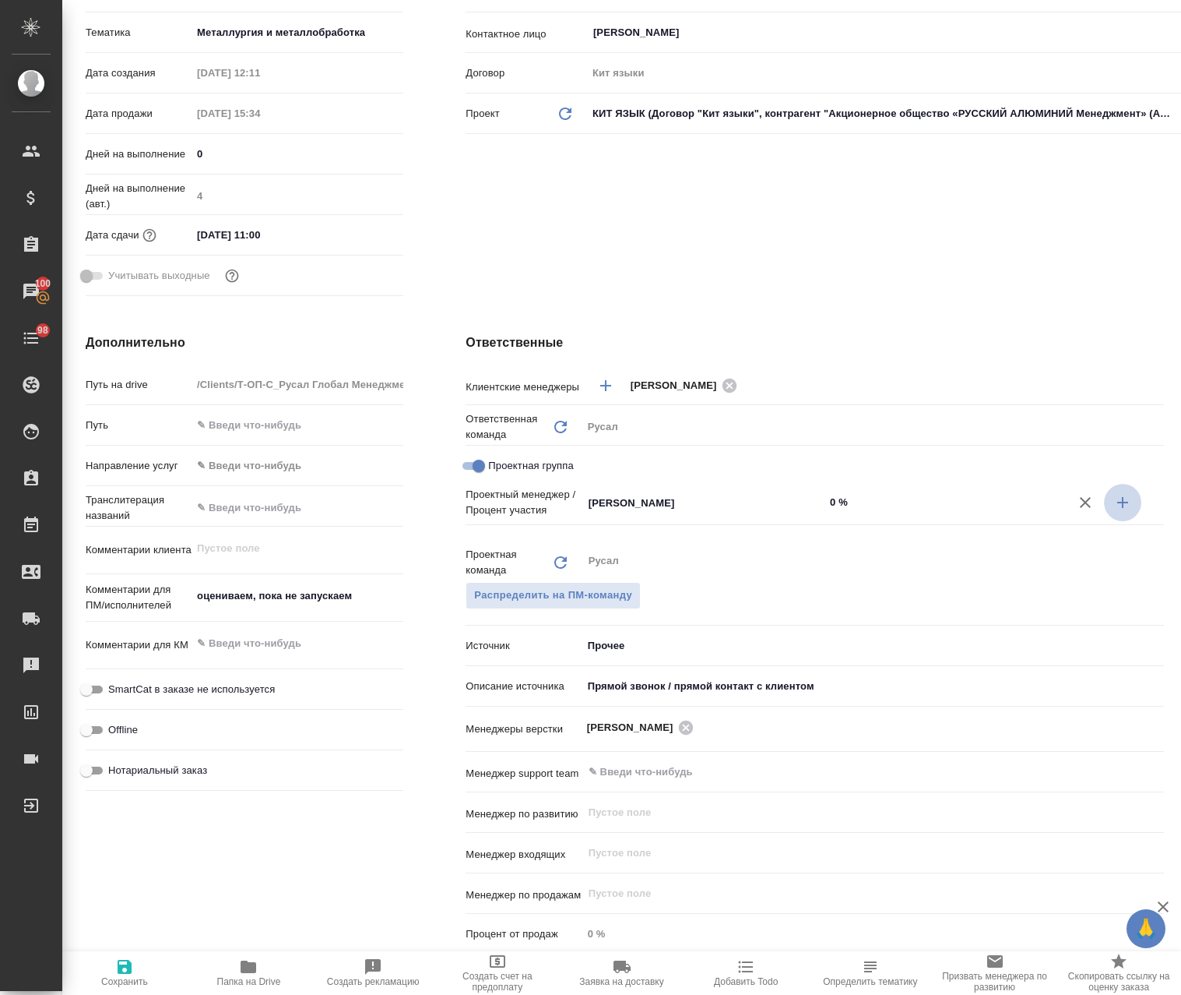
click at [1118, 502] on icon "button" at bounding box center [1123, 502] width 11 height 11
type textarea "x"
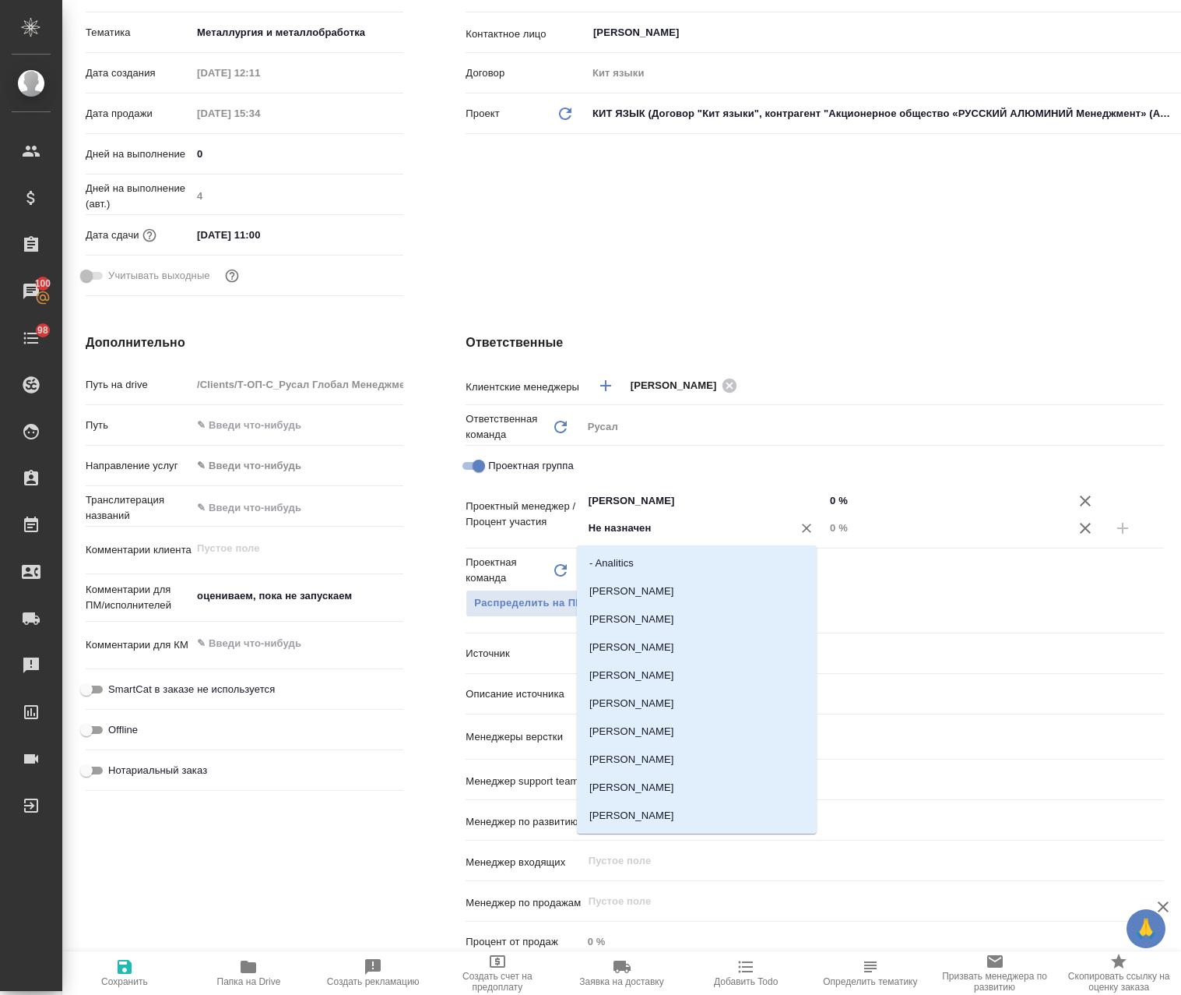
click at [721, 521] on input "Не назначен" at bounding box center [677, 528] width 181 height 19
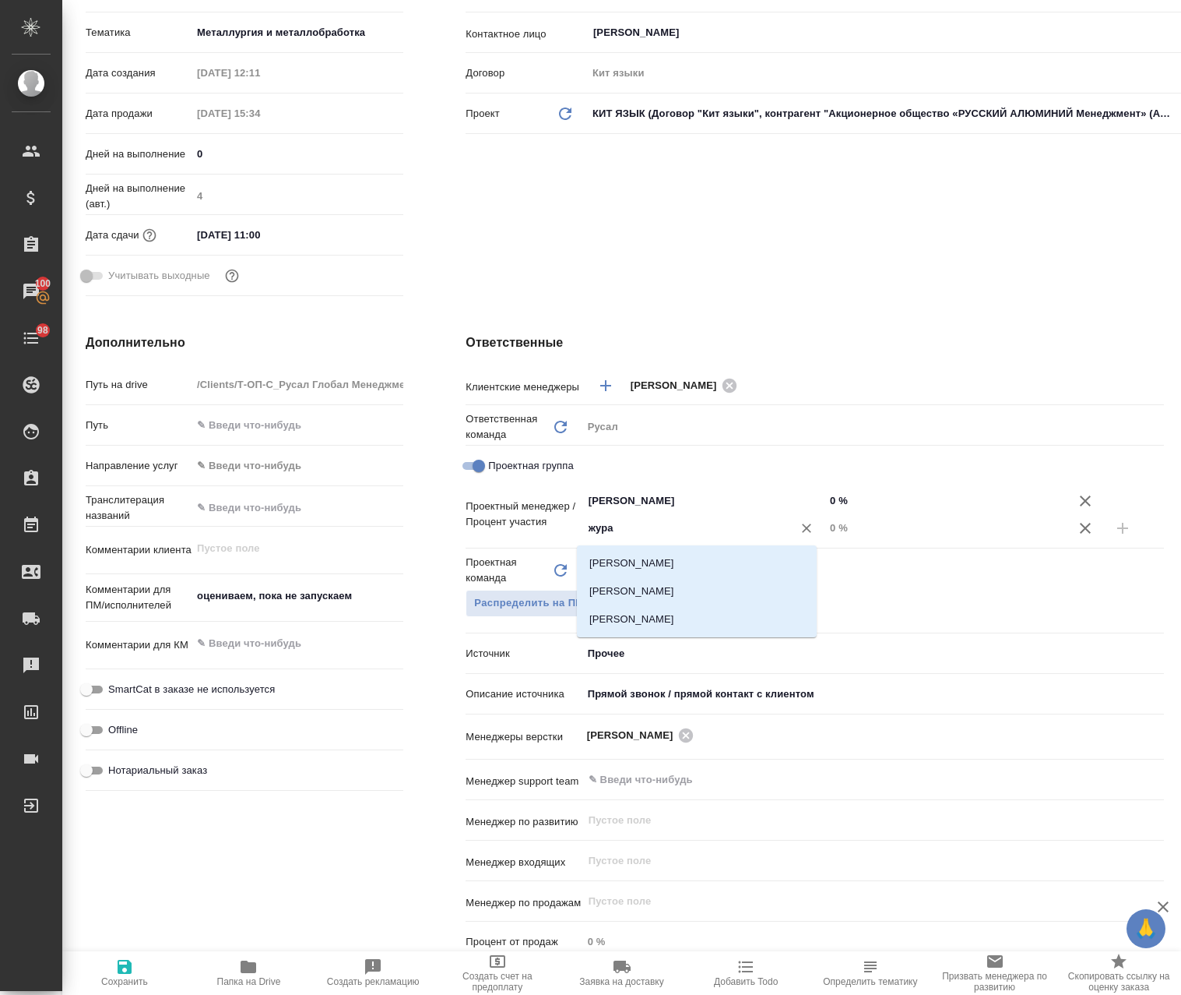
type input "журав"
click at [694, 588] on li "[PERSON_NAME]" at bounding box center [697, 591] width 240 height 28
type textarea "x"
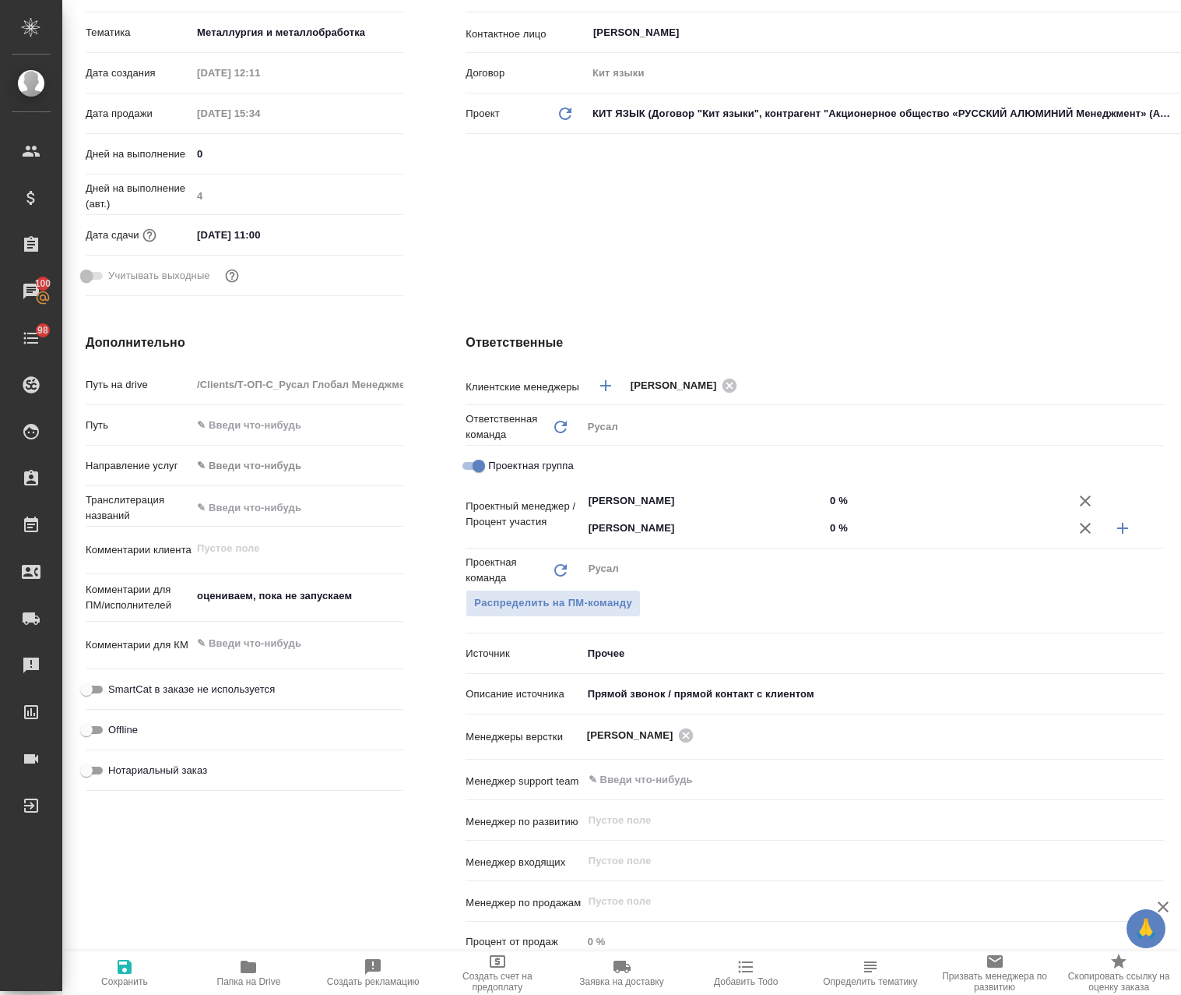
click at [825, 497] on input "0 %" at bounding box center [946, 500] width 242 height 23
type textarea "x"
type input "50 %"
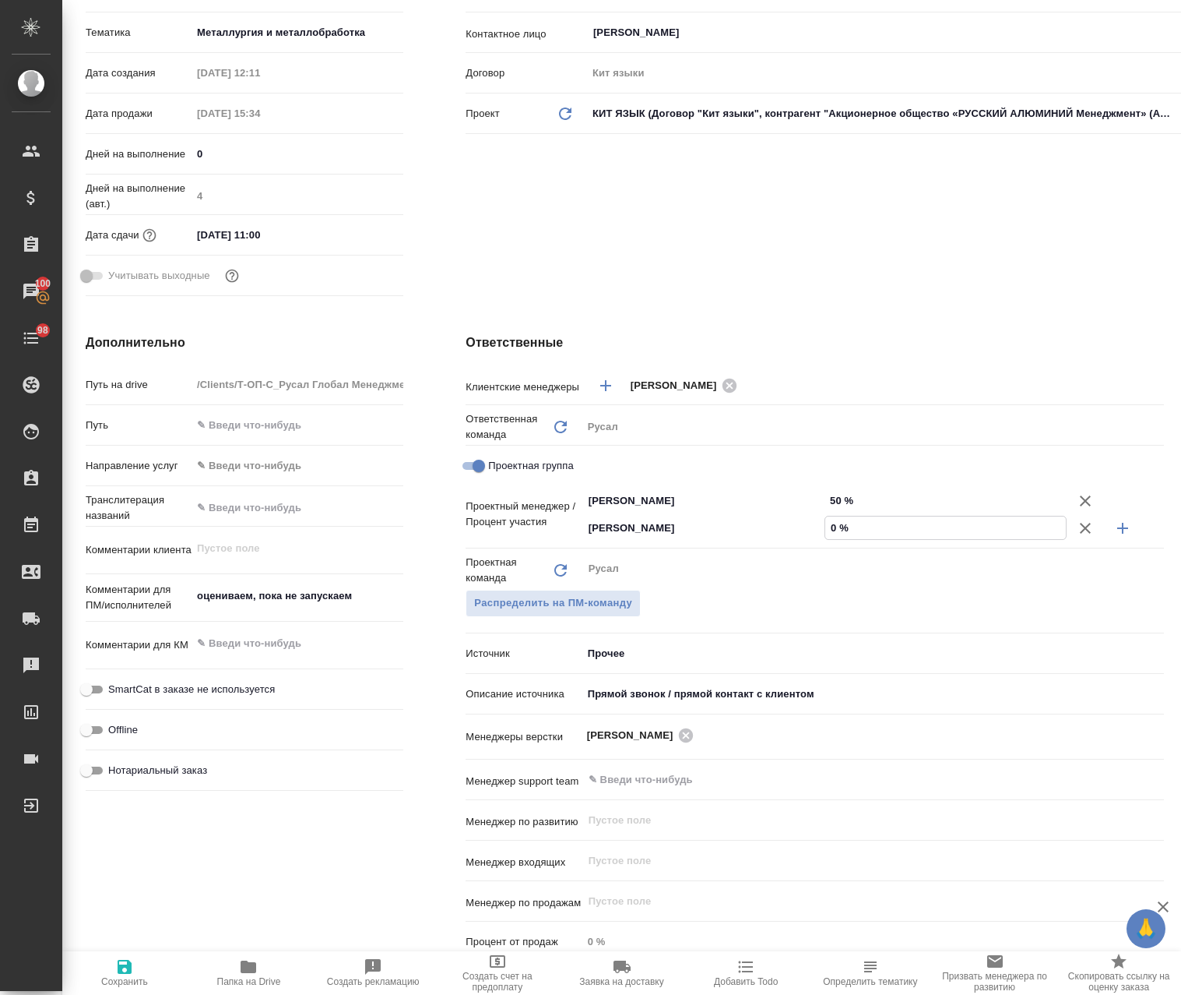
click at [826, 530] on input "0 %" at bounding box center [946, 527] width 241 height 23
type textarea "x"
type input "50 %"
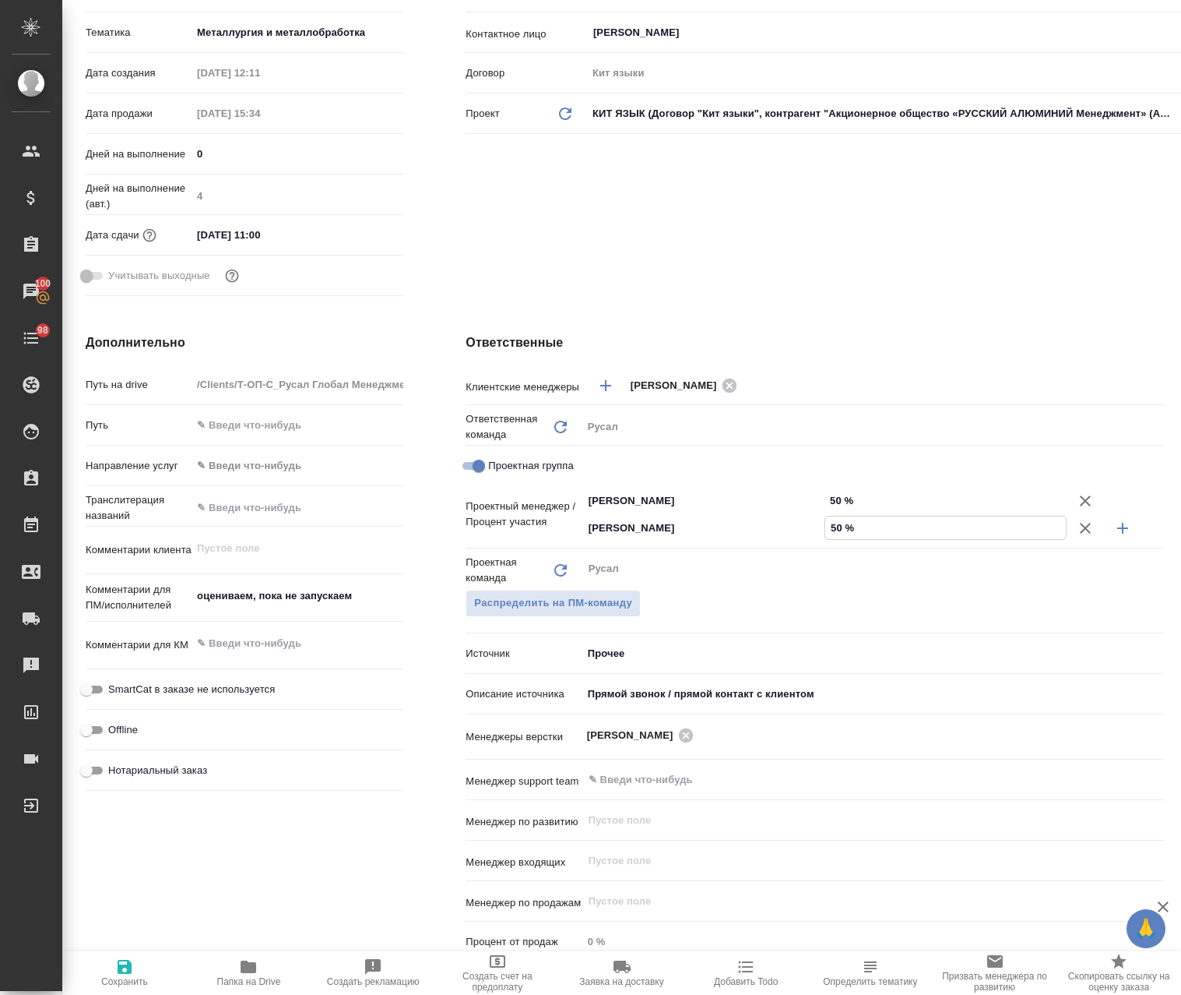
click at [130, 970] on span "Сохранить" at bounding box center [125, 972] width 106 height 30
type textarea "x"
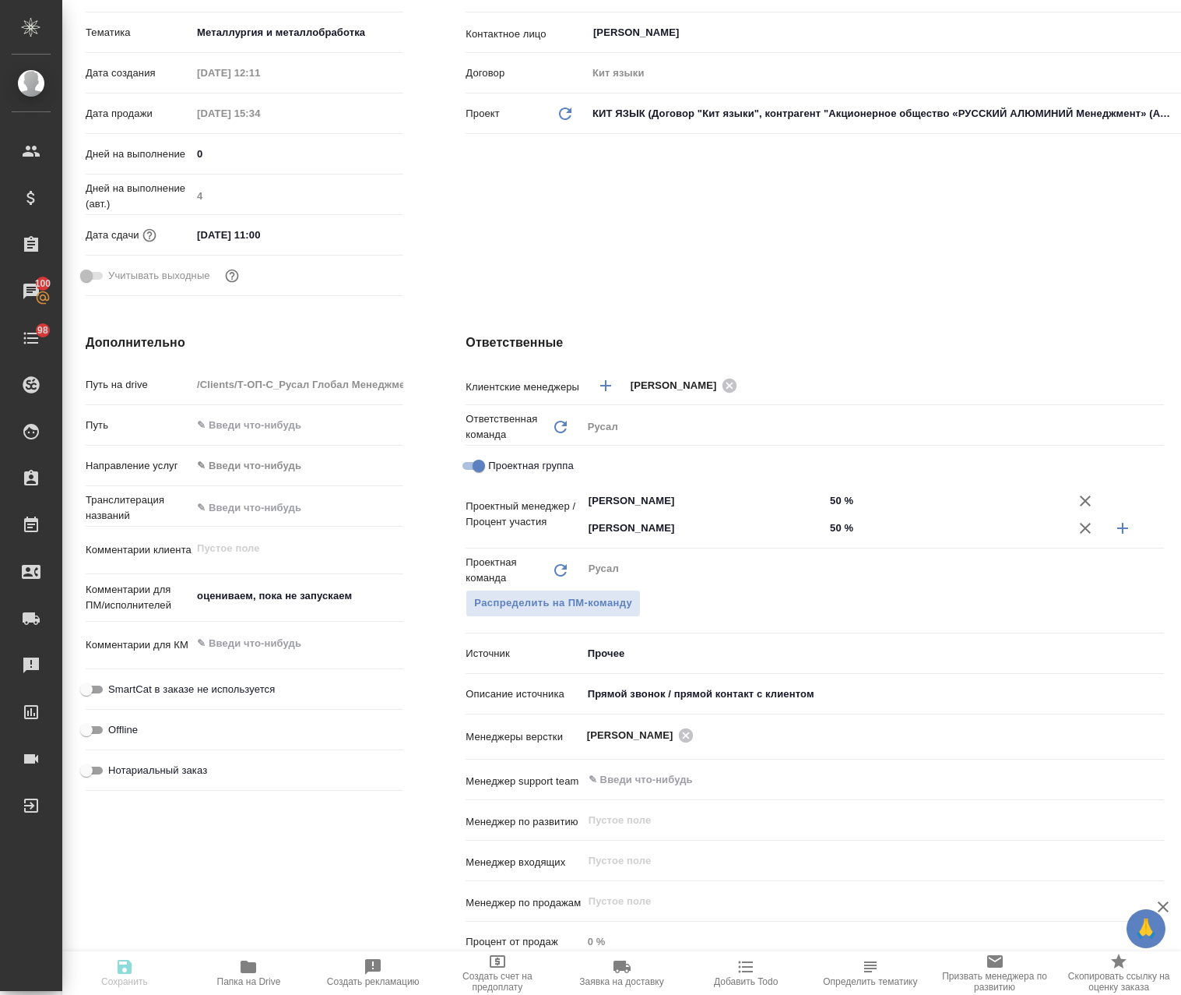
type textarea "x"
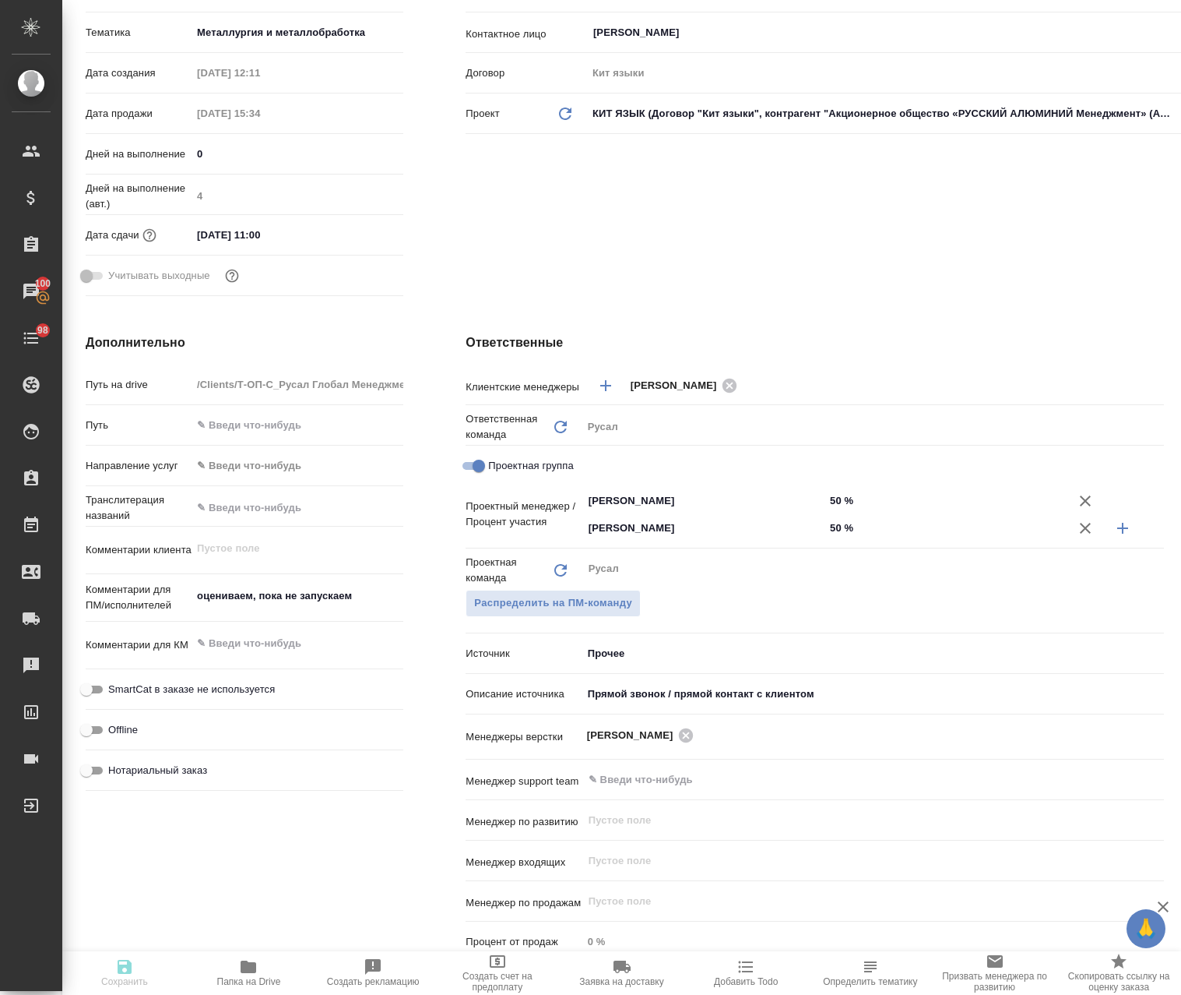
type textarea "x"
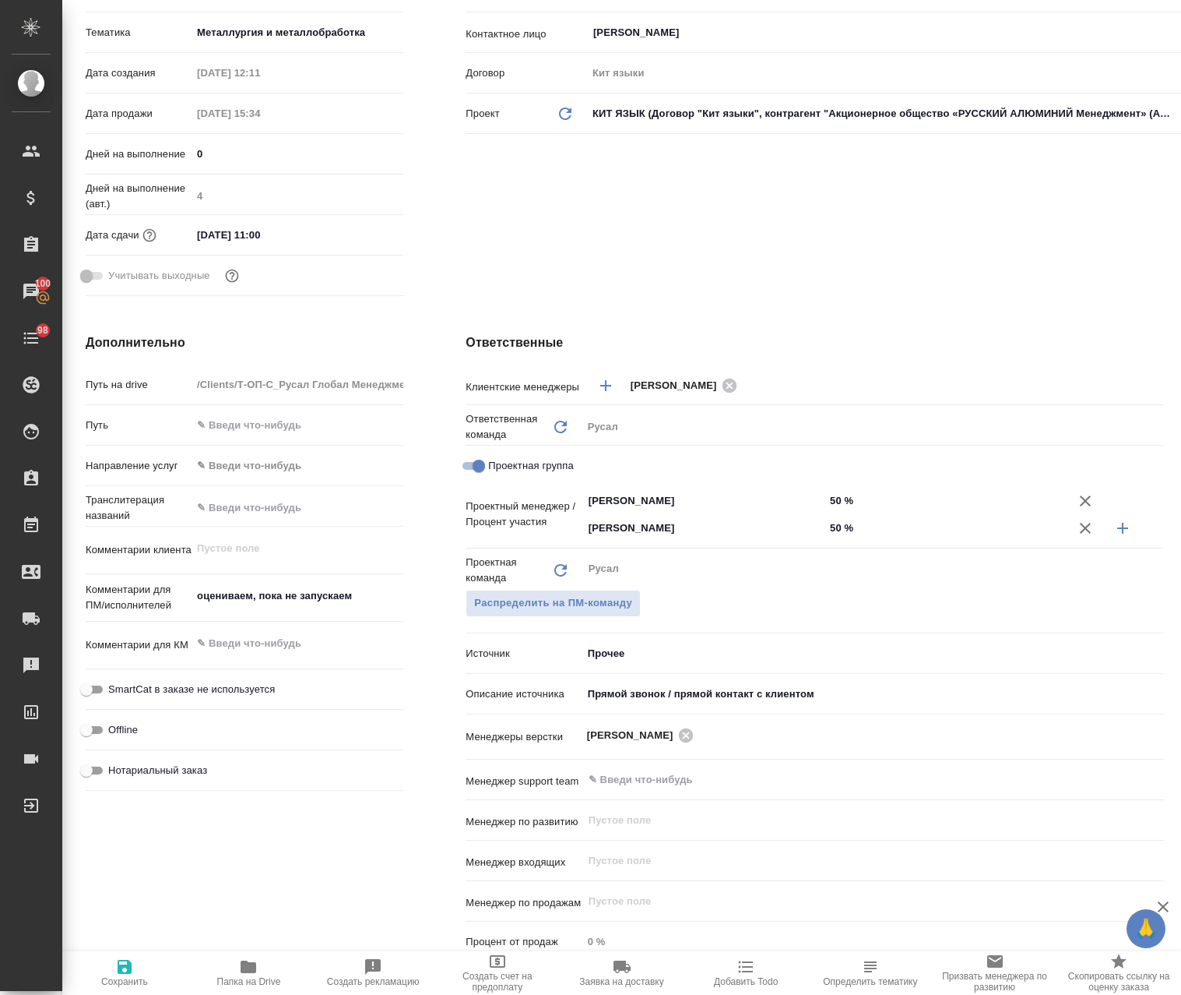
type textarea "x"
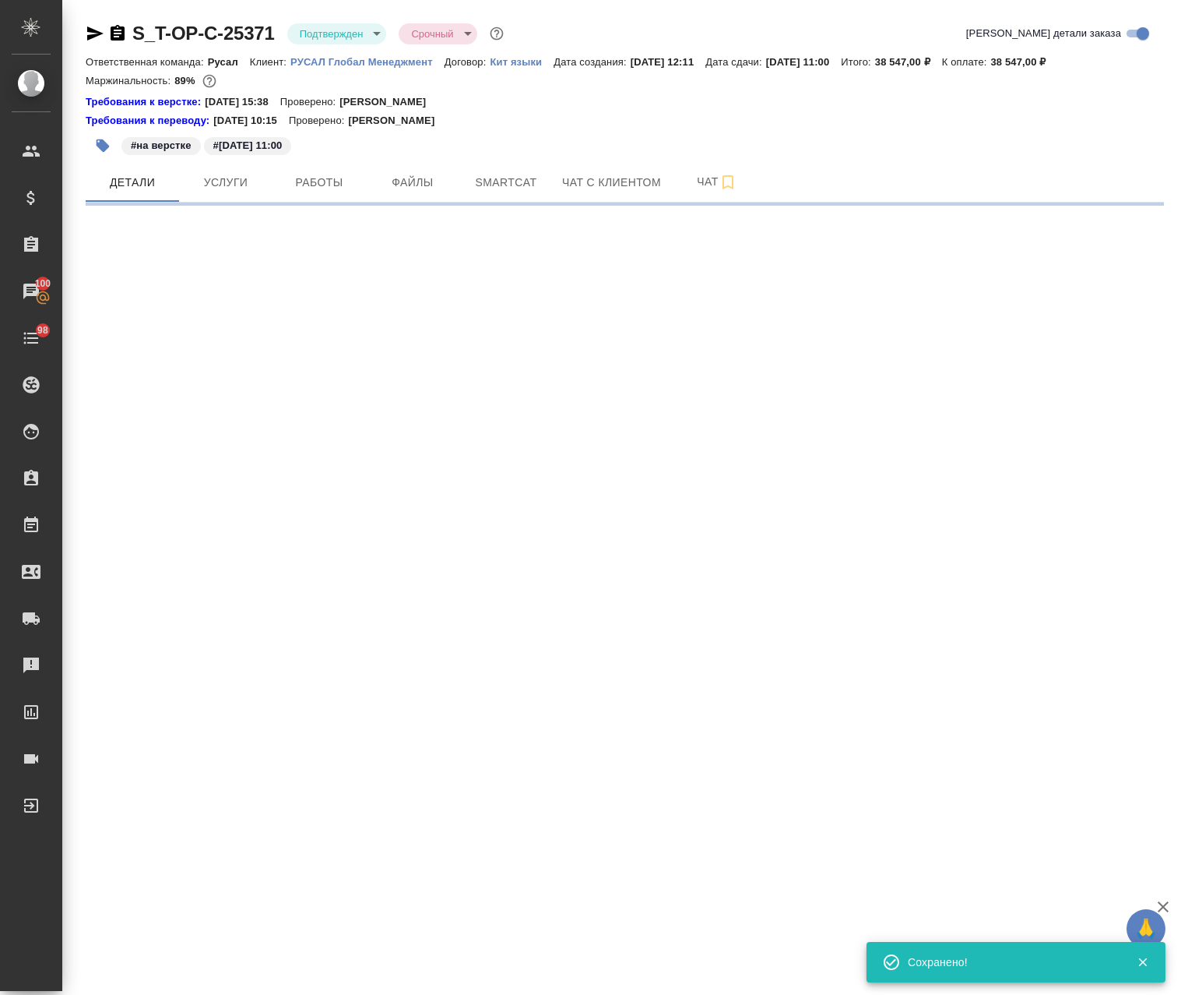
scroll to position [0, 0]
select select "RU"
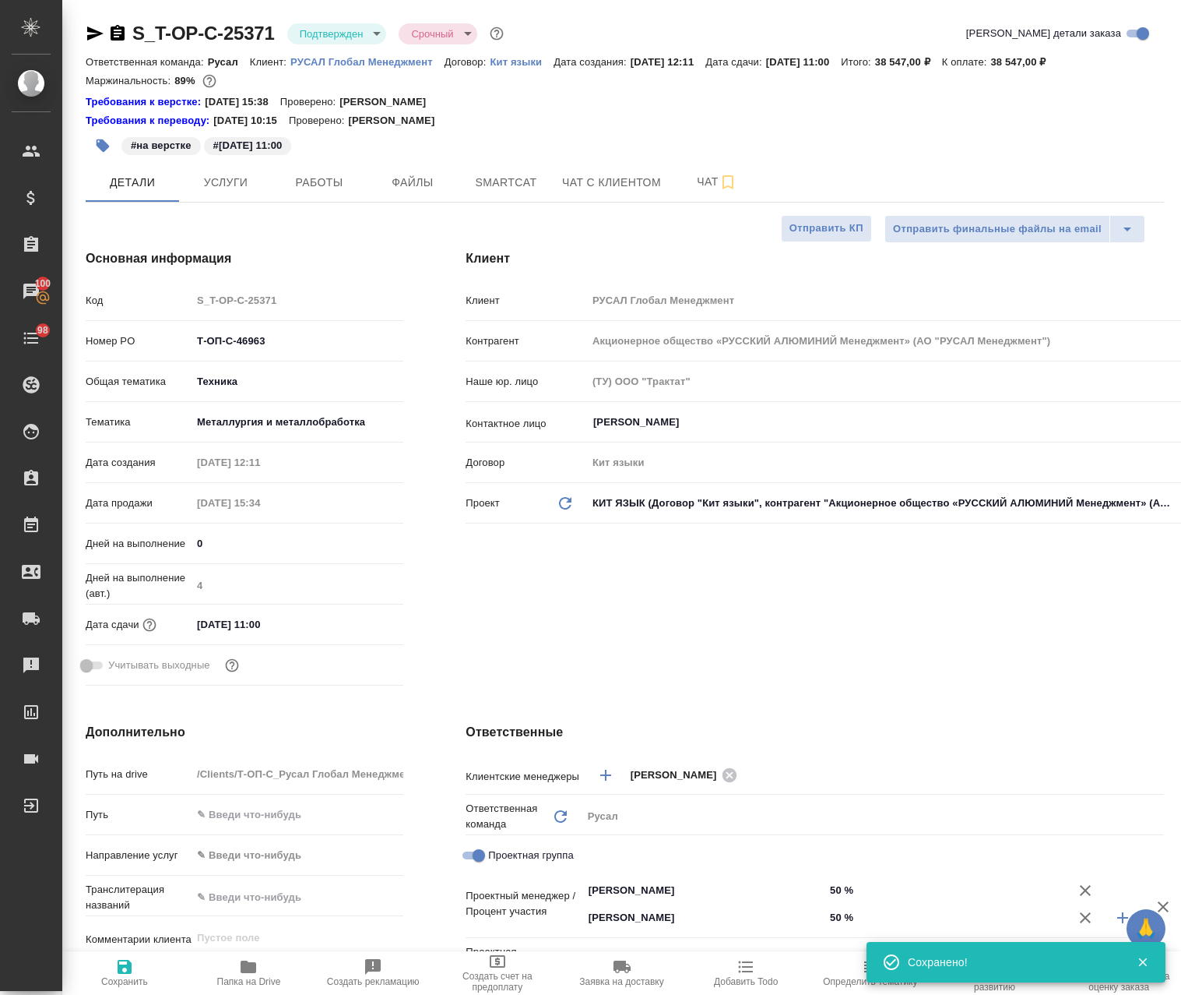
type textarea "x"
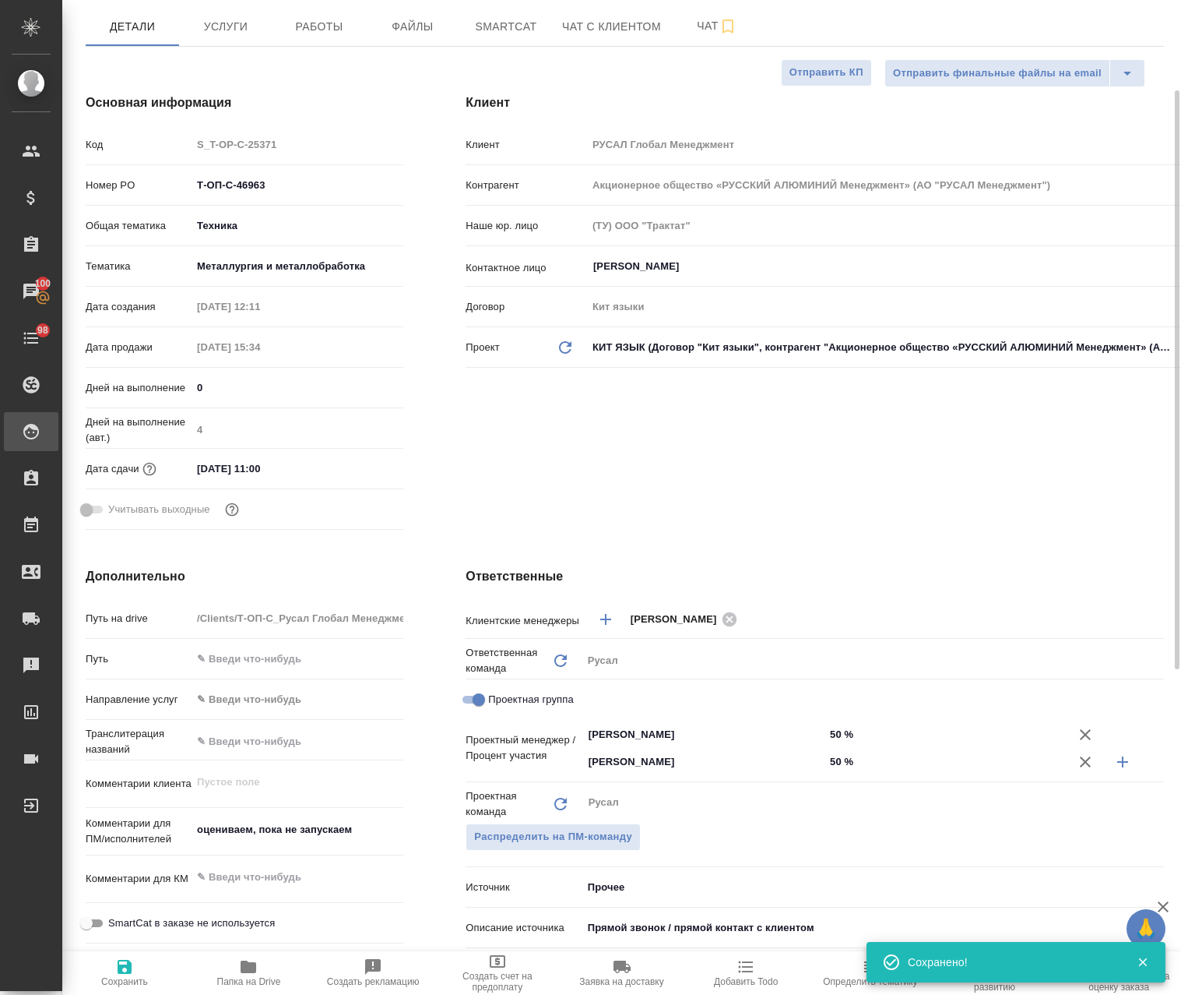
type textarea "x"
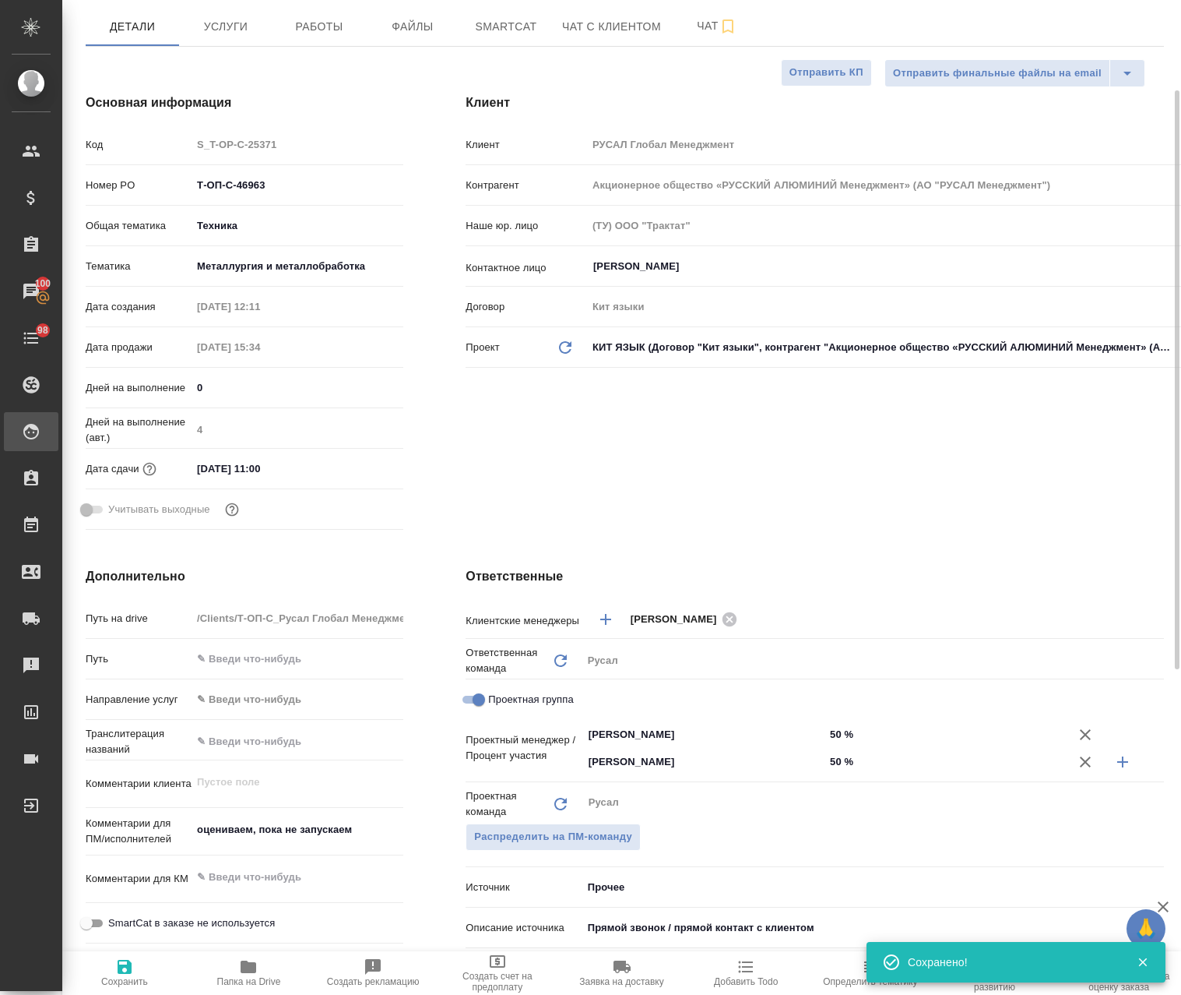
type textarea "x"
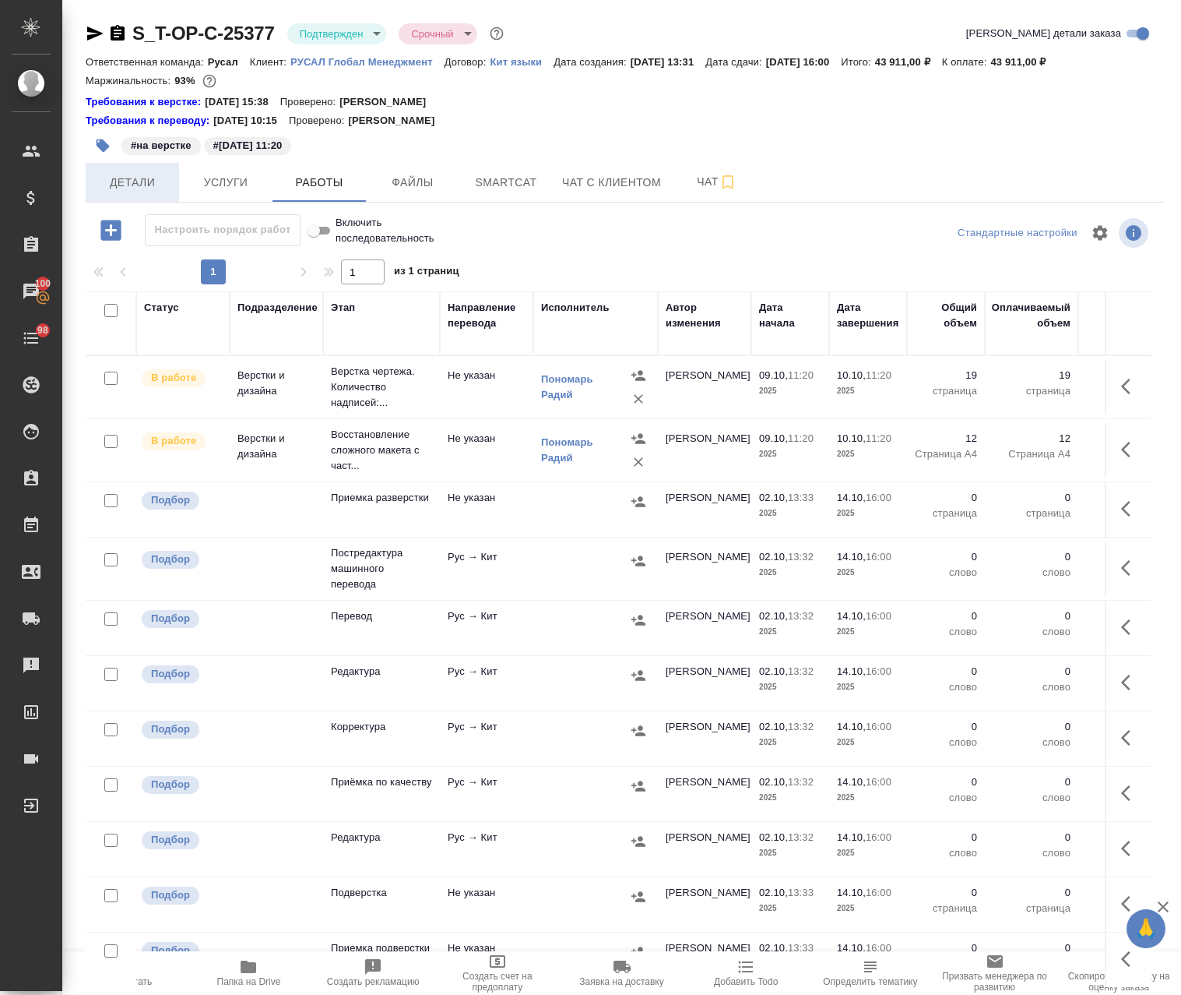
click at [157, 177] on span "Детали" at bounding box center [132, 182] width 75 height 19
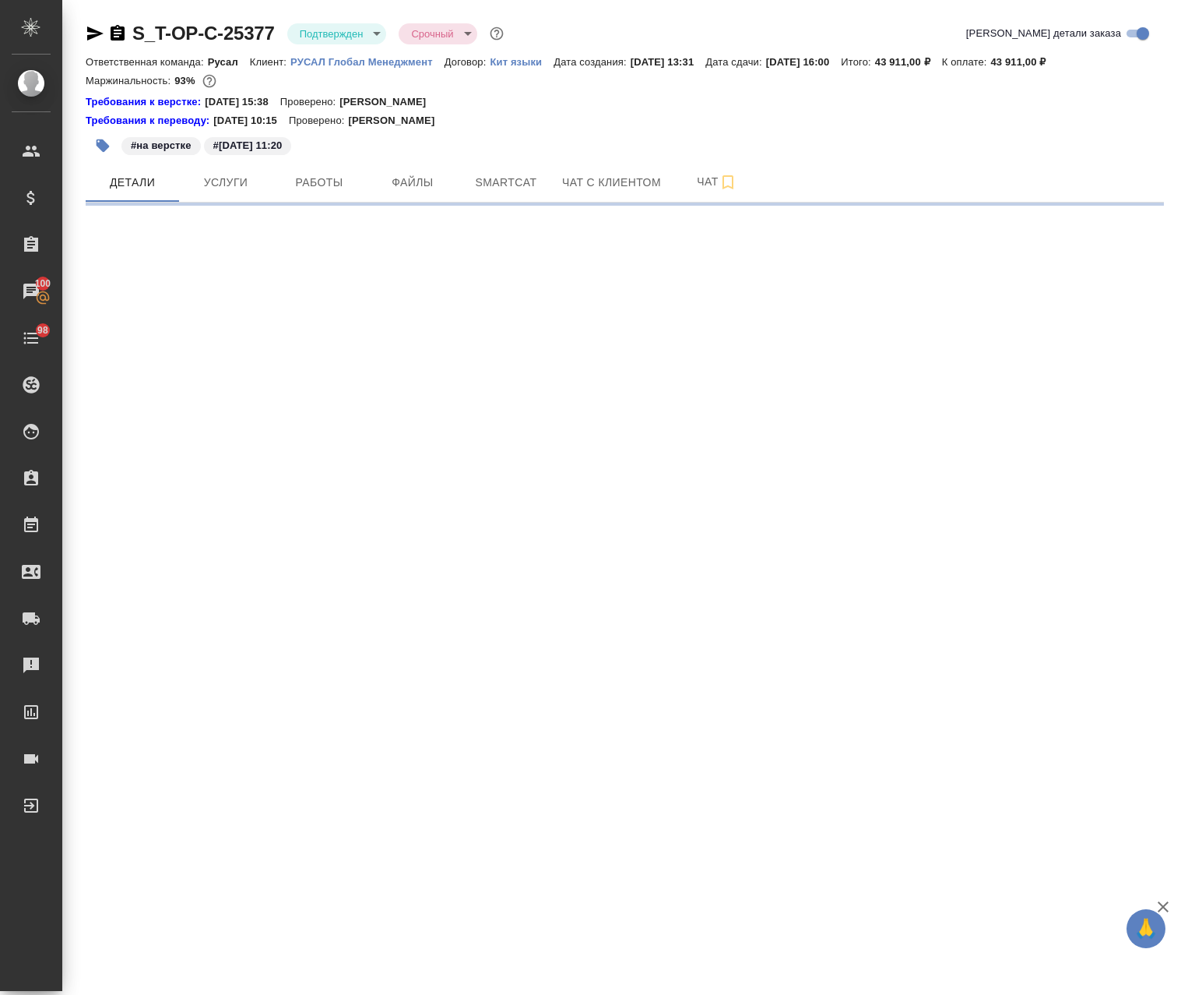
select select "RU"
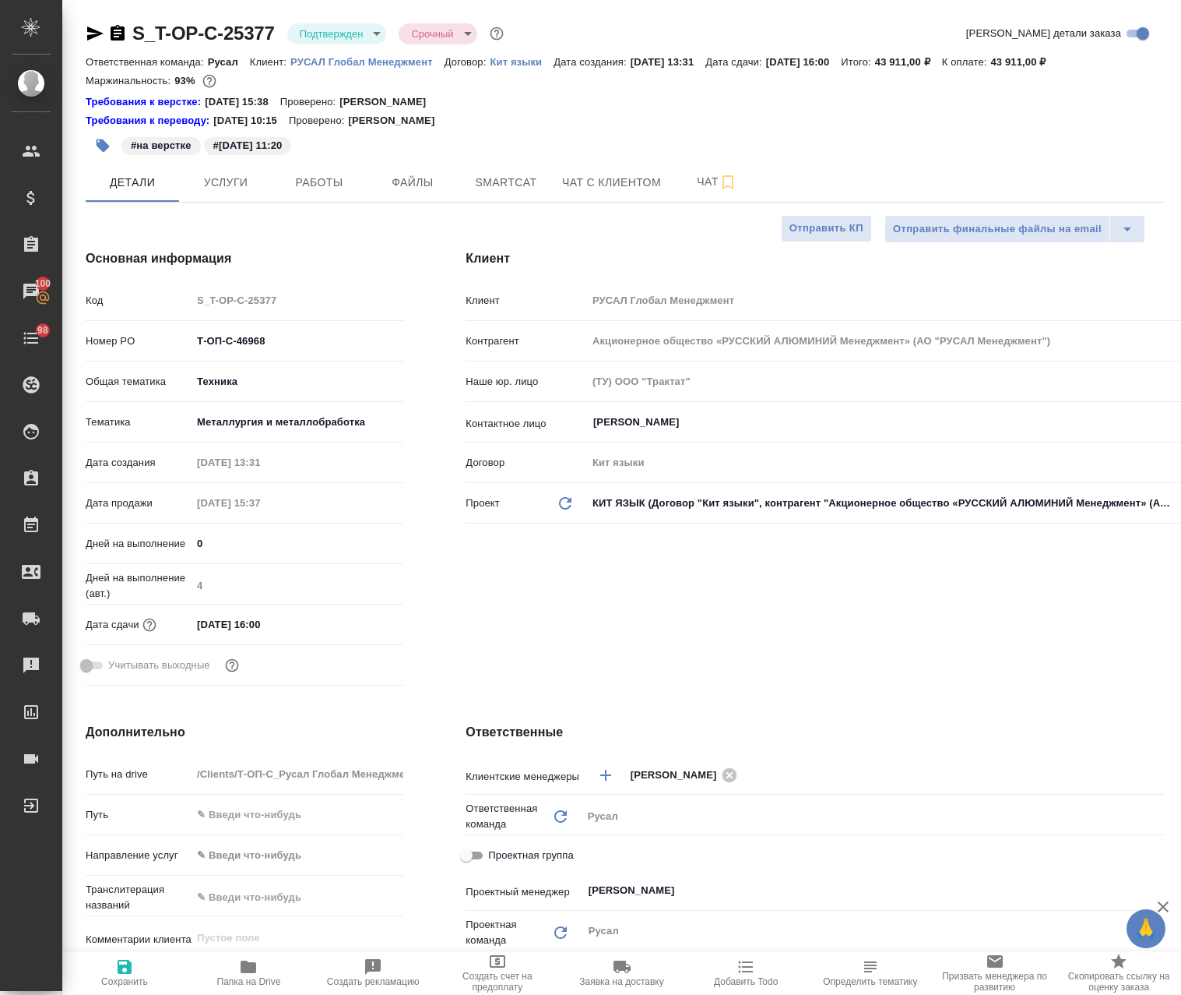
type textarea "x"
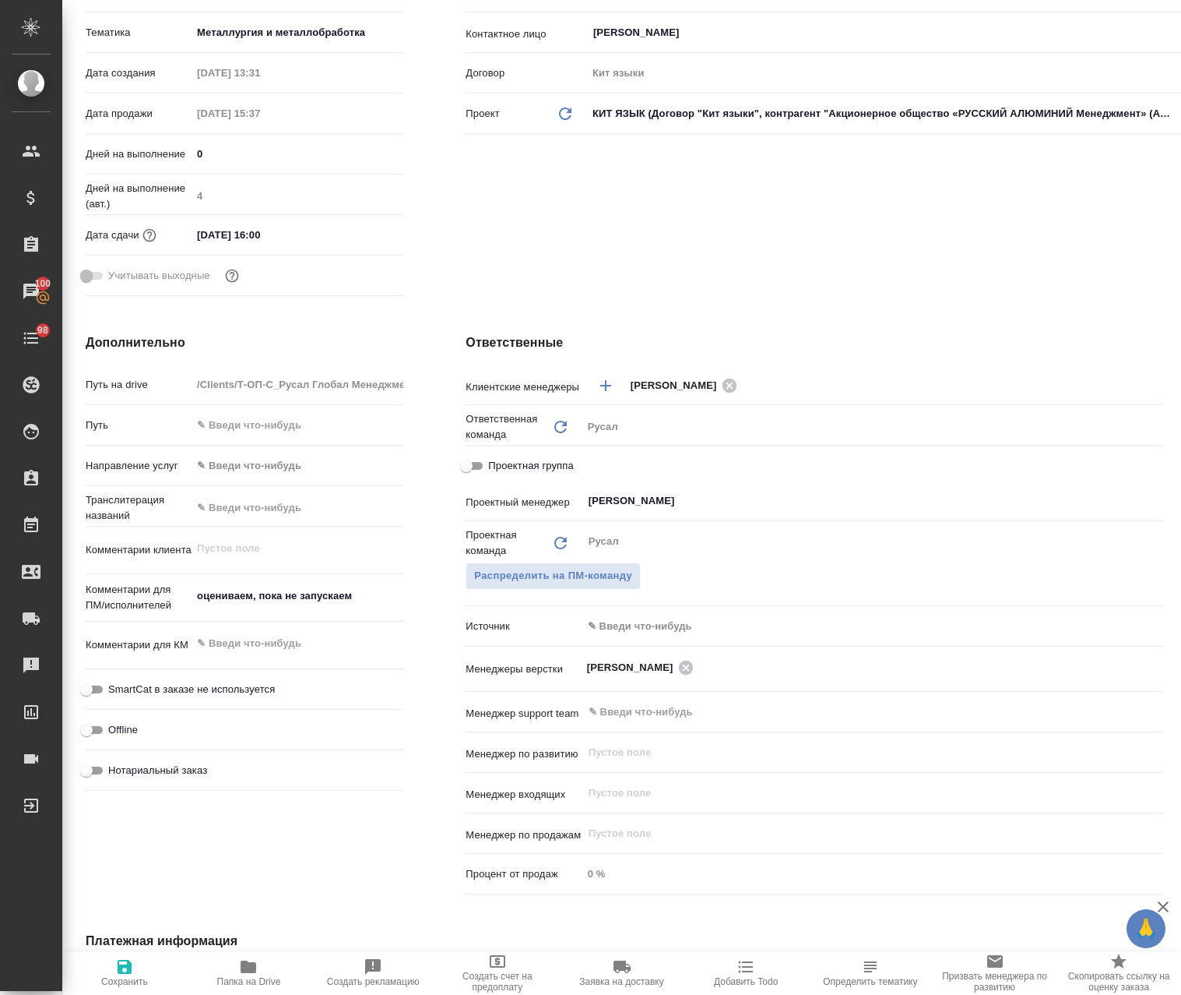
click at [629, 616] on body "🙏 .cls-1 fill:#fff; AWATERA Avdeenko Kirill Клиенты Спецификации Заказы 100 Чат…" at bounding box center [590, 497] width 1181 height 995
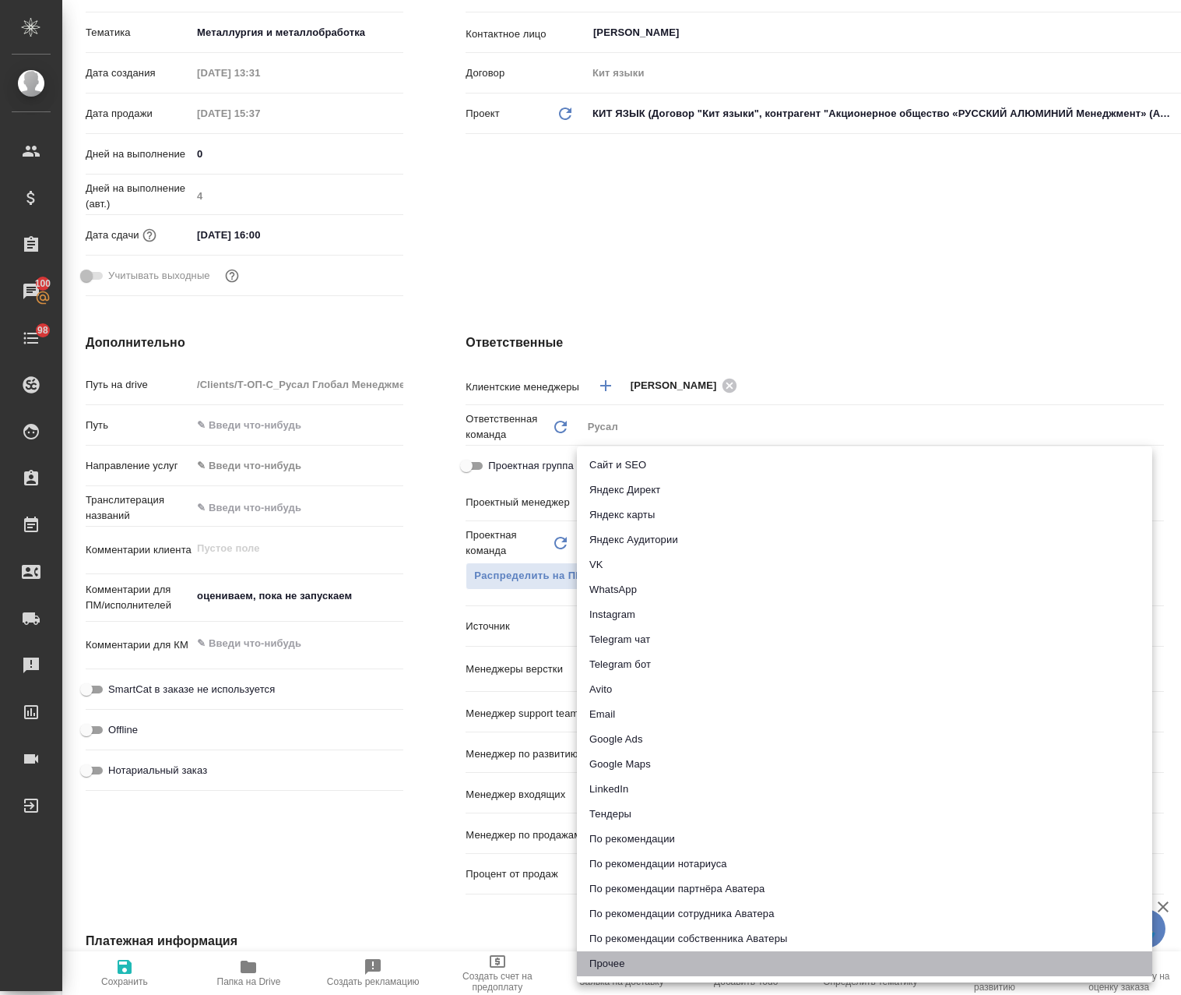
click at [625, 970] on li "Прочее" at bounding box center [865, 963] width 576 height 25
type textarea "x"
type input "other"
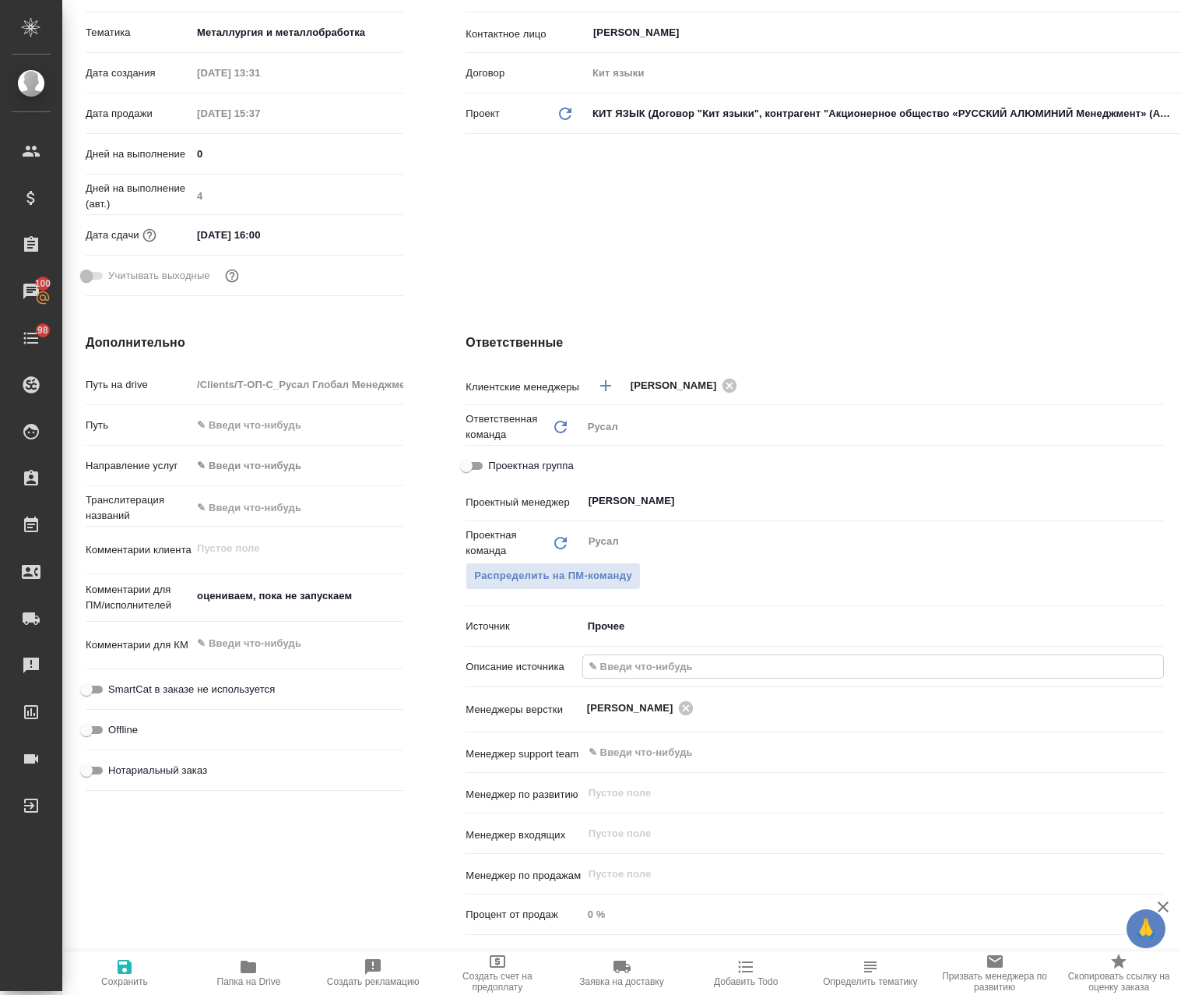
click at [620, 675] on input "text" at bounding box center [873, 666] width 580 height 23
paste input "Прямой звонок / прямой контакт с клиентом"
type textarea "x"
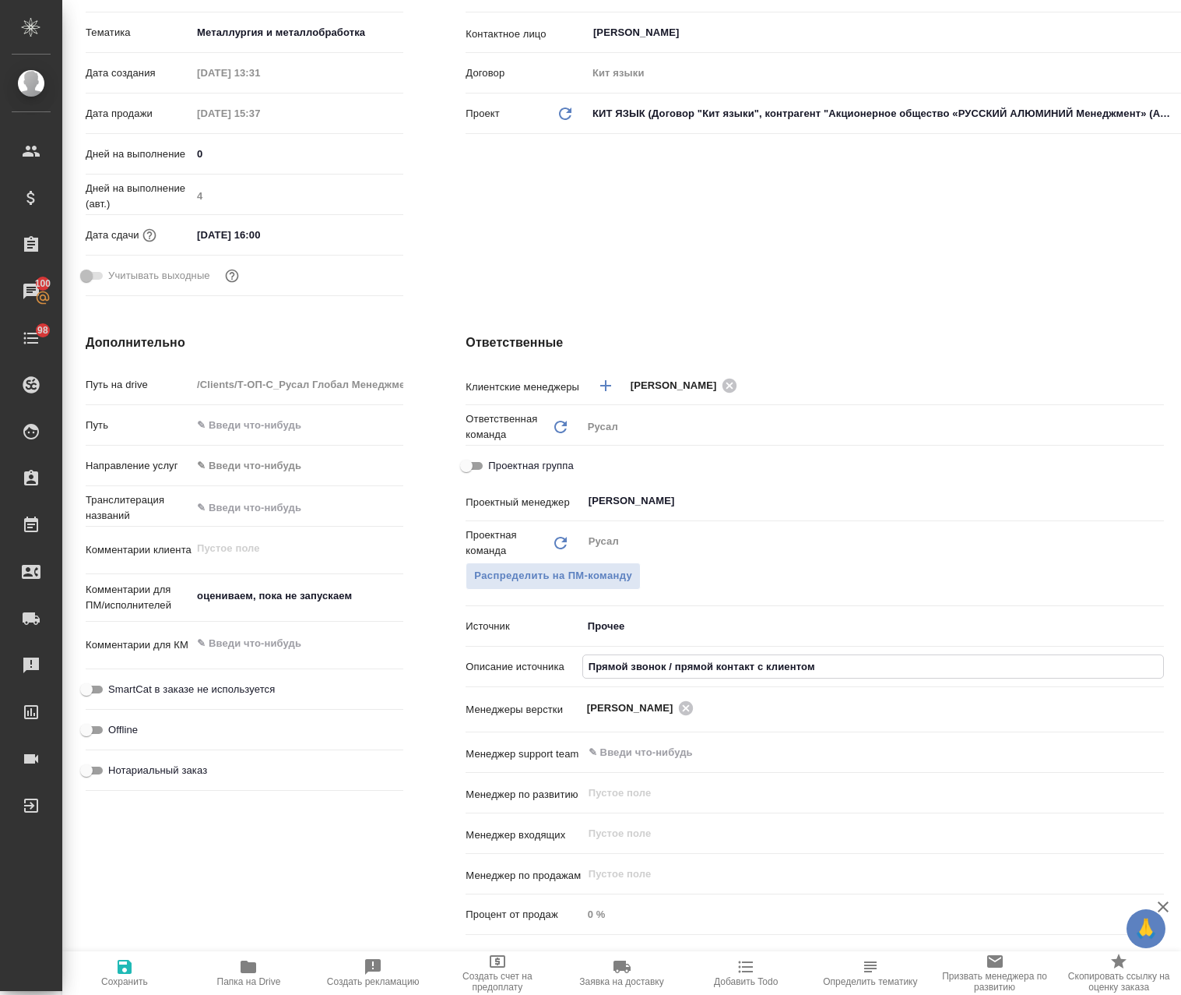
type input "Прямой звонок / прямой контакт с клиентом"
click at [132, 982] on span "Сохранить" at bounding box center [124, 981] width 47 height 11
type textarea "x"
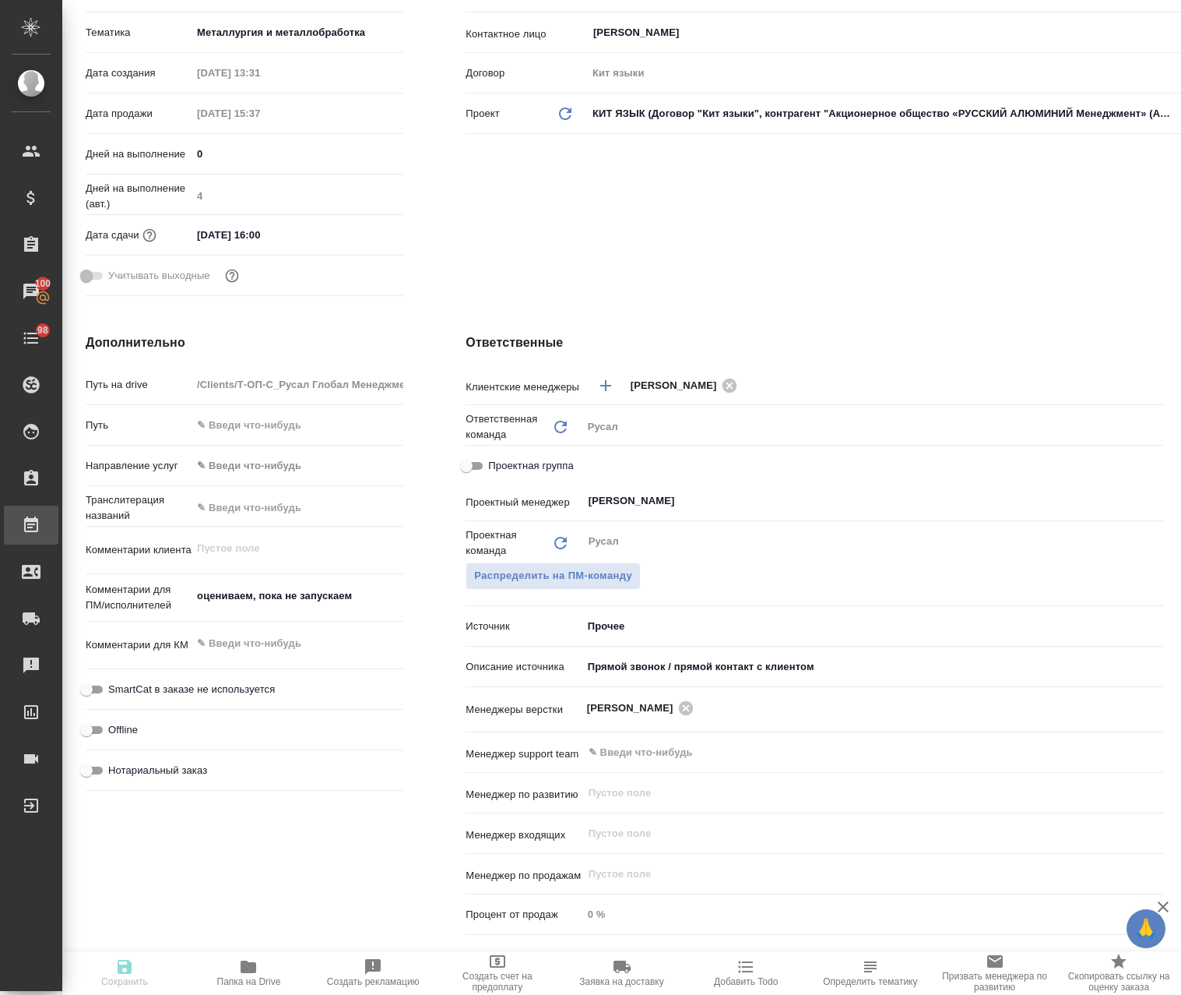
type textarea "x"
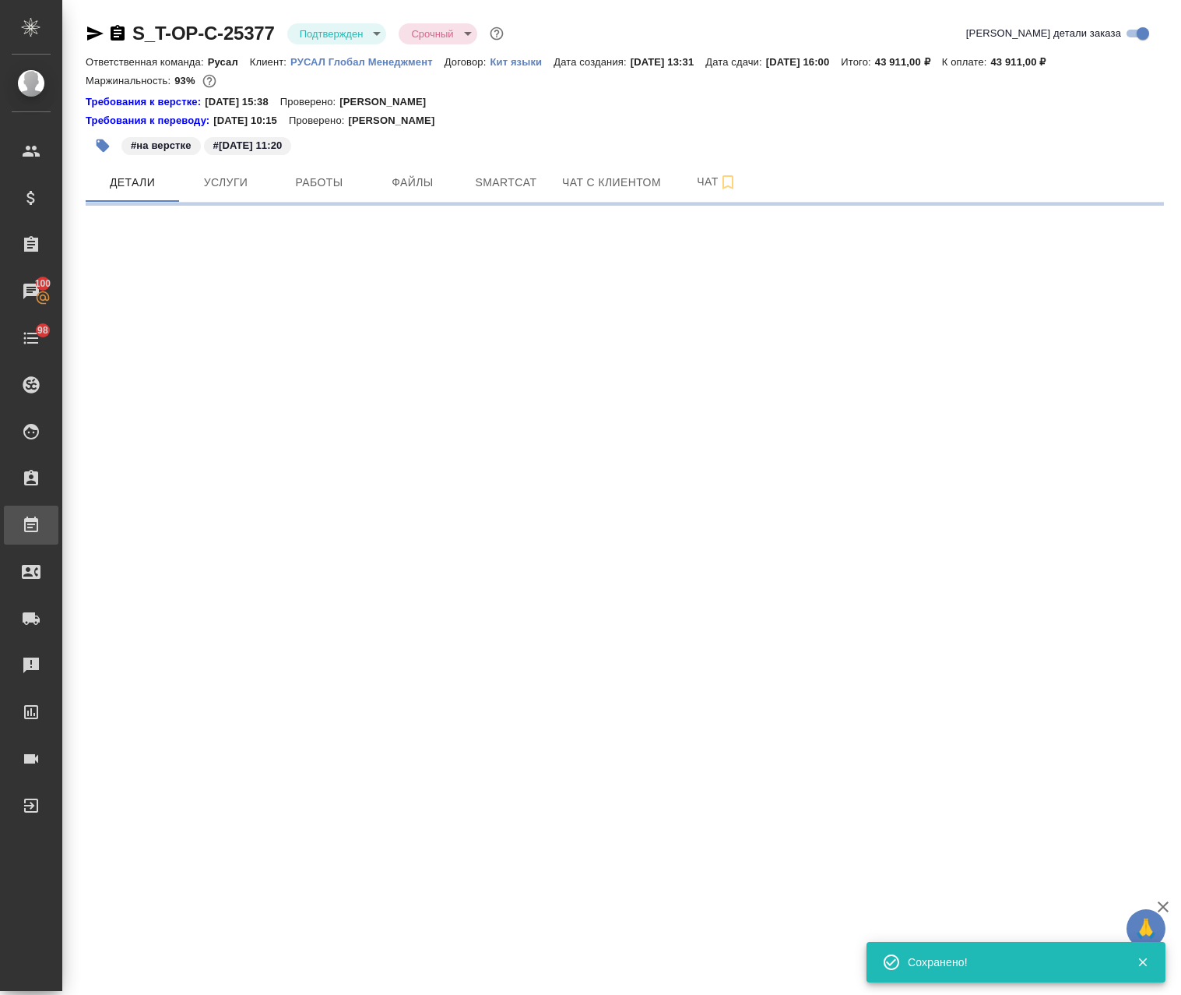
scroll to position [0, 0]
select select "RU"
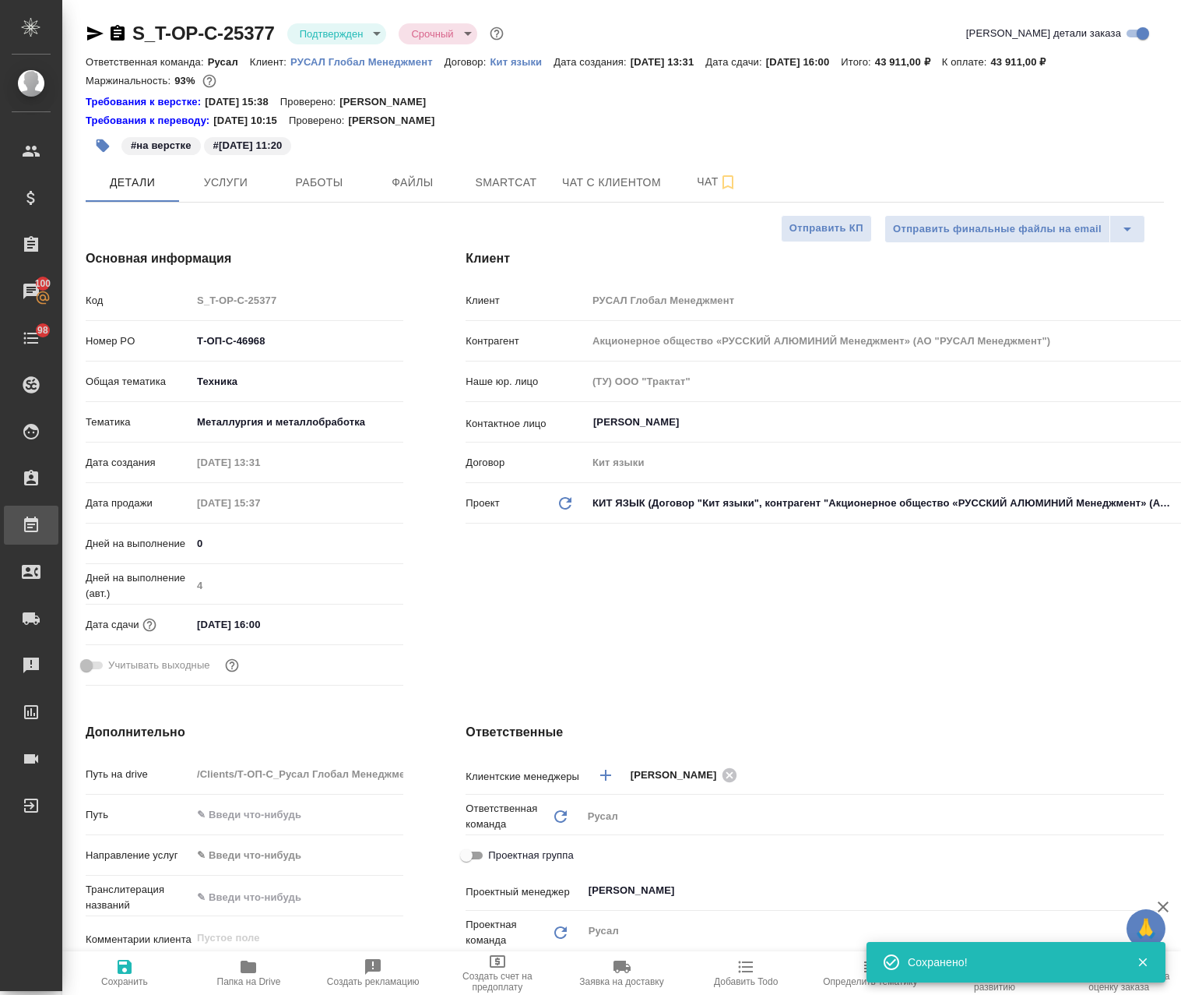
type textarea "x"
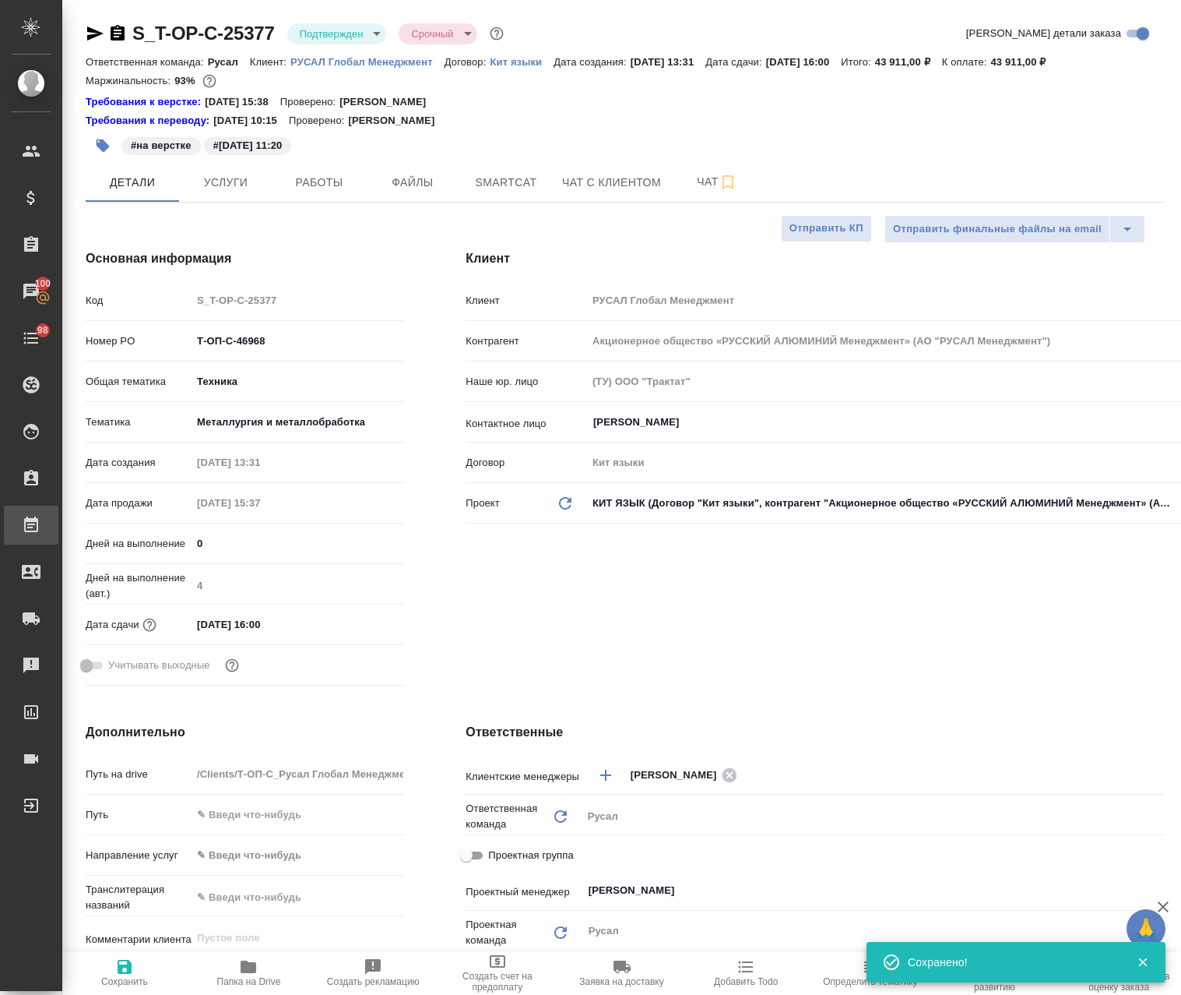
type textarea "x"
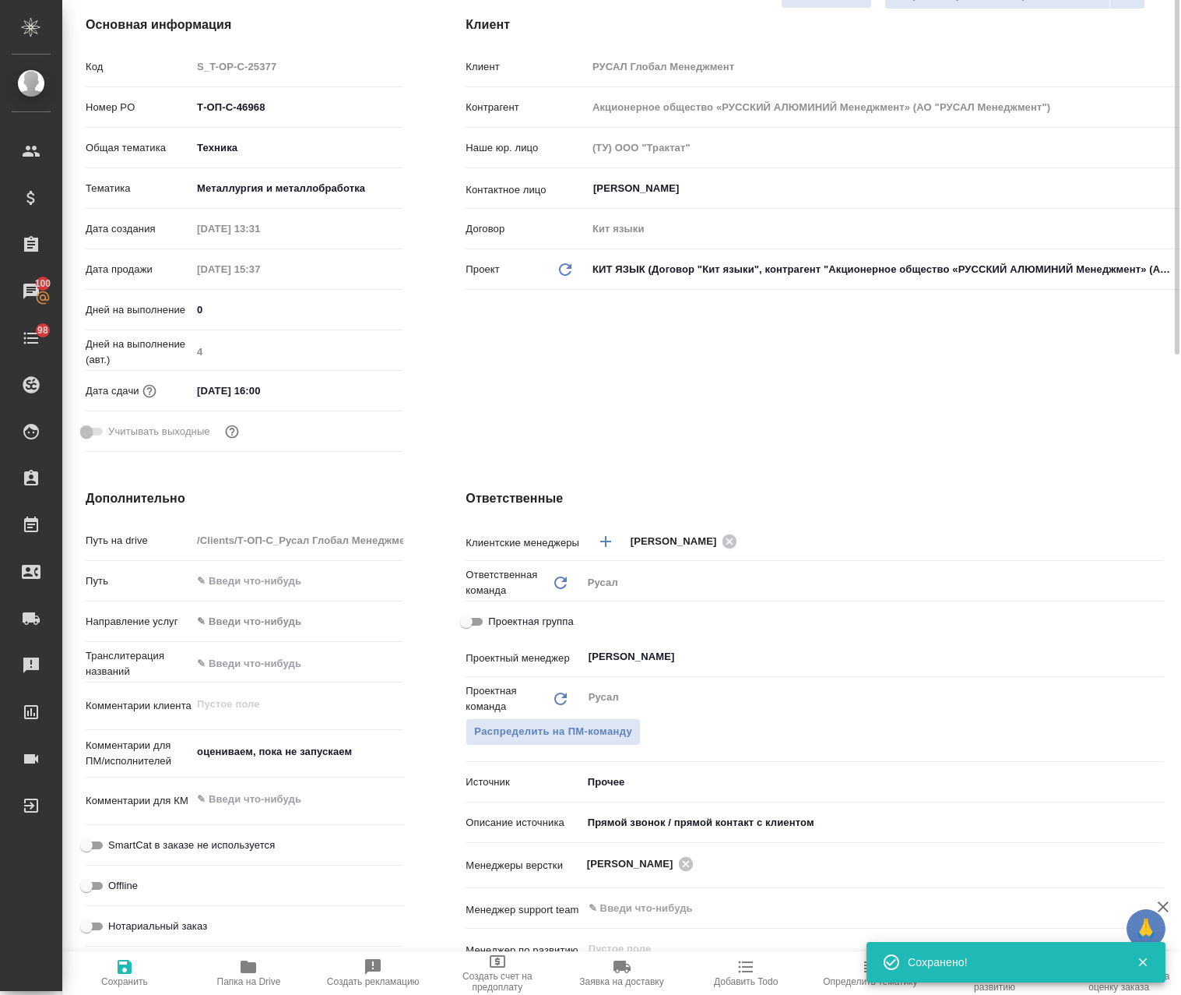
scroll to position [312, 0]
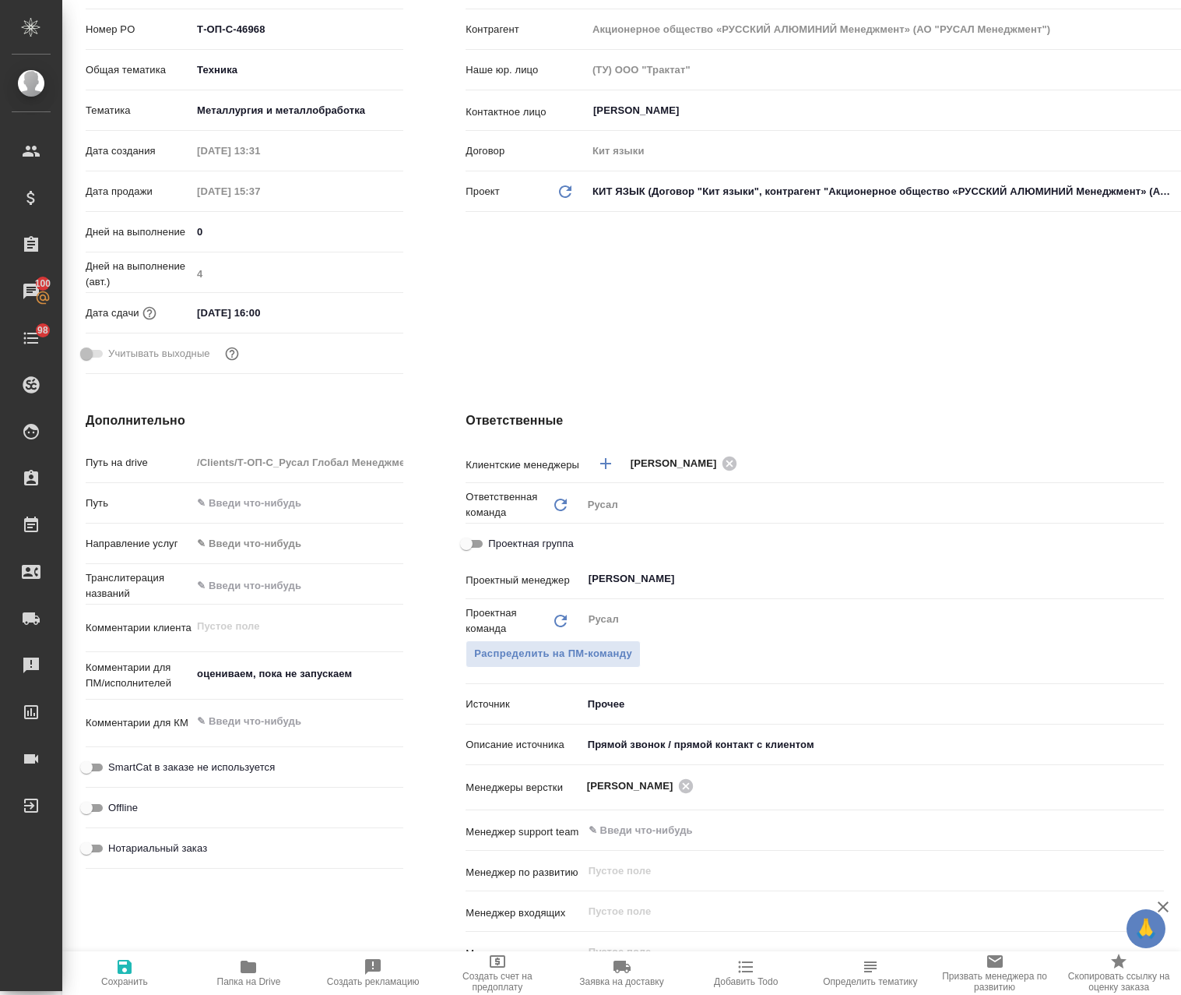
click at [463, 540] on input "Проектная группа" at bounding box center [466, 543] width 56 height 19
checkbox input "true"
type textarea "x"
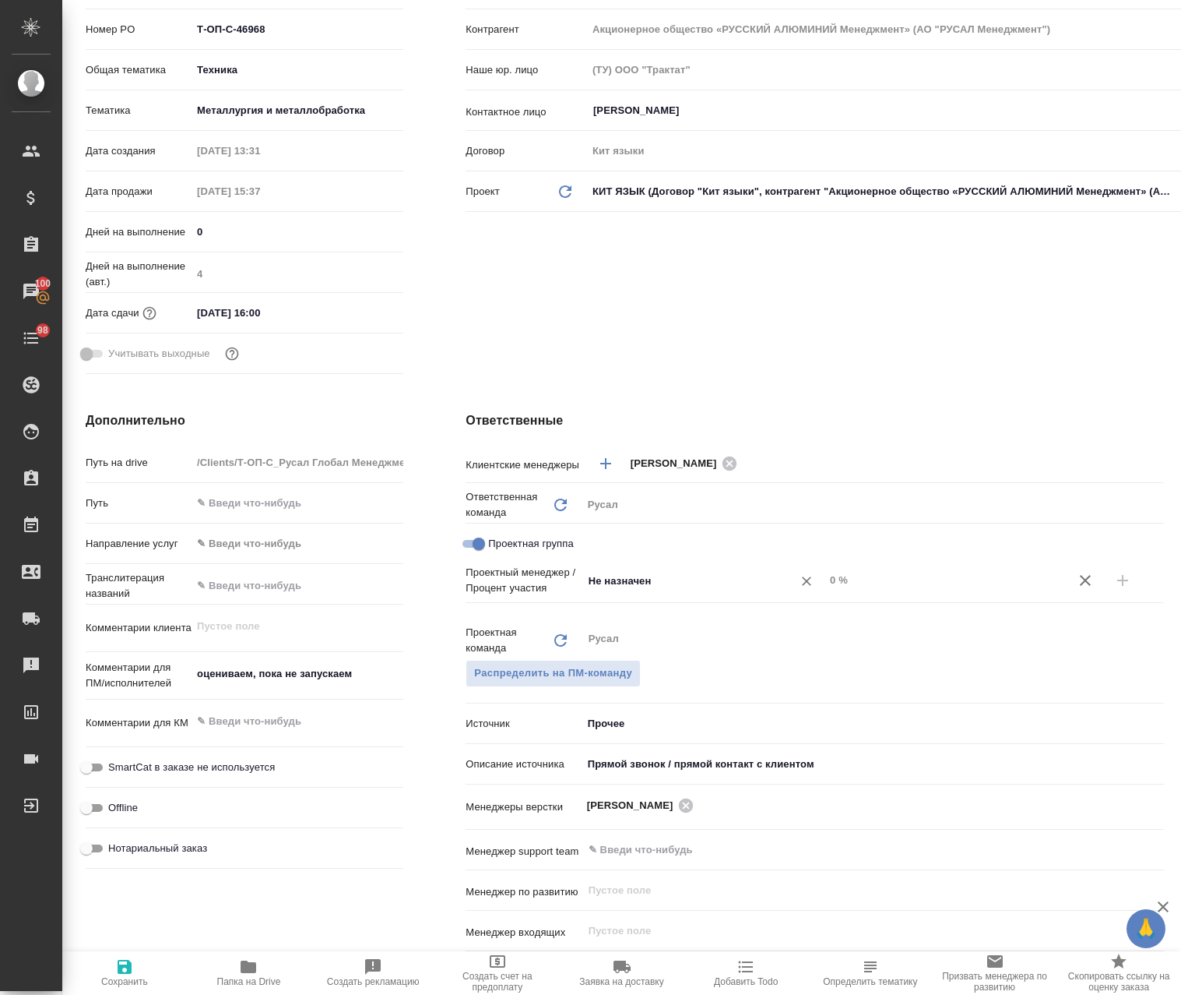
click at [661, 584] on input "Не назначен" at bounding box center [677, 580] width 181 height 19
type input "авде"
click at [705, 648] on li "[PERSON_NAME]" at bounding box center [697, 644] width 240 height 28
type textarea "x"
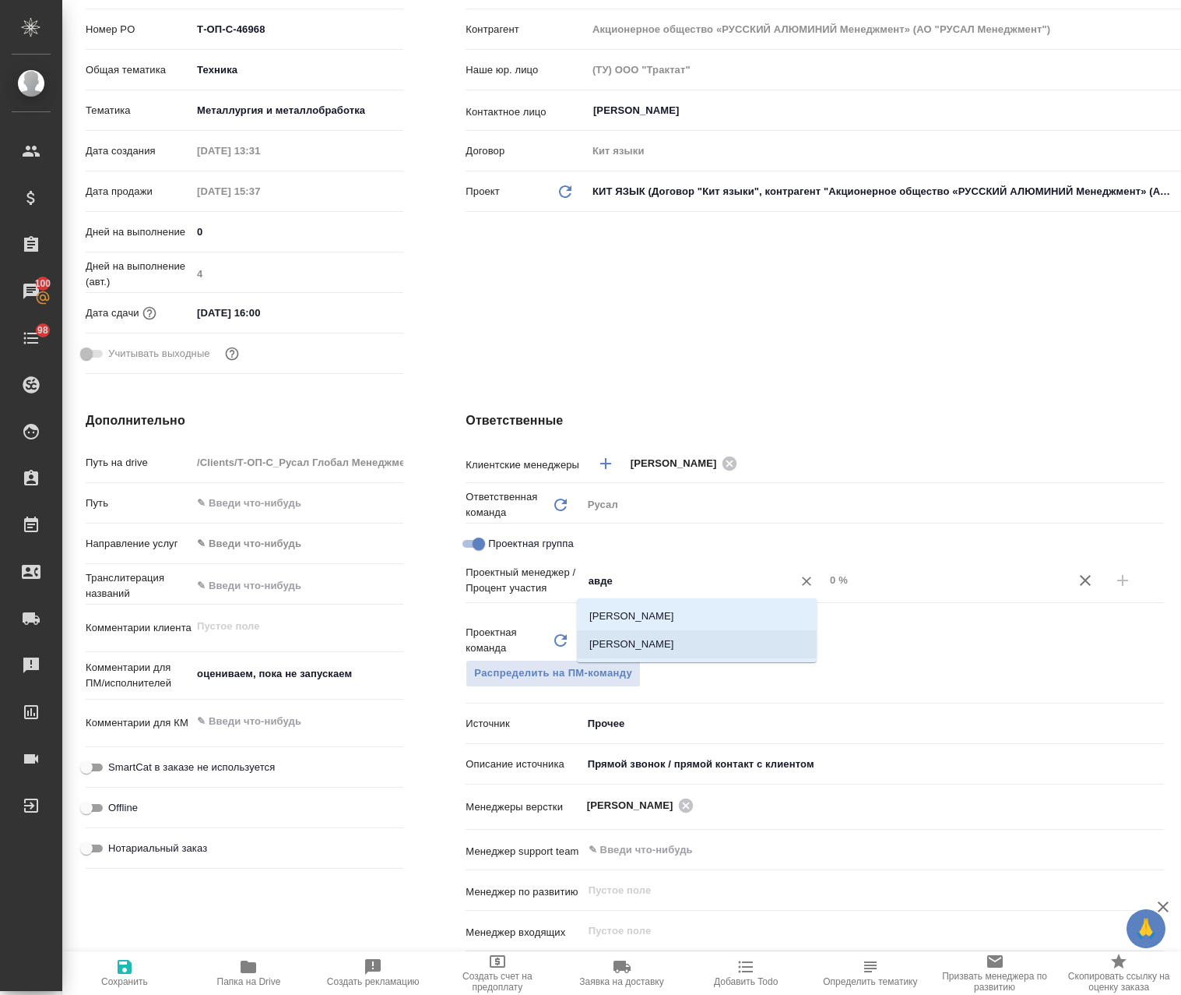
type textarea "x"
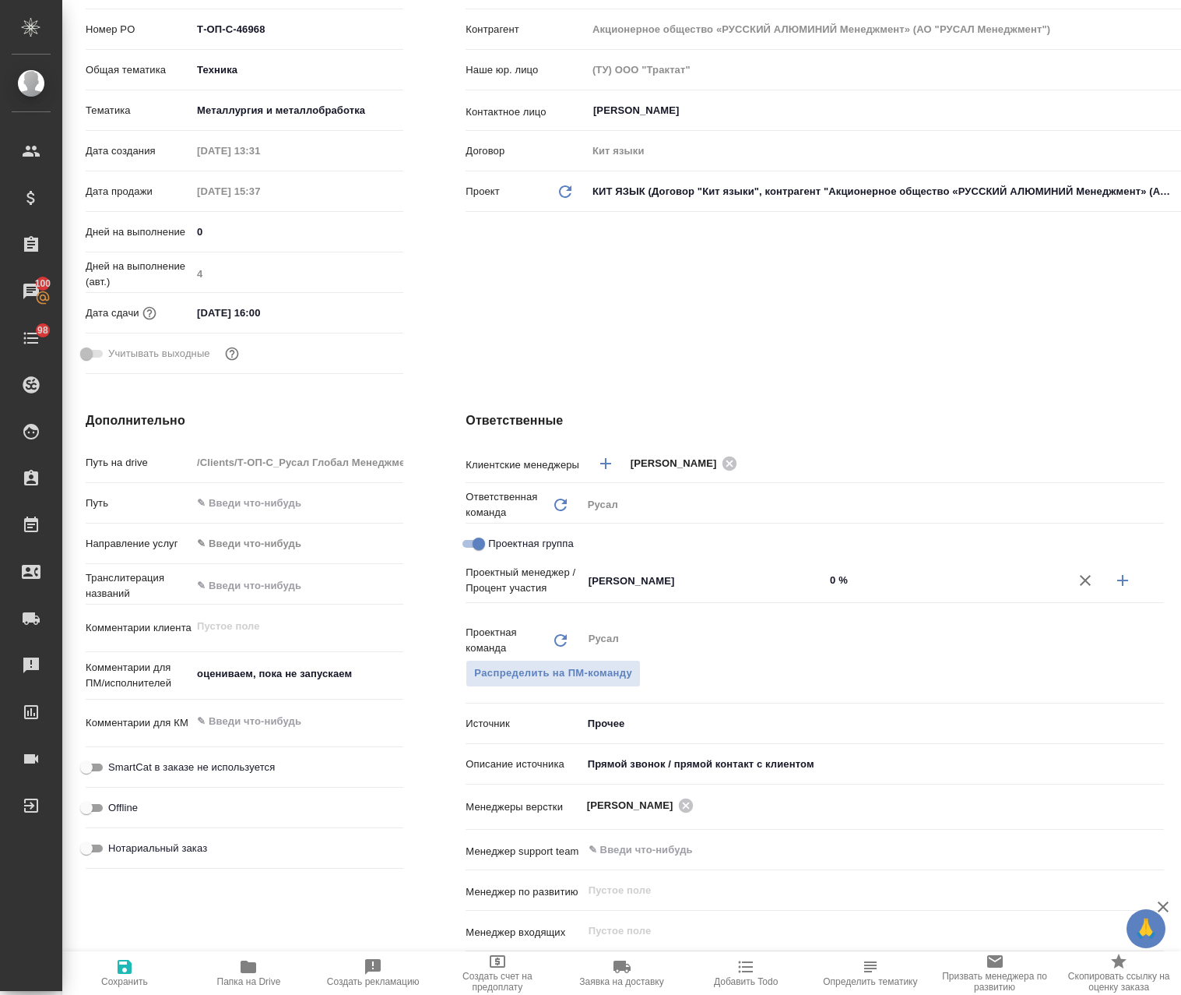
click at [1118, 583] on icon "button" at bounding box center [1123, 580] width 19 height 19
type textarea "x"
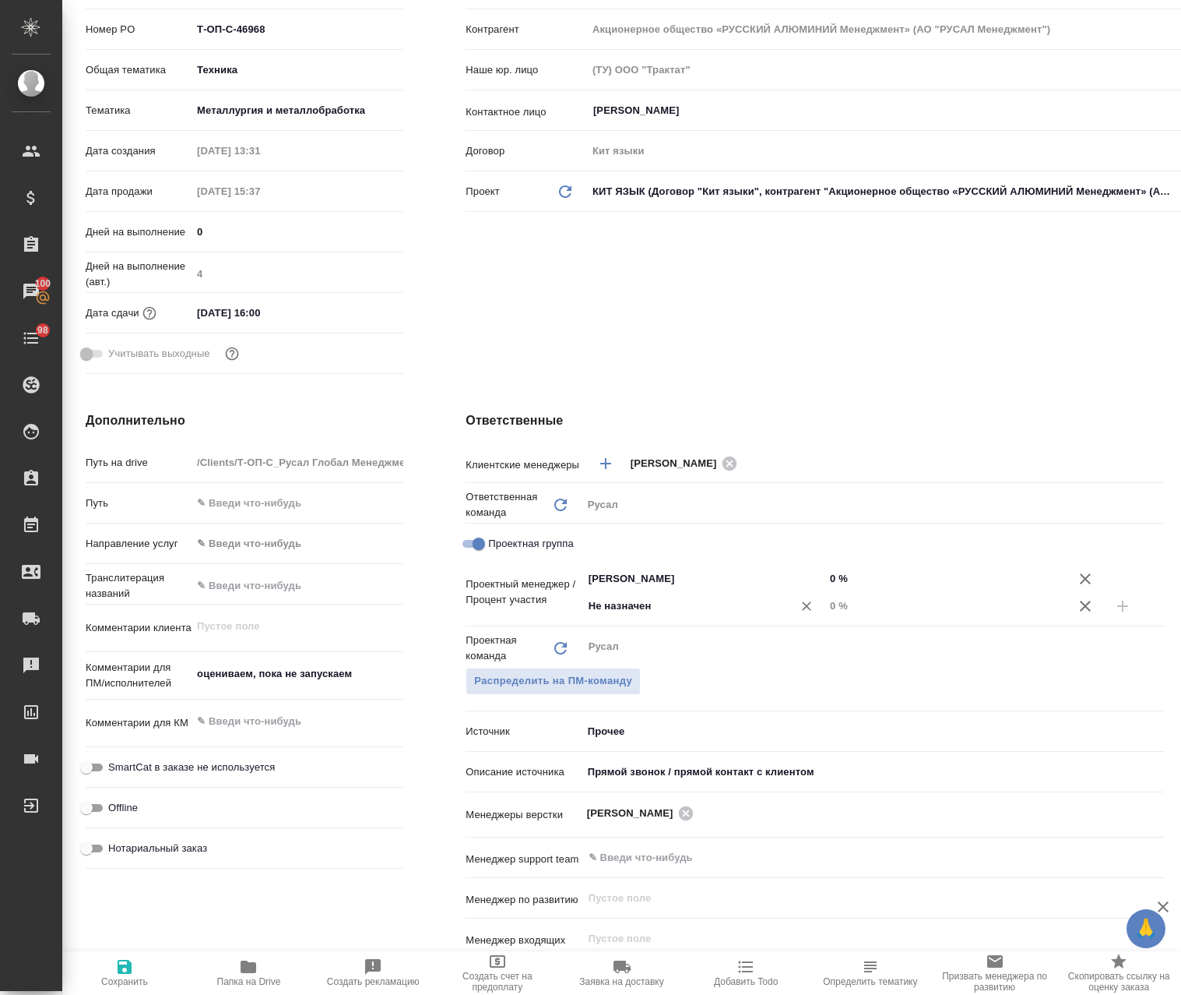
click at [721, 611] on input "Не назначен" at bounding box center [677, 606] width 181 height 19
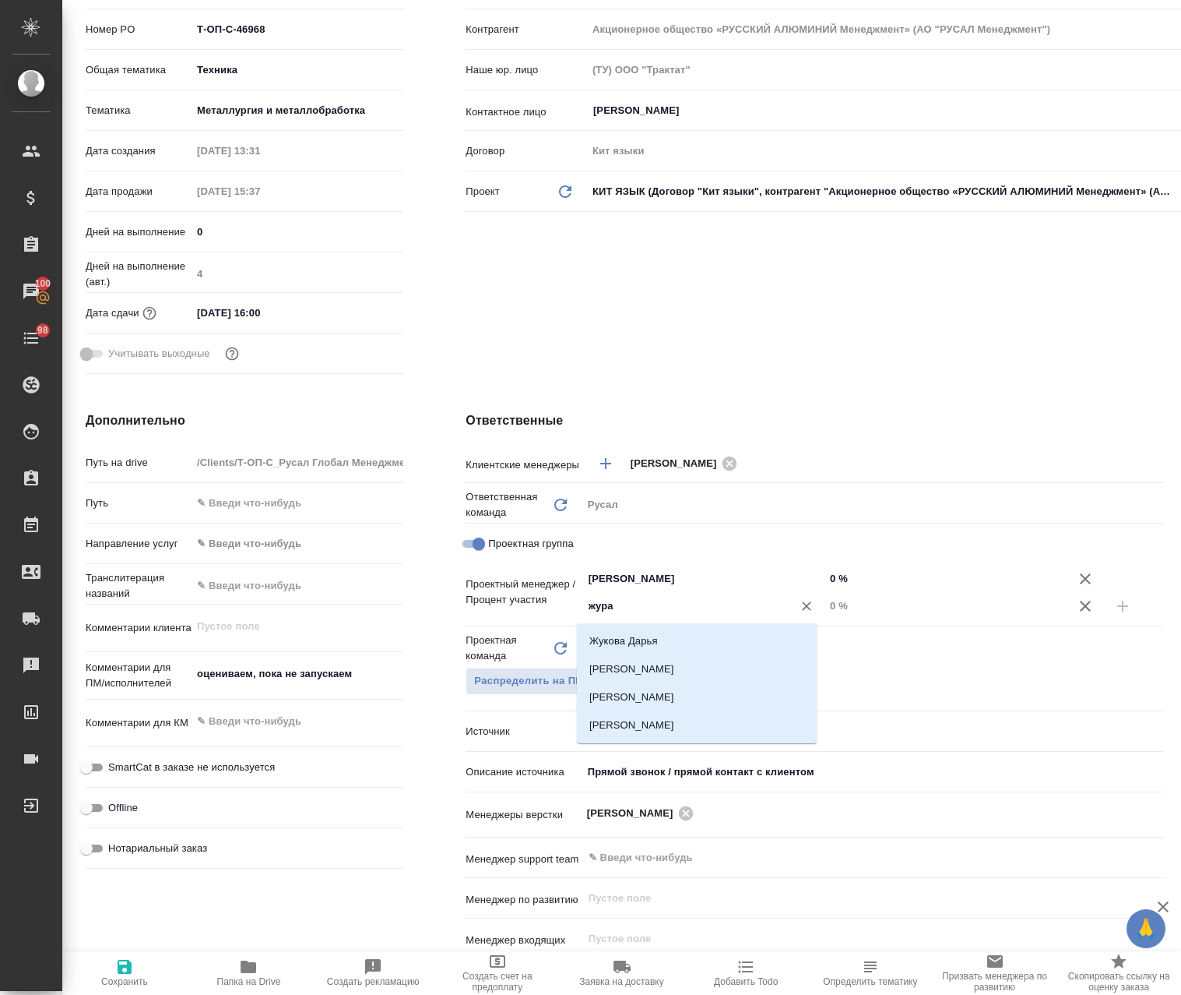
type input "журав"
drag, startPoint x: 702, startPoint y: 658, endPoint x: 752, endPoint y: 646, distance: 51.4
click at [702, 658] on li "[PERSON_NAME]" at bounding box center [697, 669] width 240 height 28
type textarea "x"
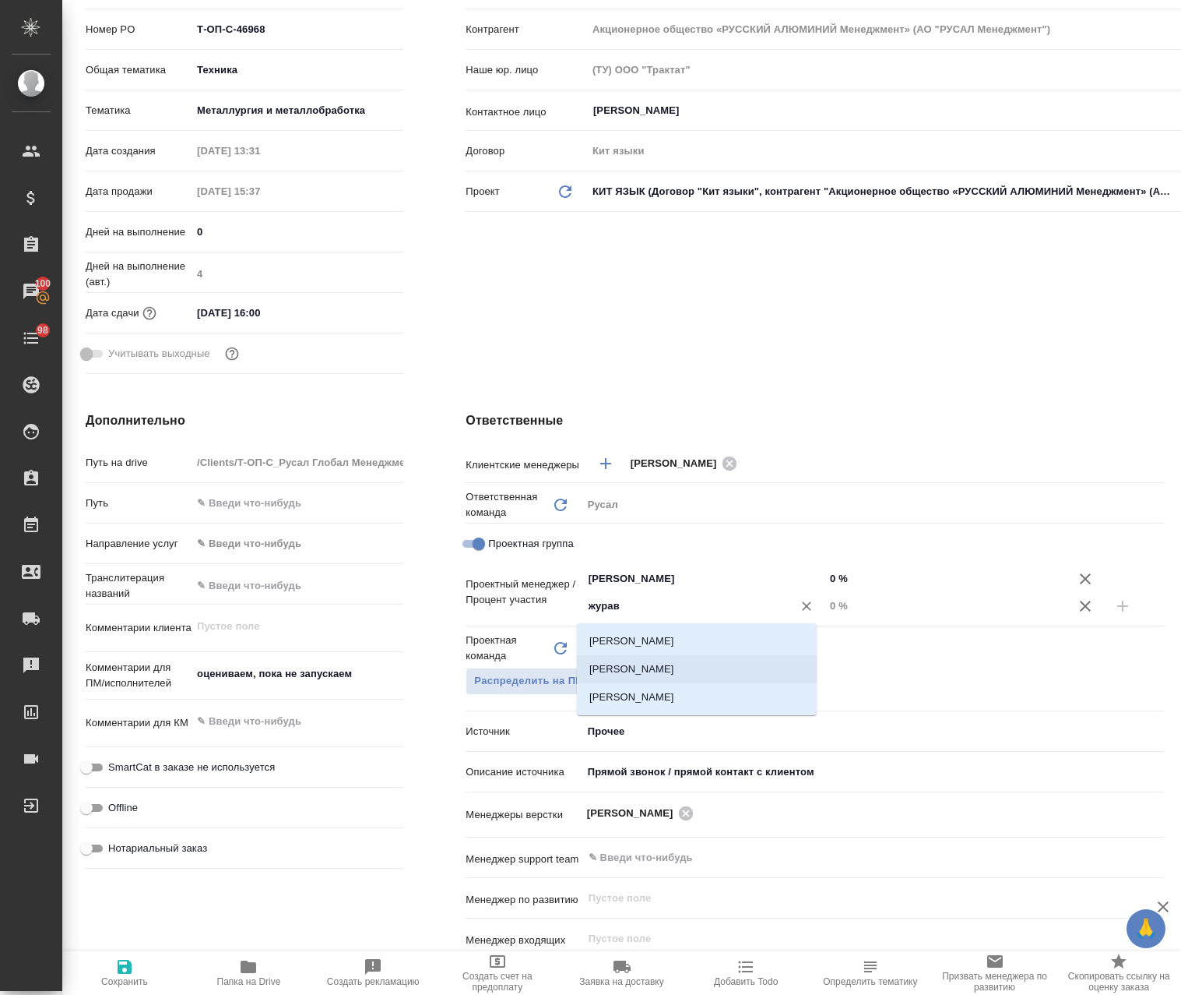
type textarea "x"
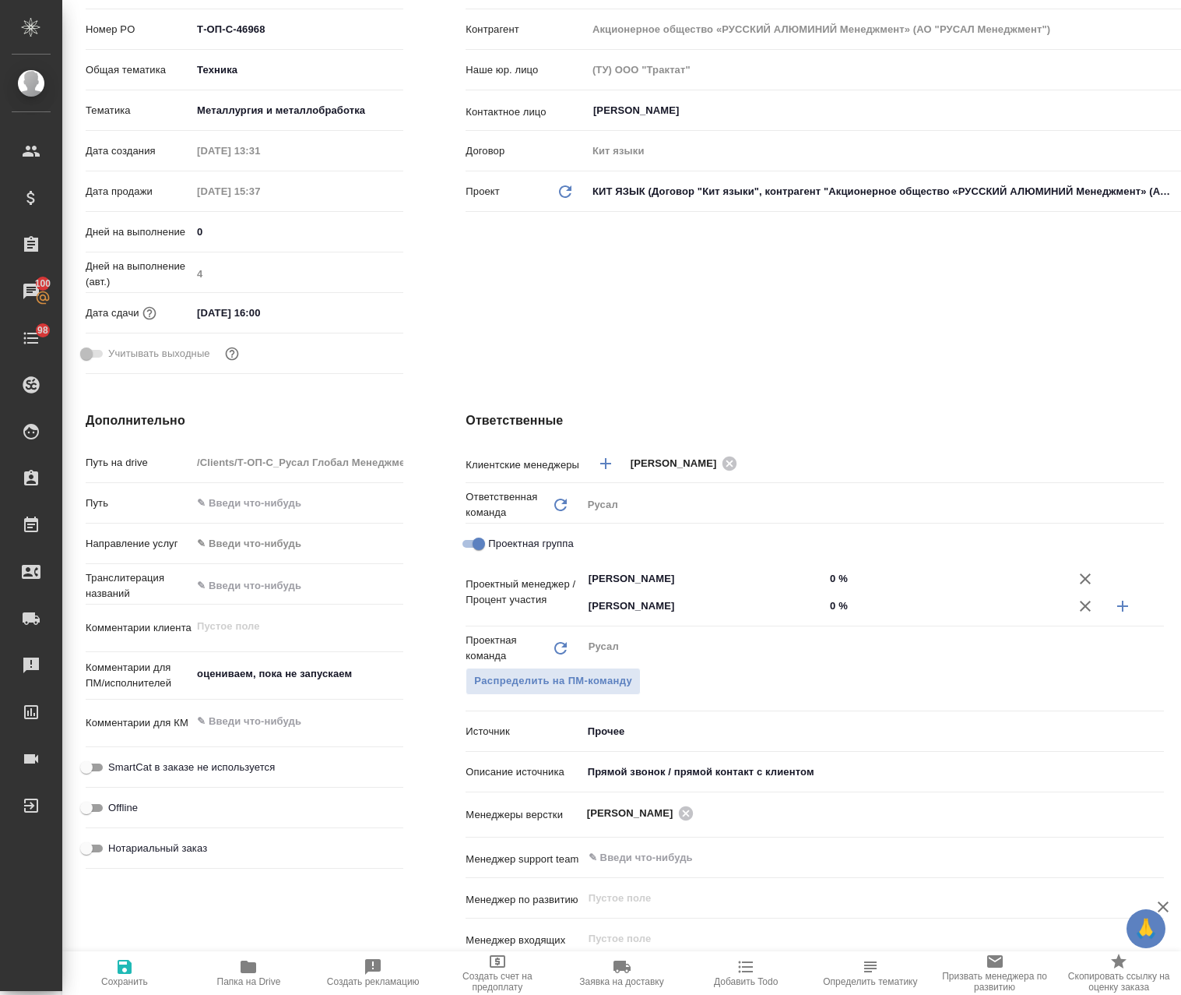
click at [825, 579] on input "0 %" at bounding box center [946, 578] width 242 height 23
type textarea "x"
type input "50 %"
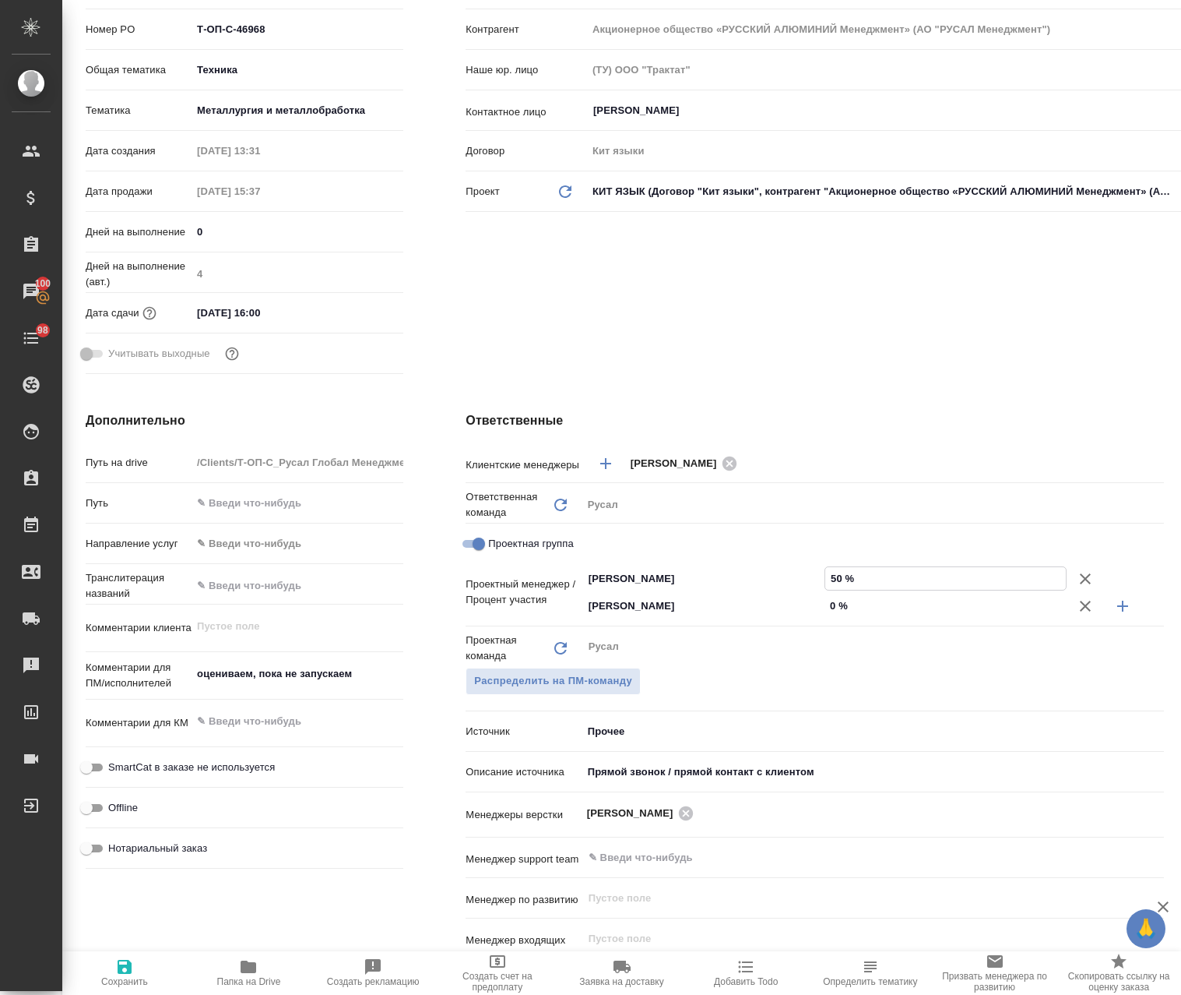
click at [825, 604] on input "0 %" at bounding box center [946, 605] width 242 height 23
type textarea "x"
type input "50 %"
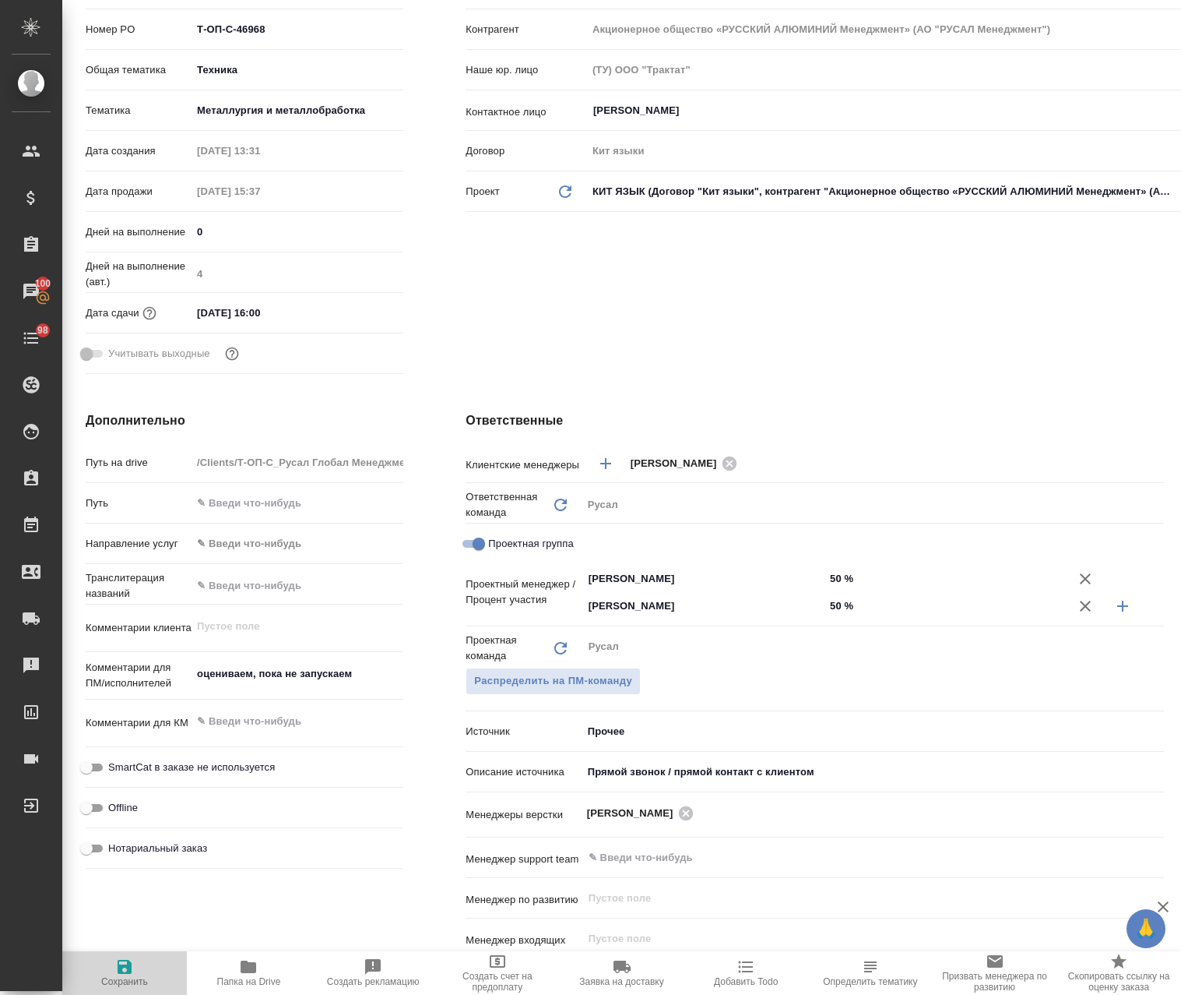
click at [142, 967] on span "Сохранить" at bounding box center [125, 972] width 106 height 30
type textarea "x"
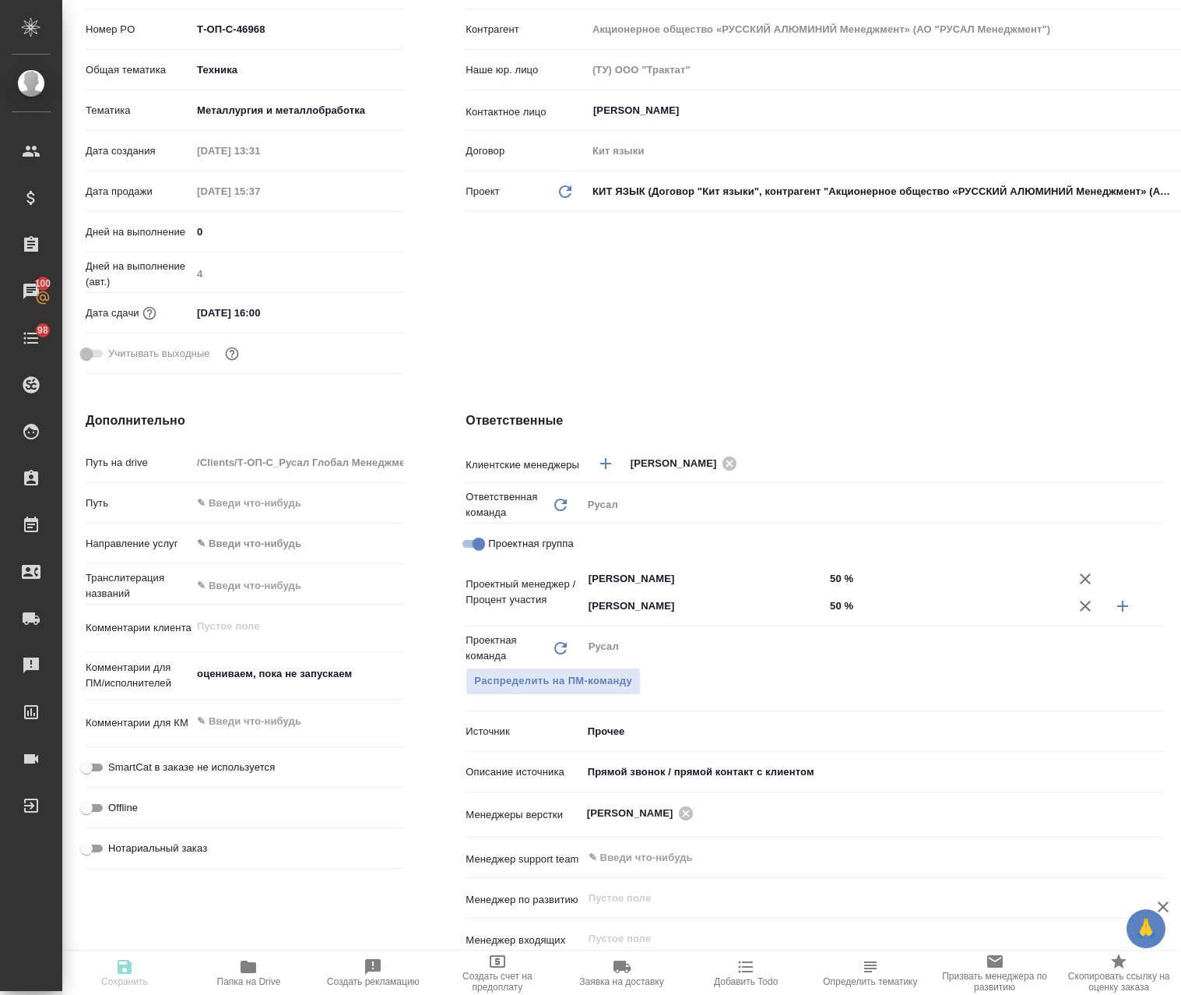
type textarea "x"
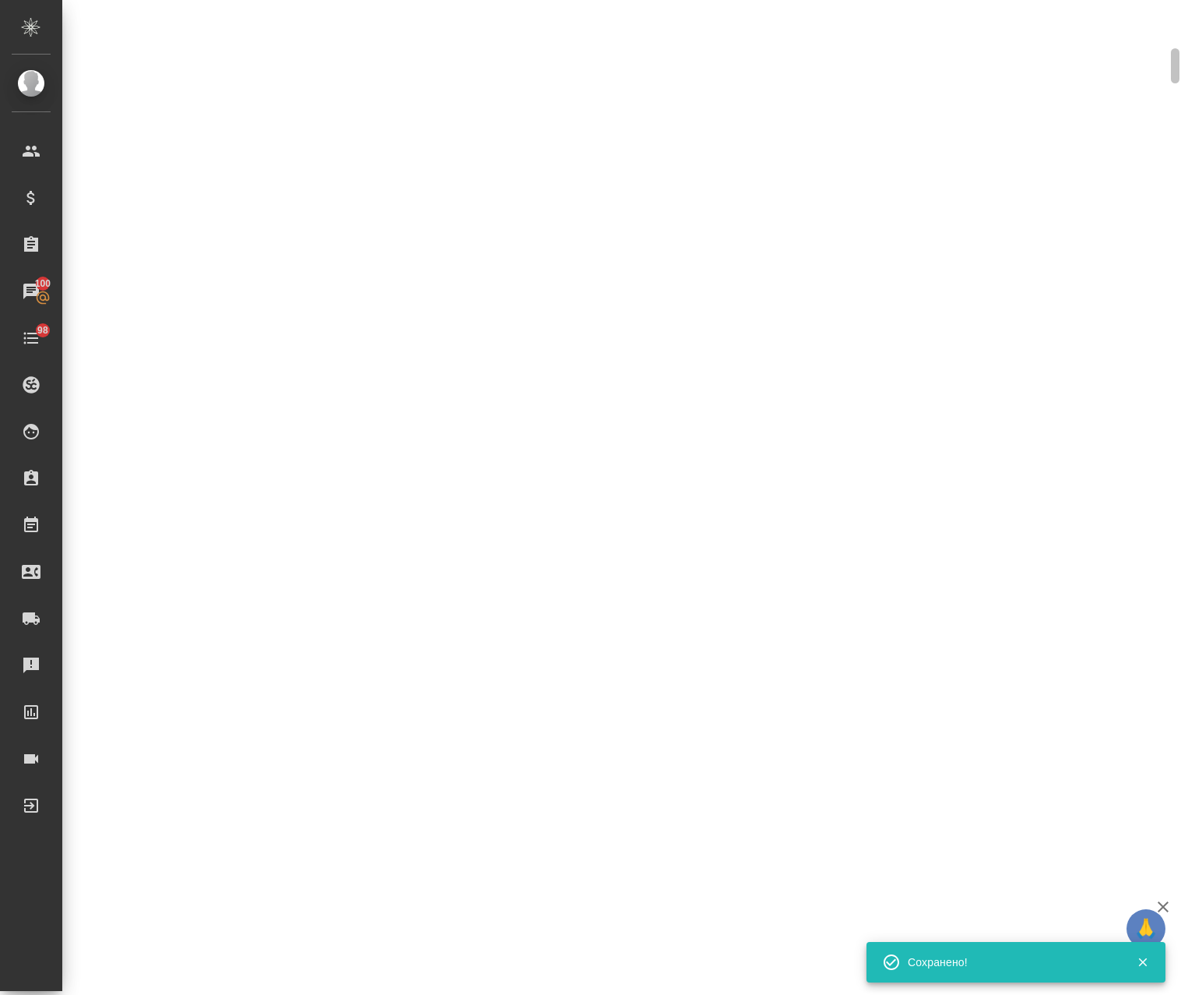
select select "RU"
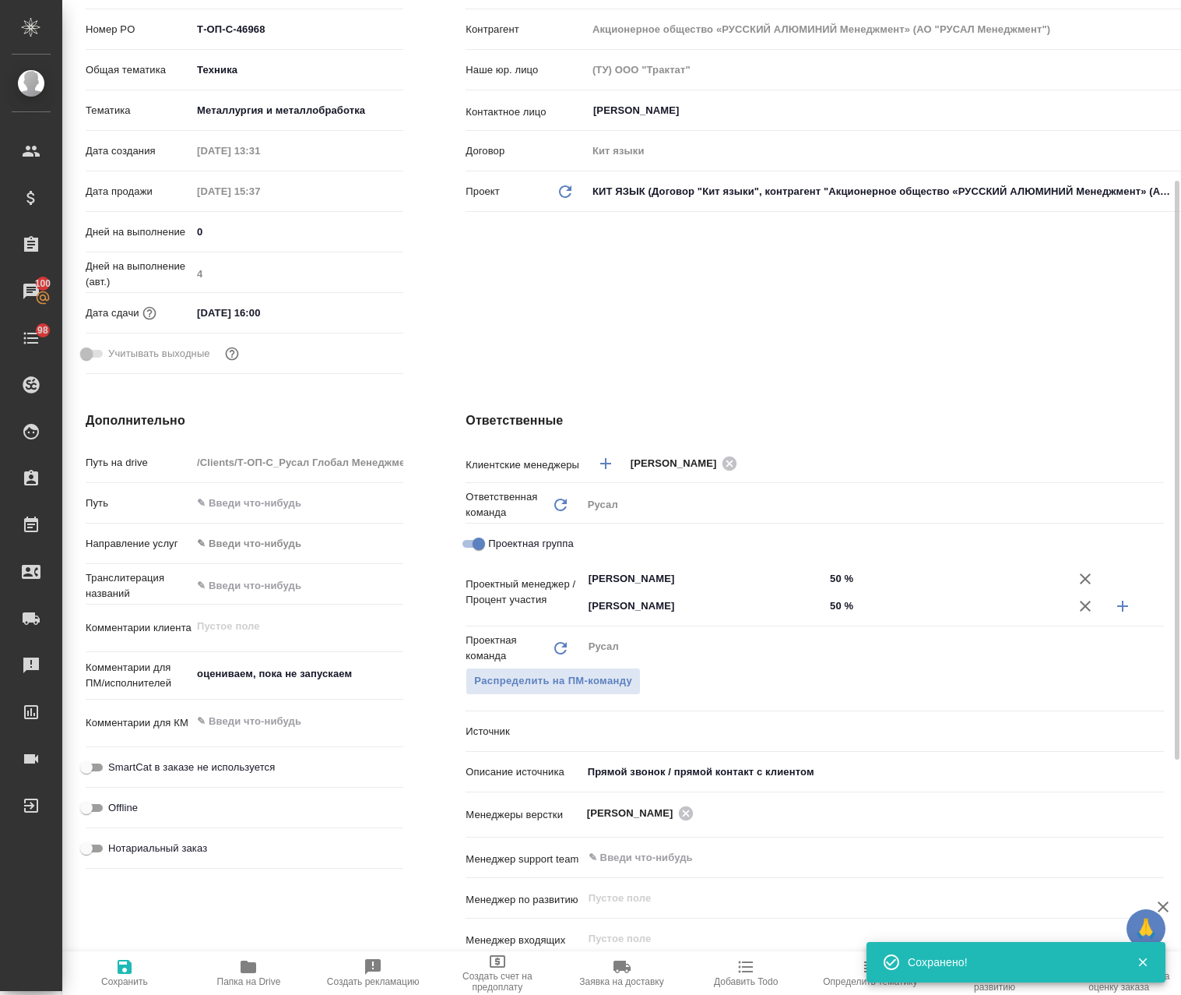
type textarea "x"
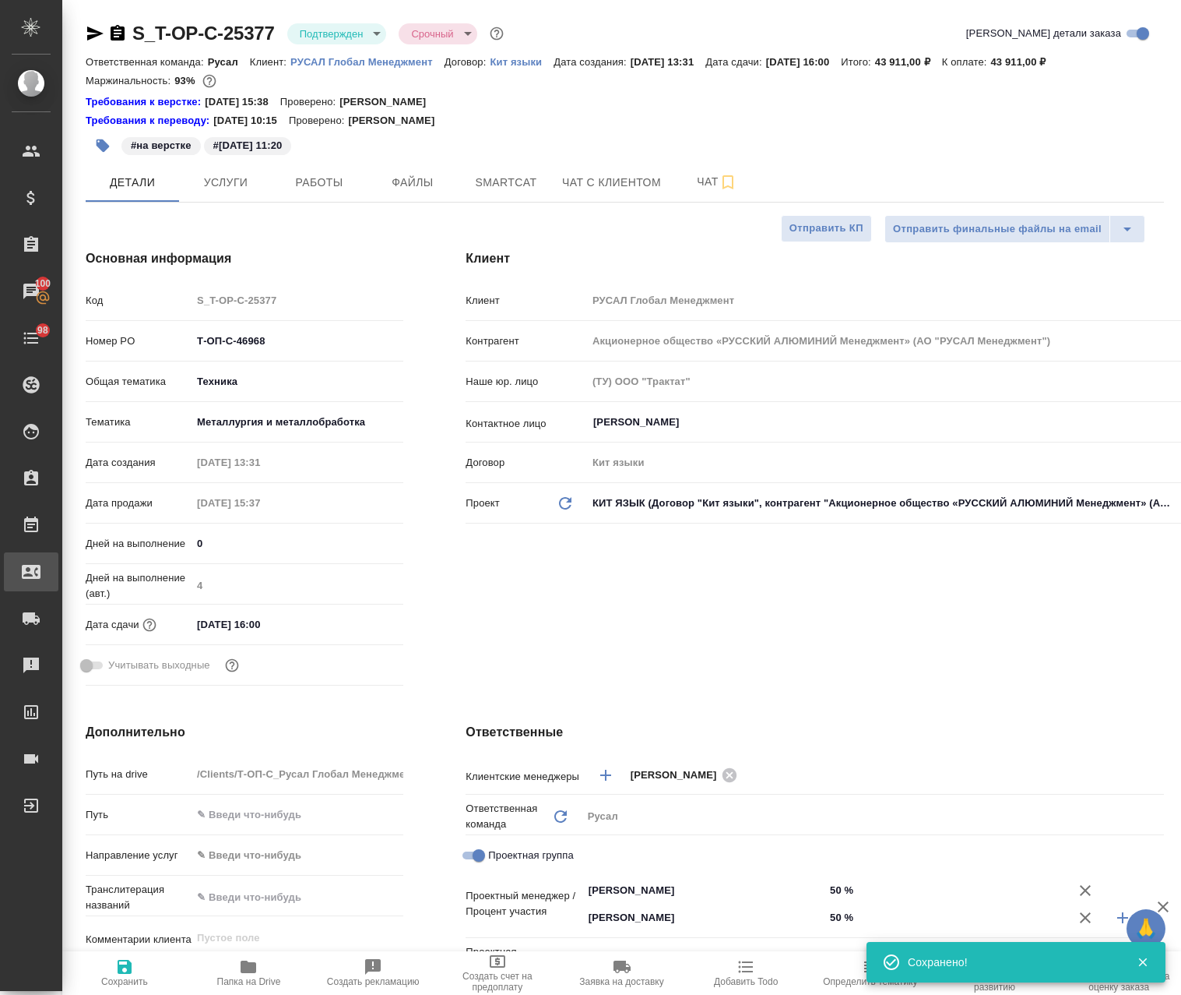
type textarea "x"
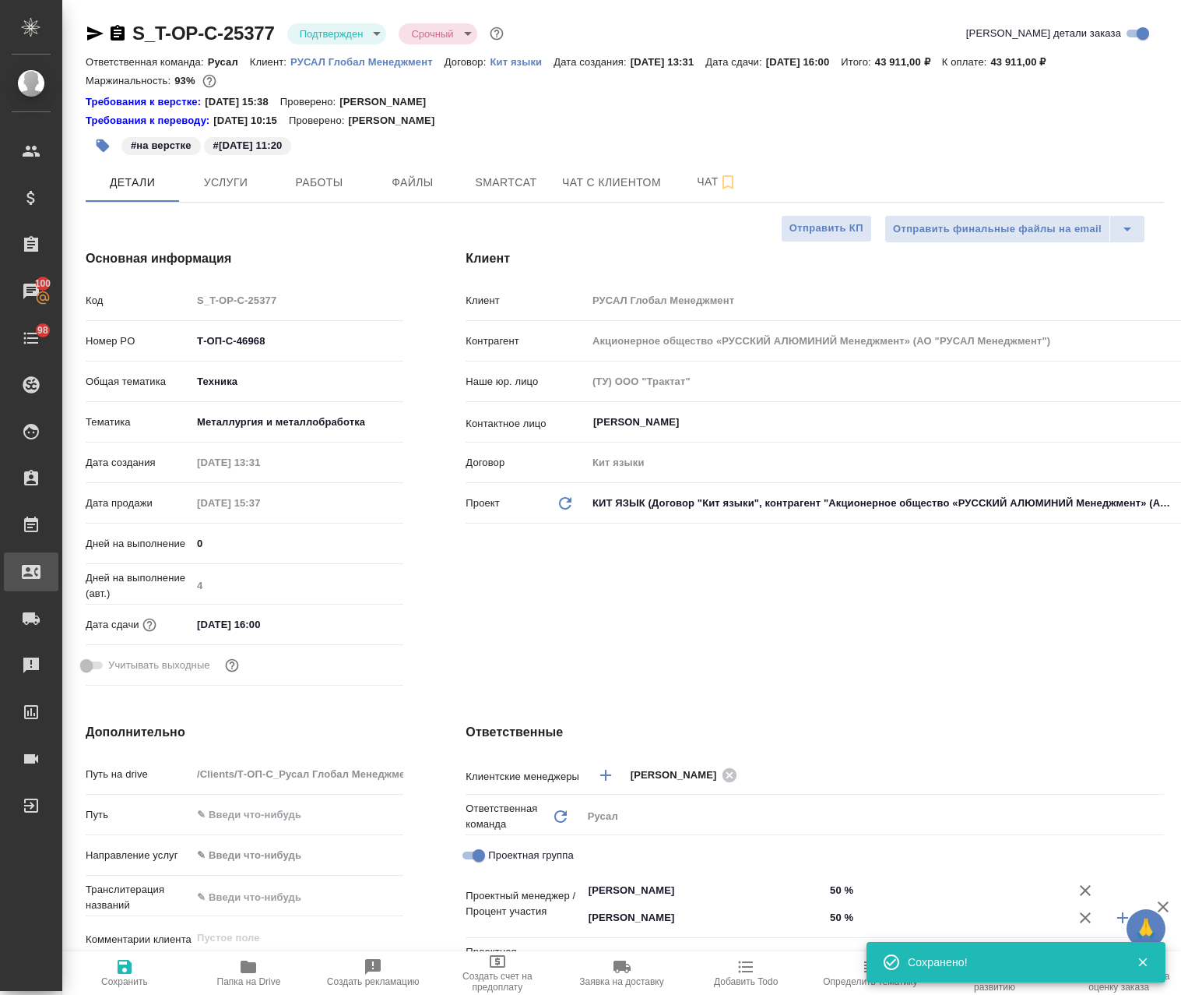
type textarea "x"
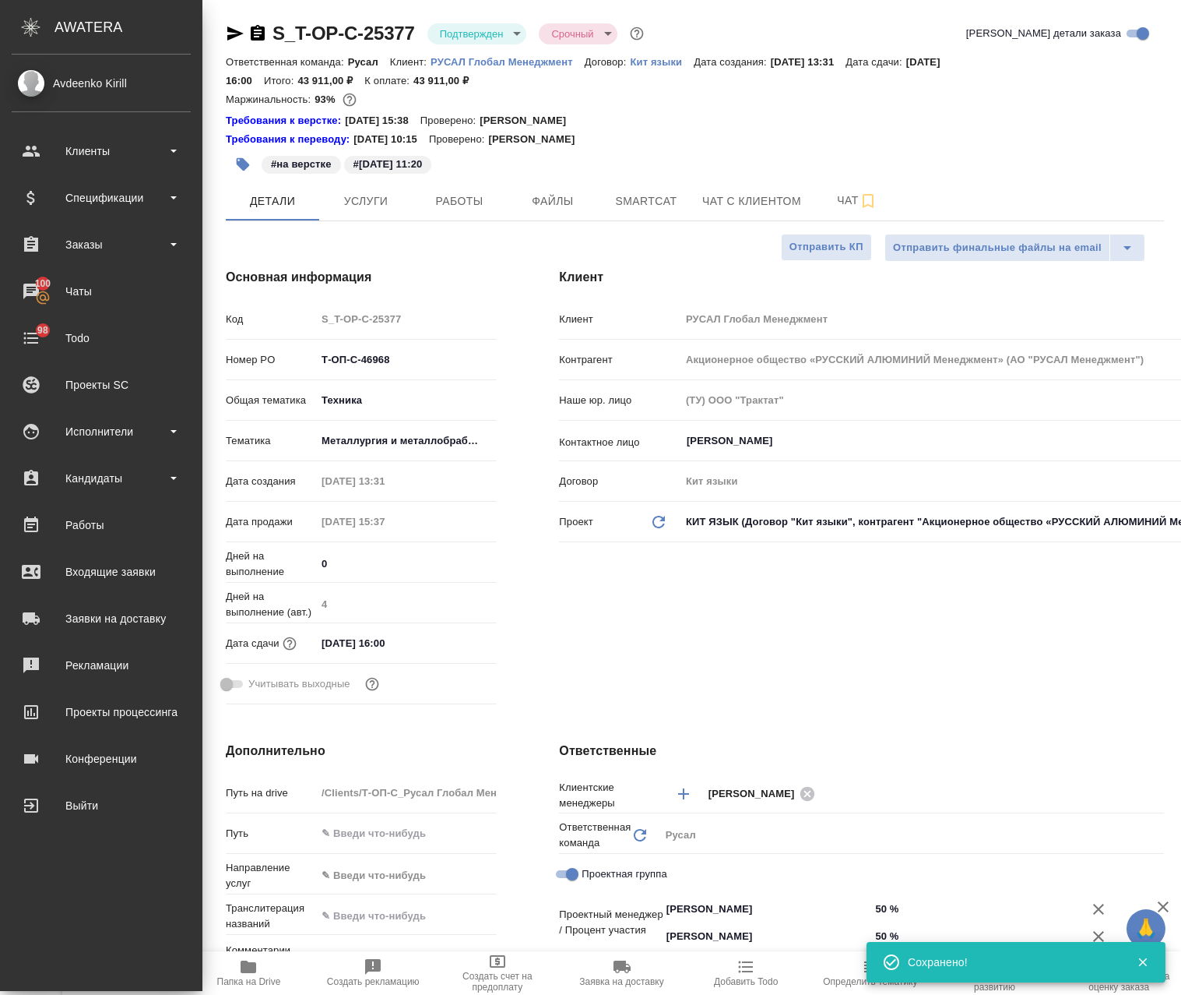
type textarea "x"
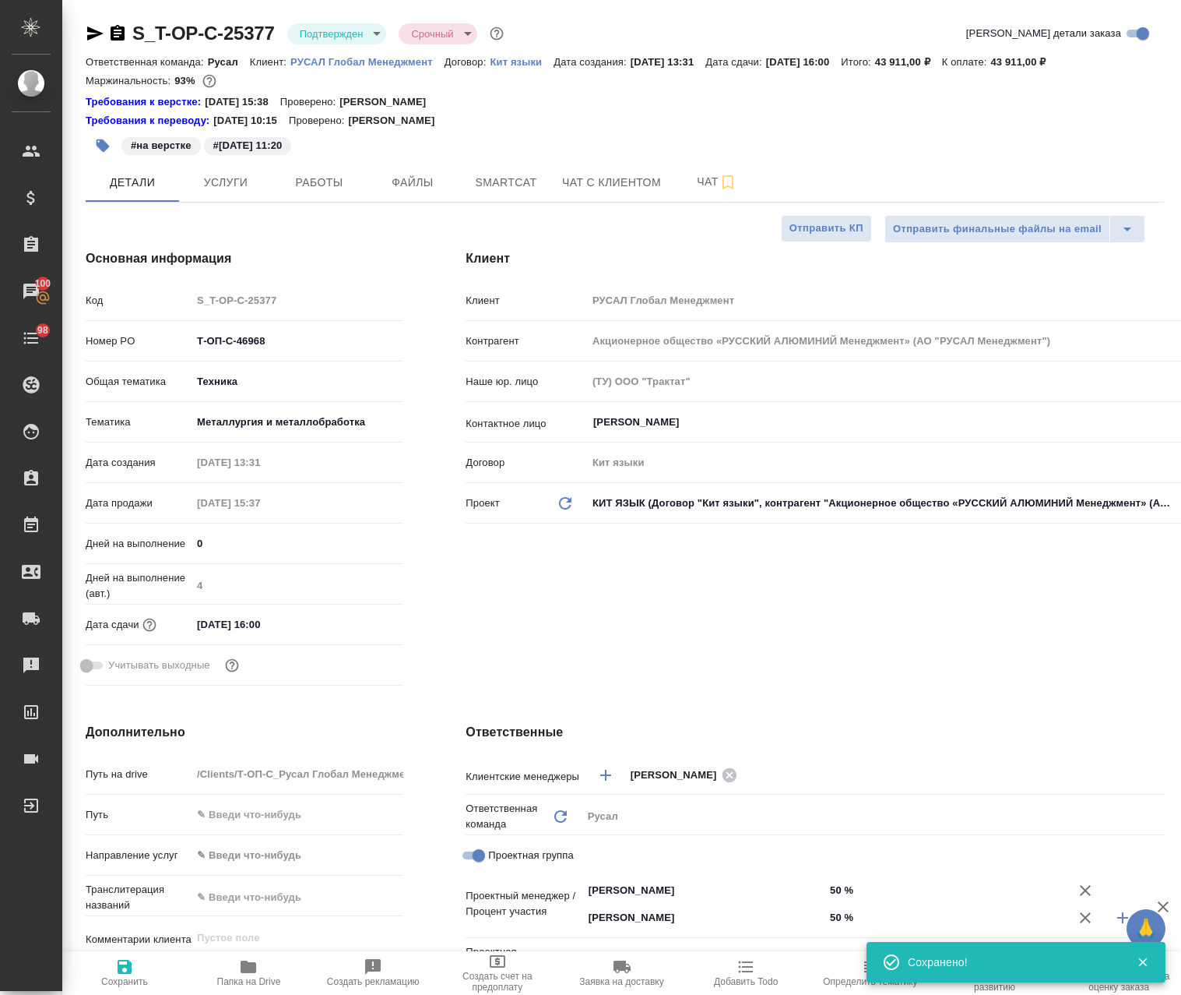
type textarea "x"
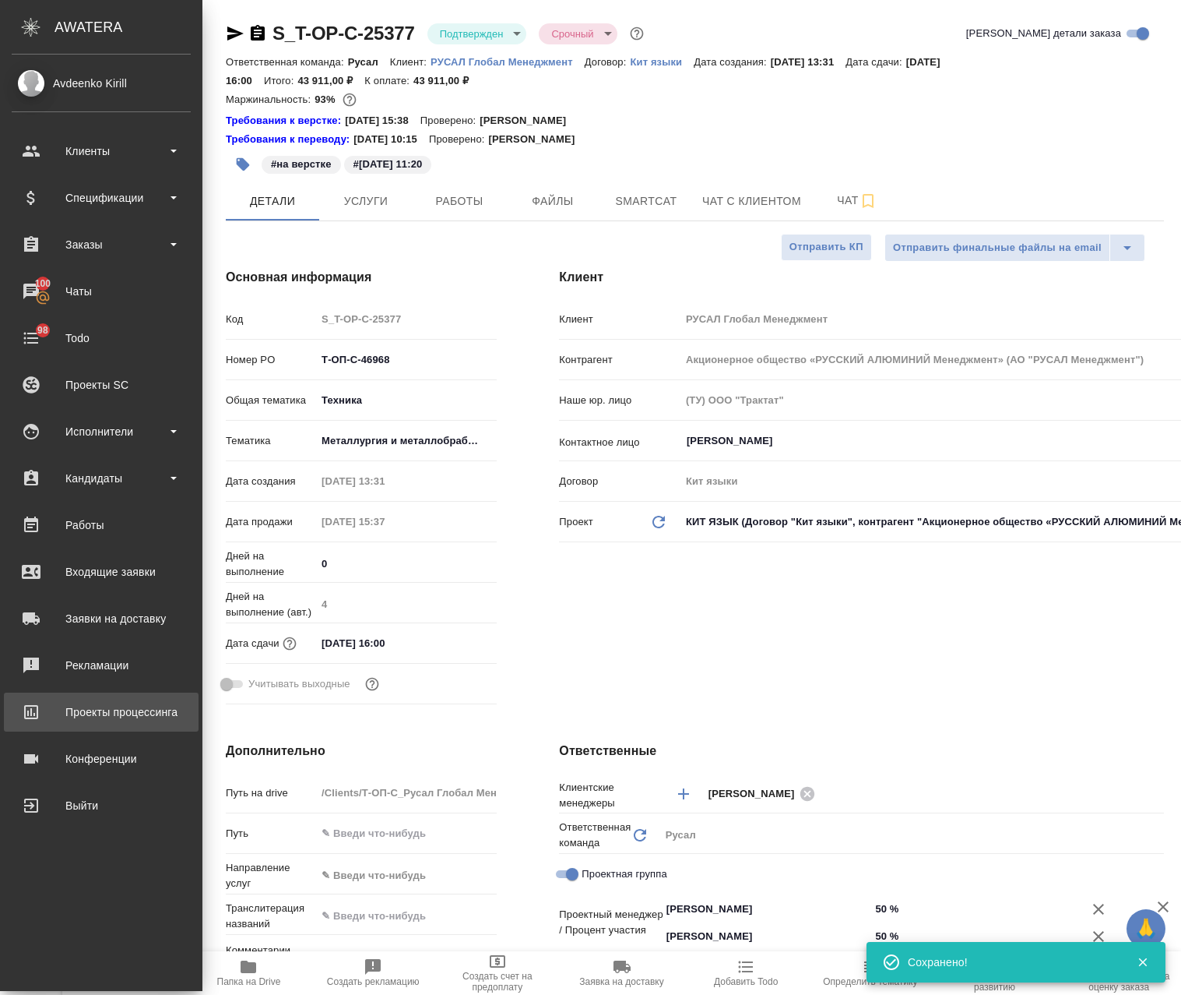
type textarea "x"
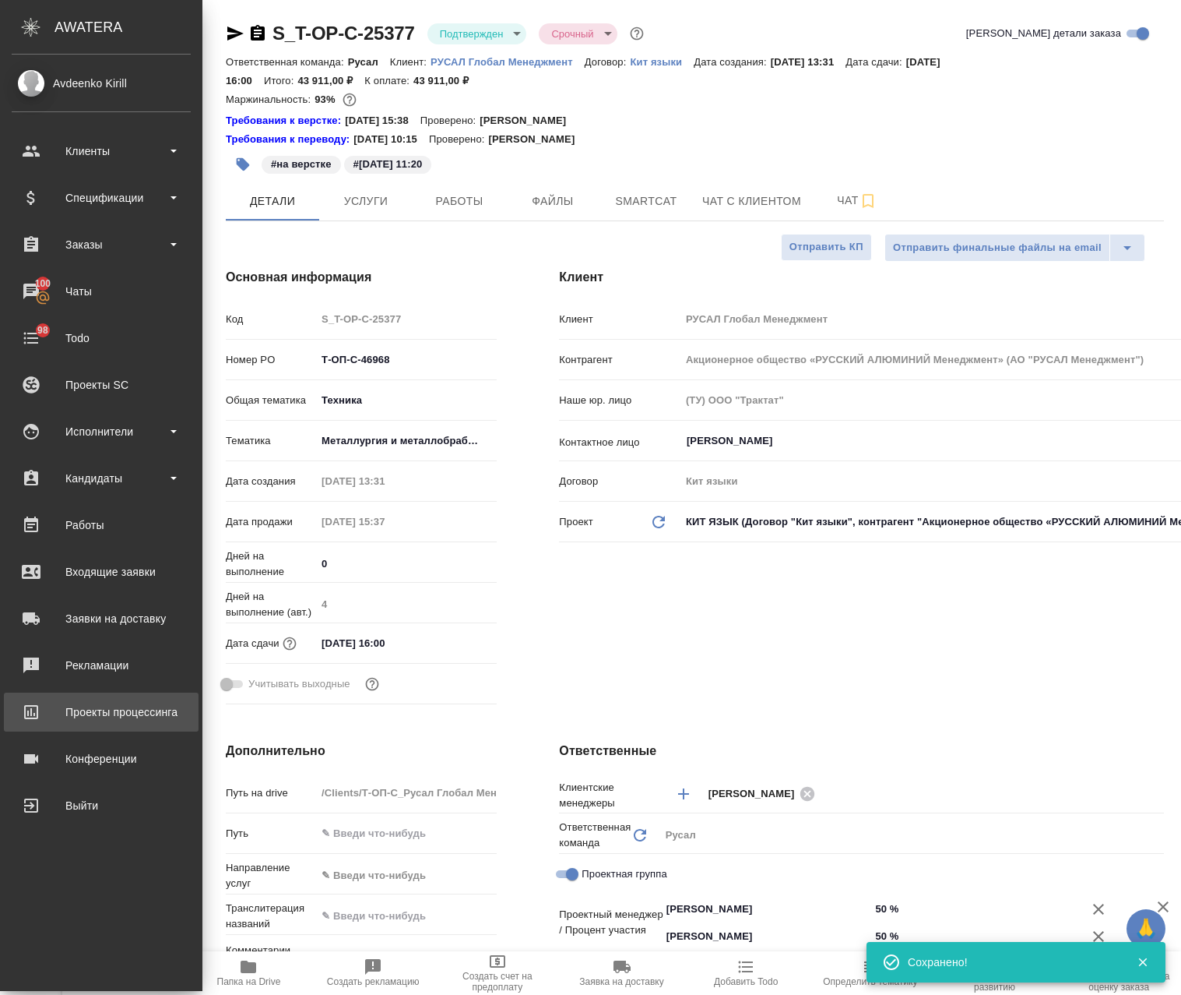
type textarea "x"
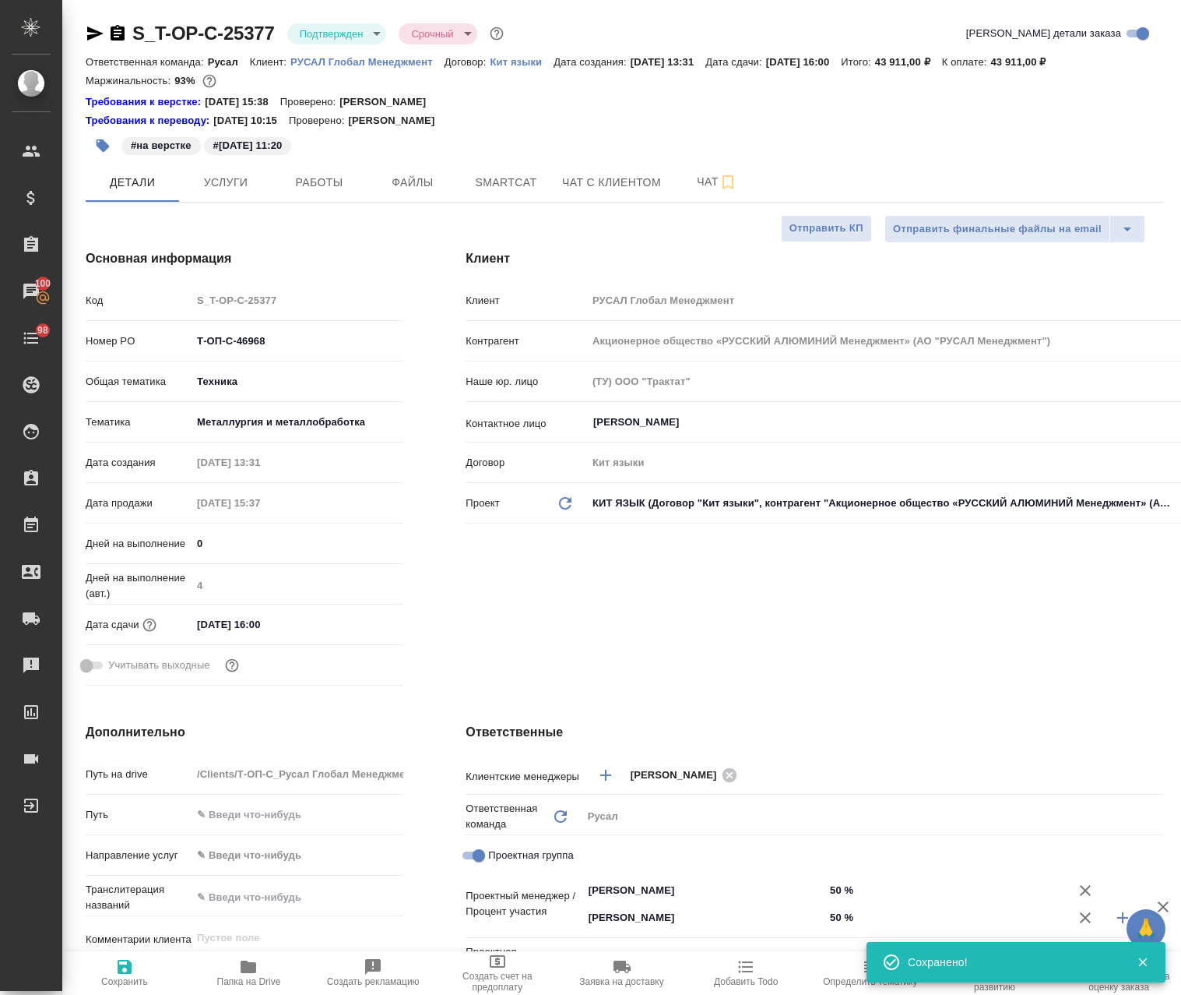
type textarea "x"
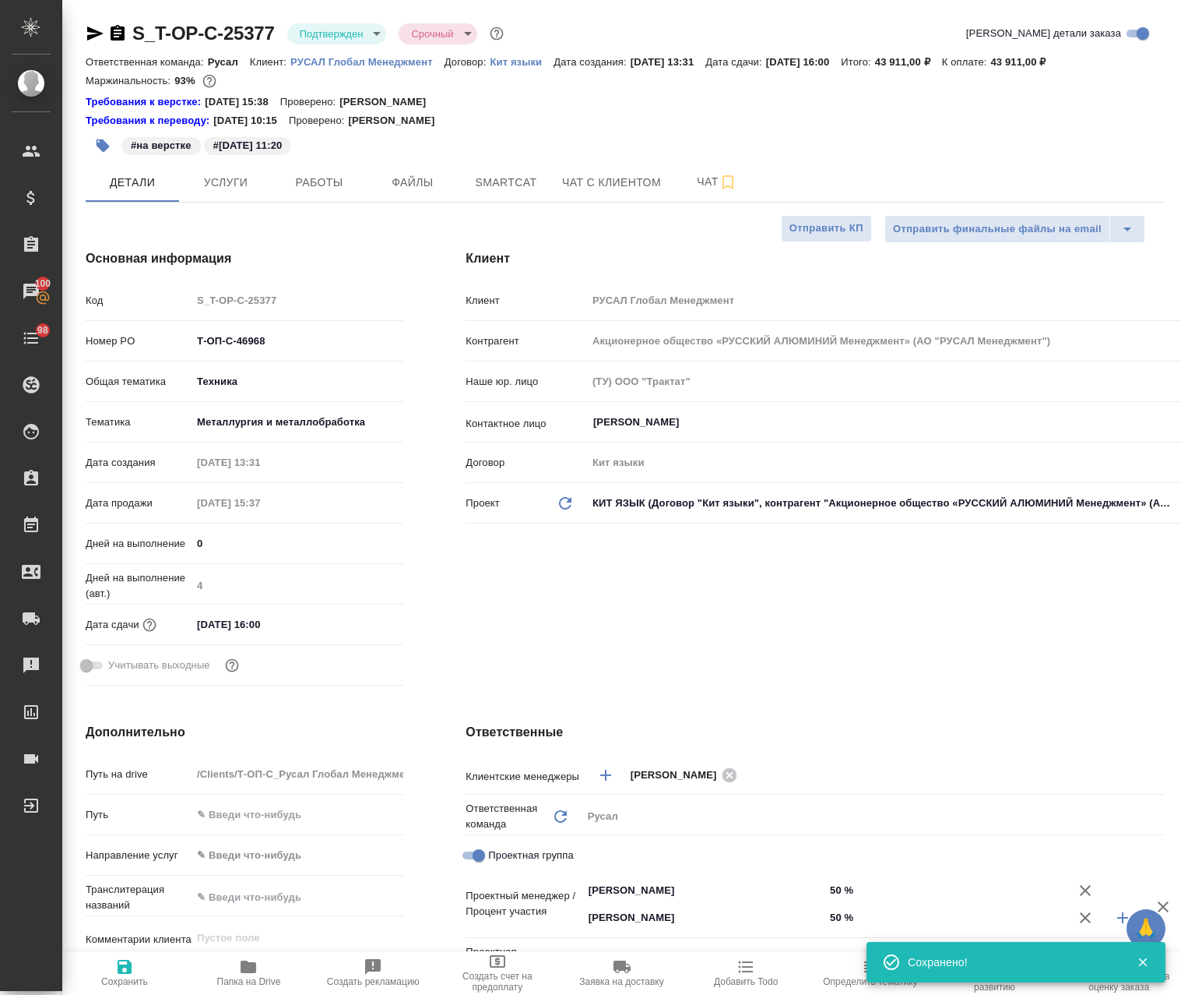
type textarea "x"
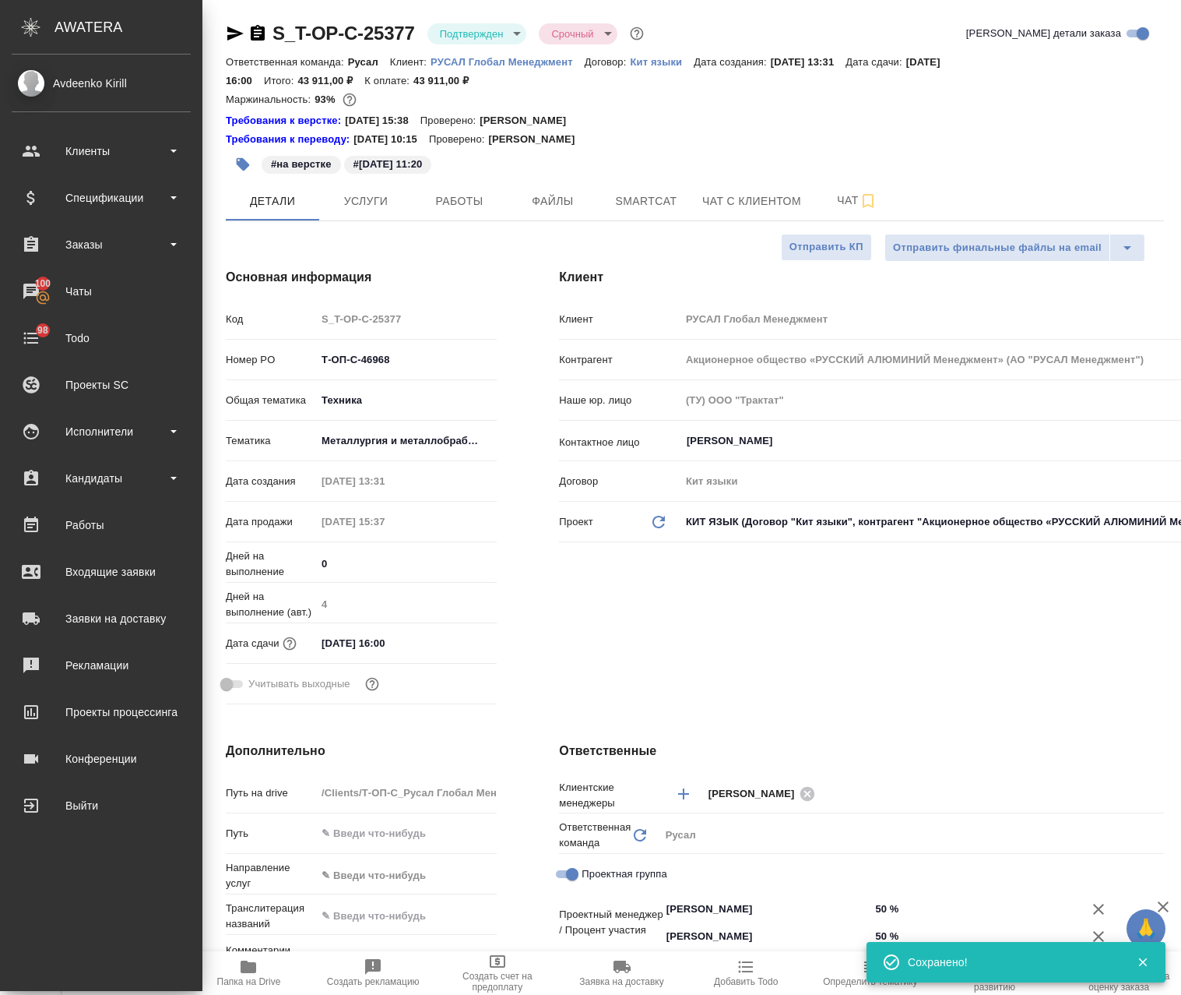
type textarea "x"
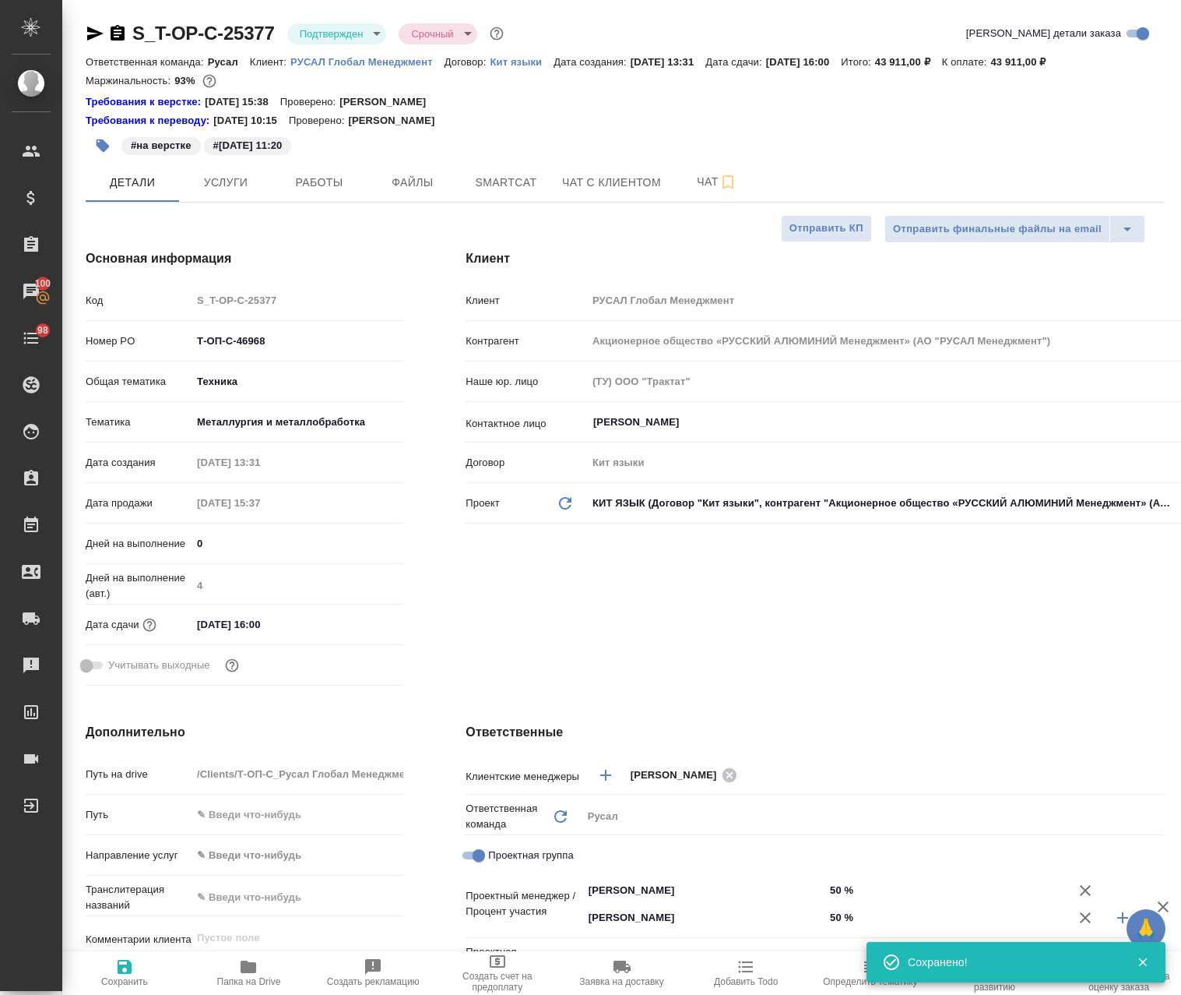
type textarea "x"
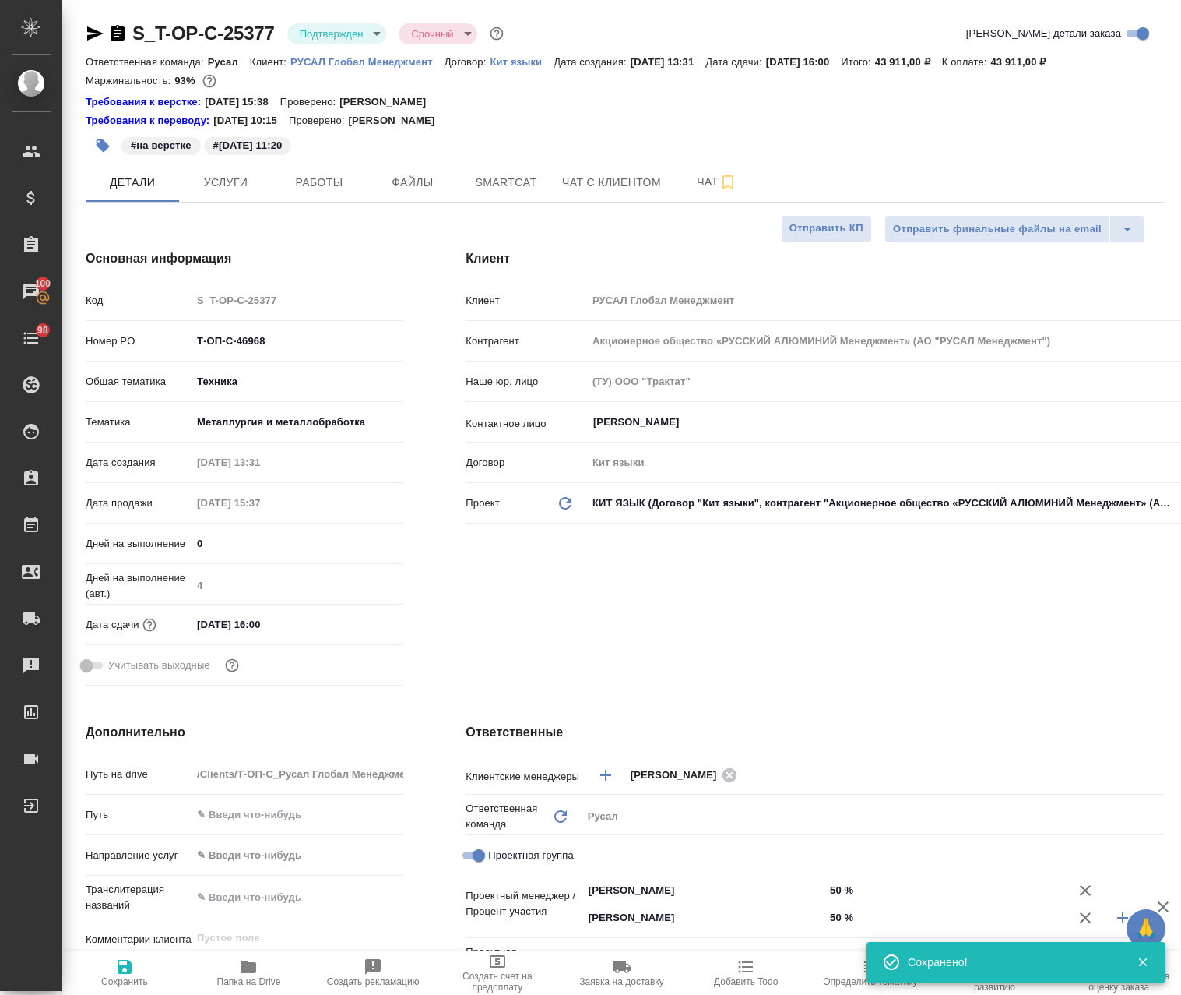
type textarea "x"
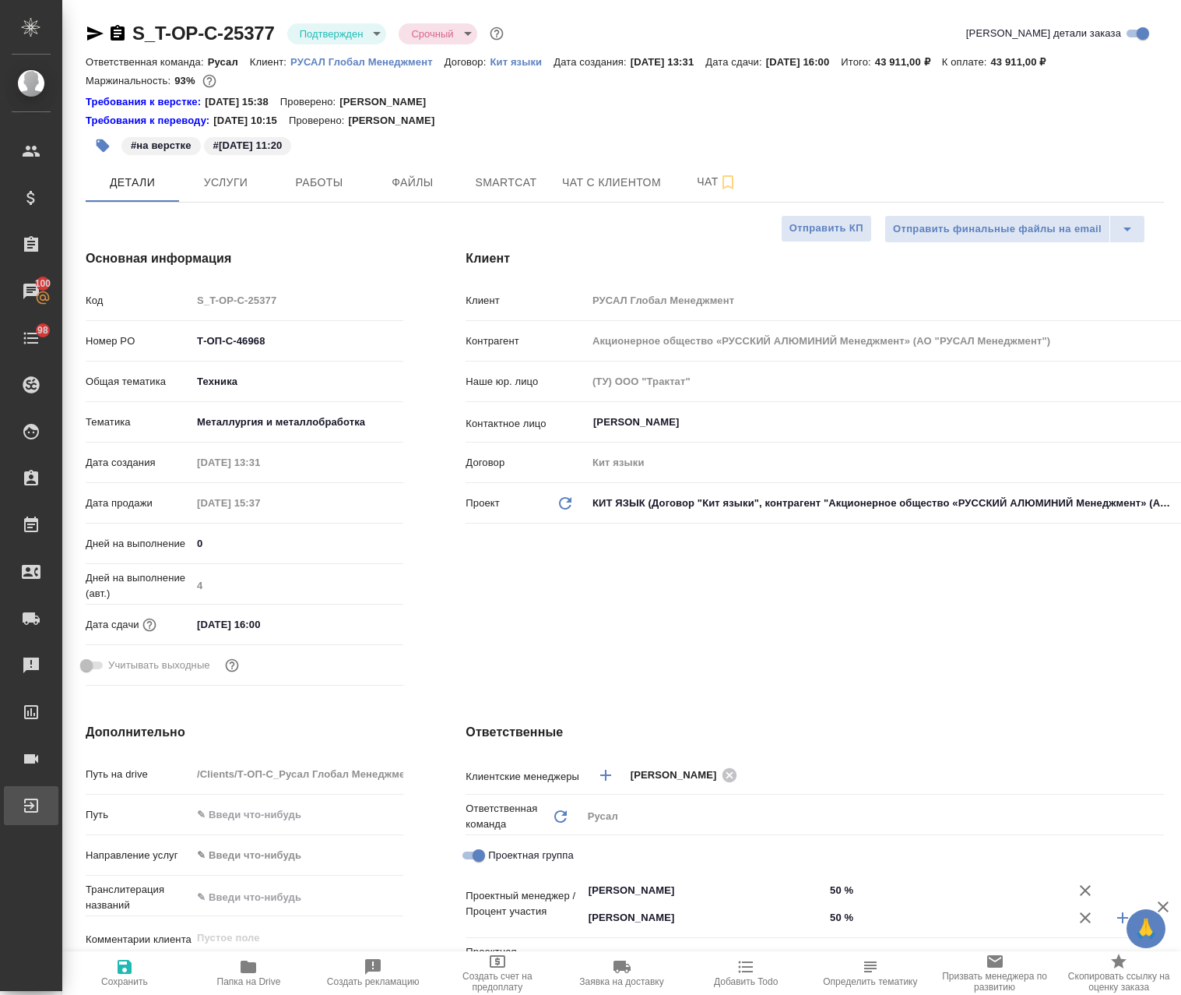
type textarea "x"
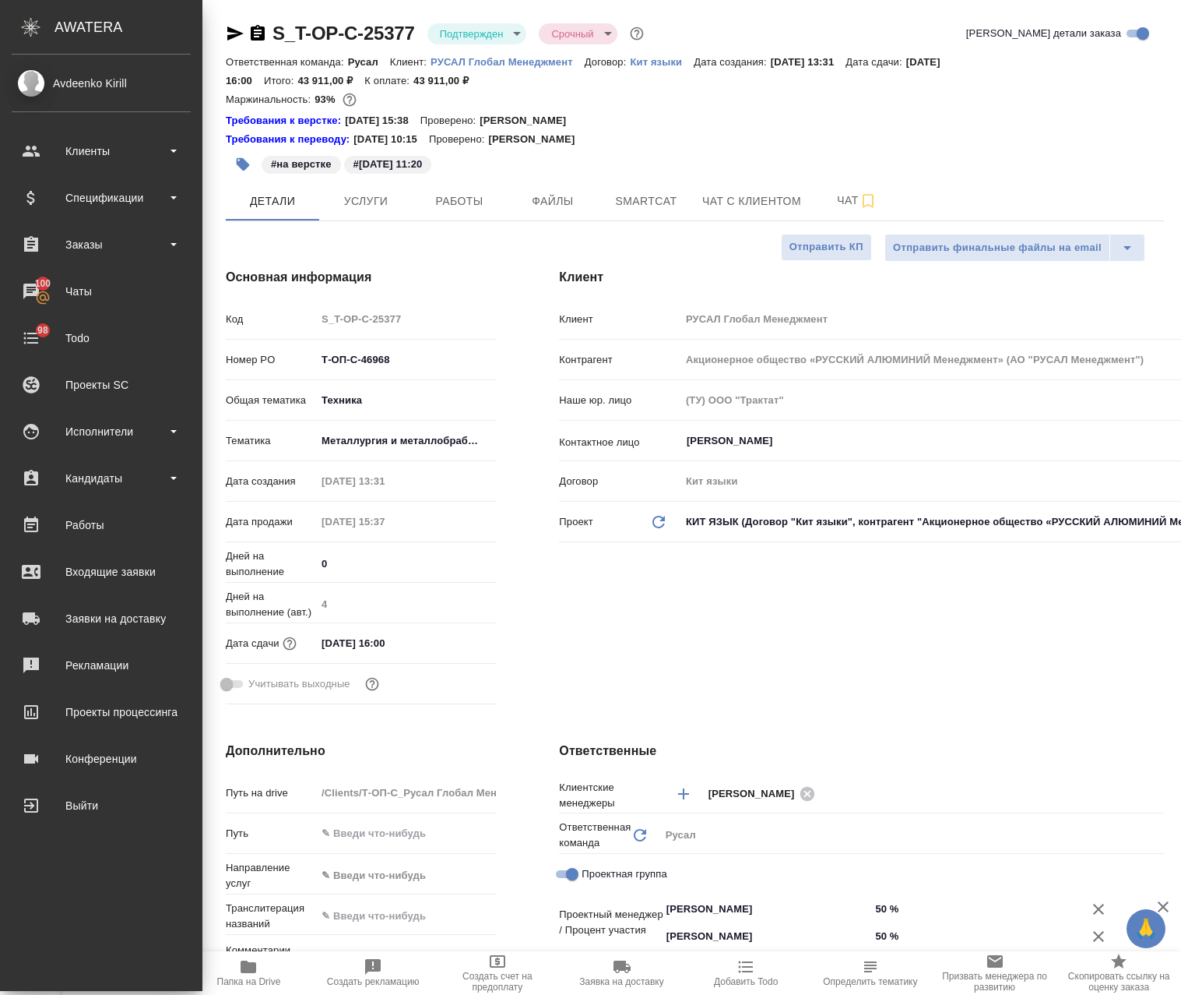
type textarea "x"
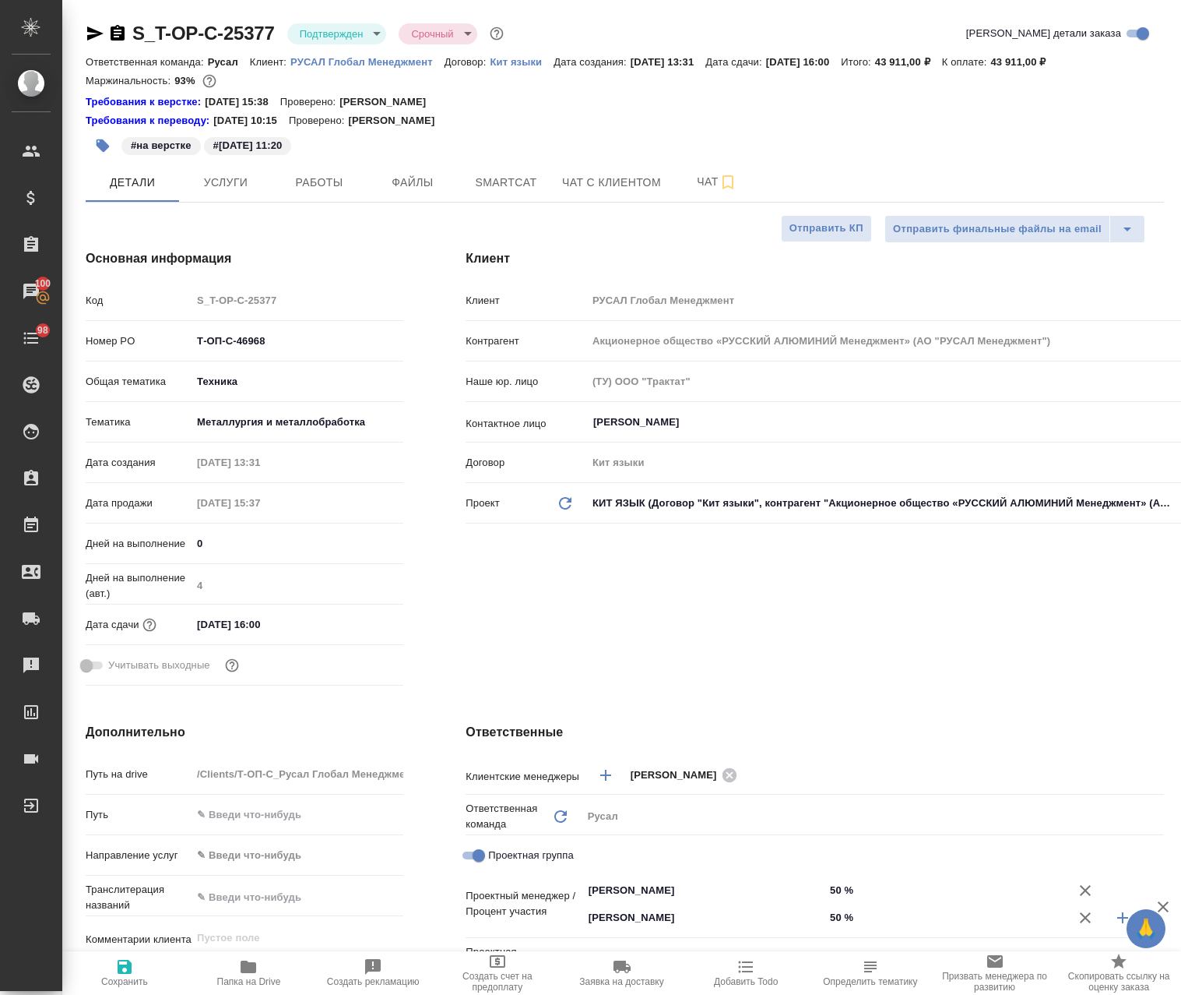
scroll to position [312, 0]
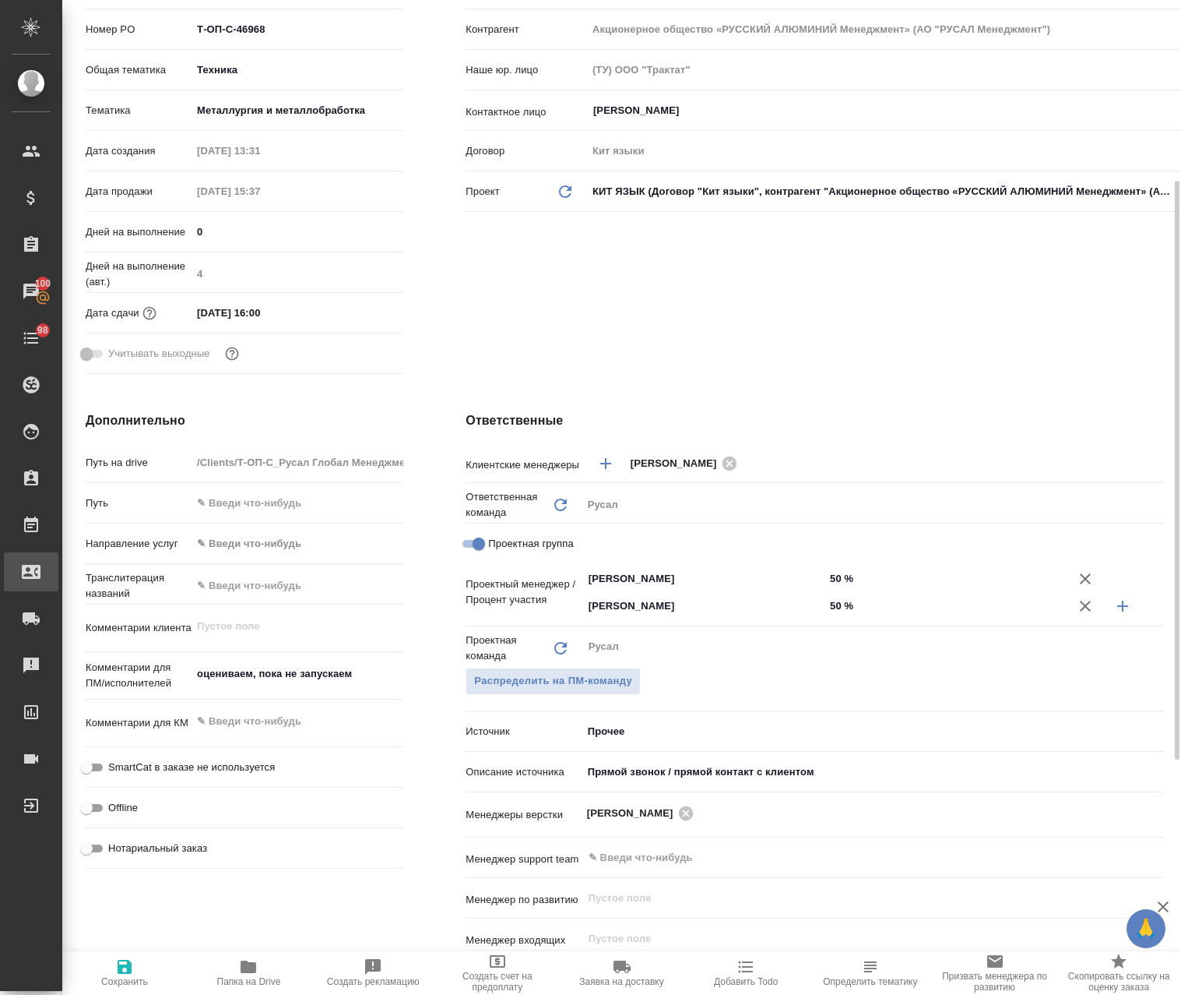
type textarea "x"
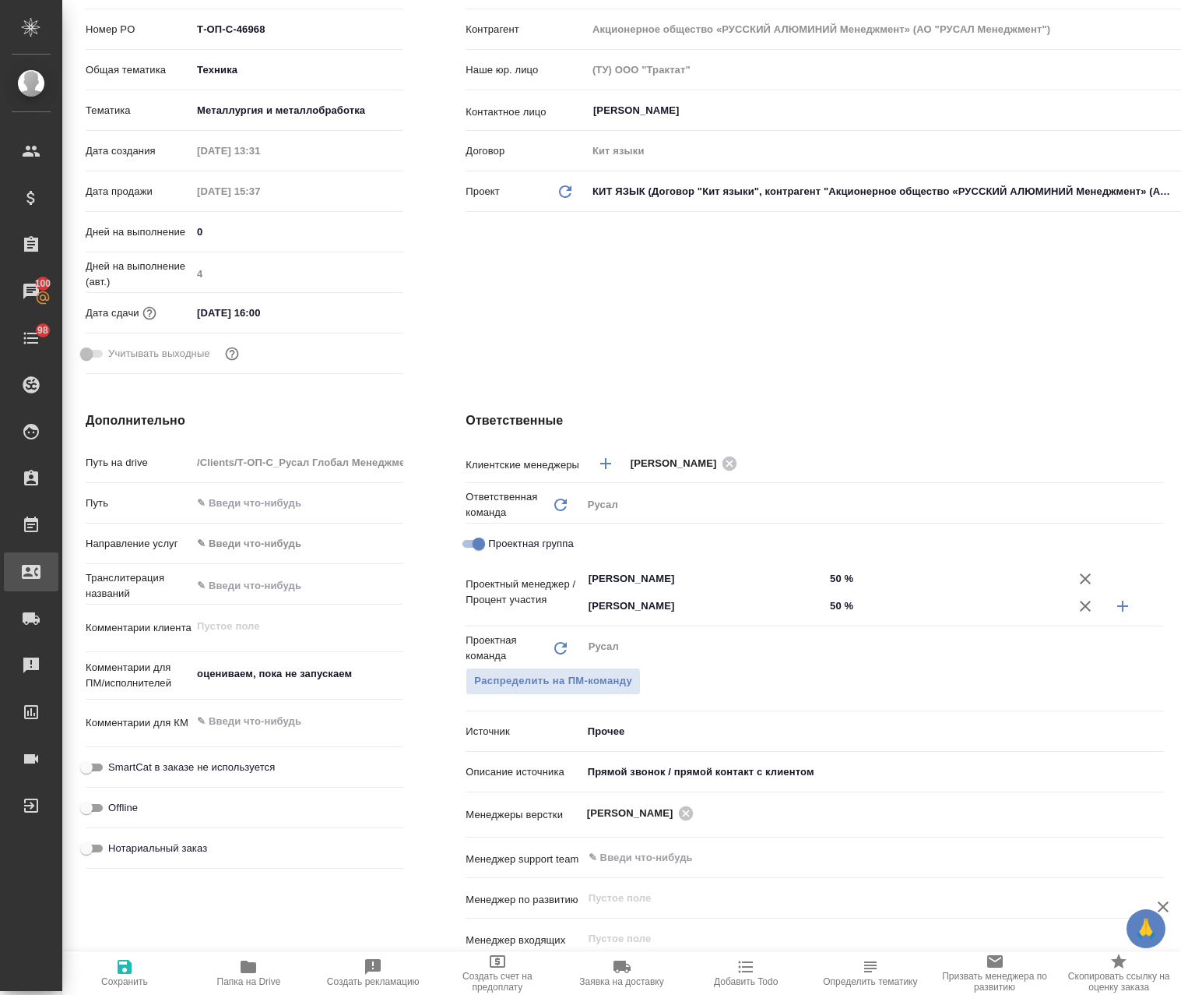
type textarea "x"
